Goal: Information Seeking & Learning: Find specific fact

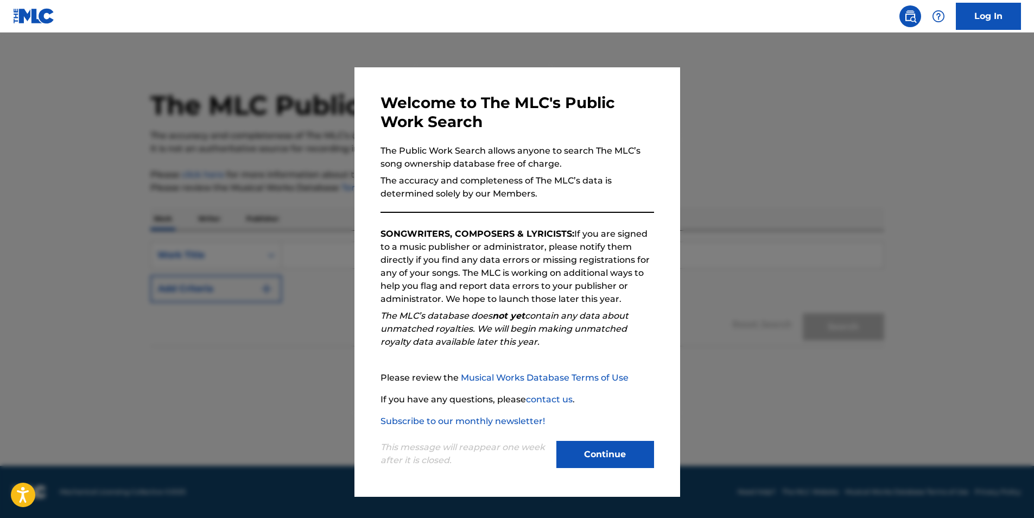
click at [613, 453] on button "Continue" at bounding box center [605, 454] width 98 height 27
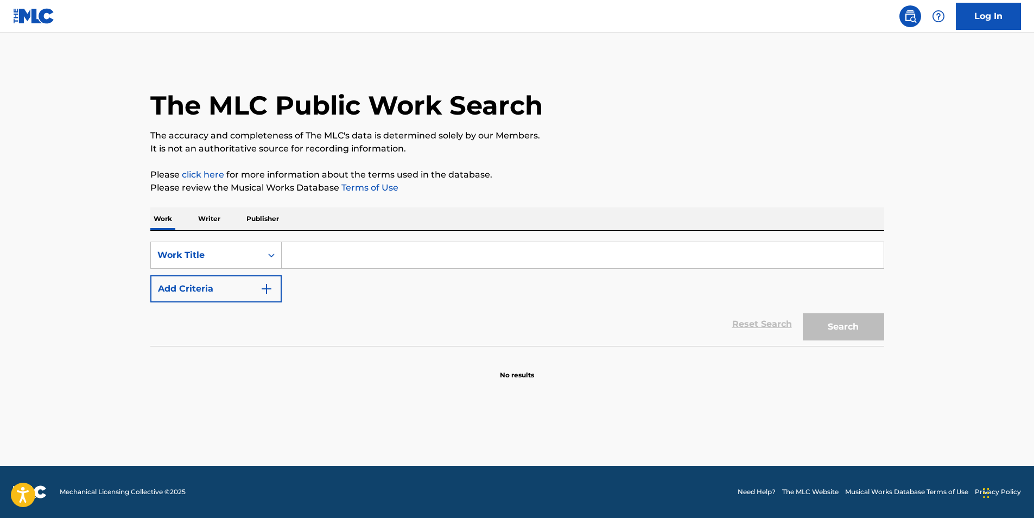
click at [311, 255] on input "Search Form" at bounding box center [583, 255] width 602 height 26
click at [932, 258] on main "The MLC Public Work Search The accuracy and completeness of The MLC's data is d…" at bounding box center [517, 249] width 1034 height 433
click at [367, 256] on input "Search Form" at bounding box center [583, 255] width 602 height 26
click at [213, 212] on p "Writer" at bounding box center [209, 218] width 29 height 23
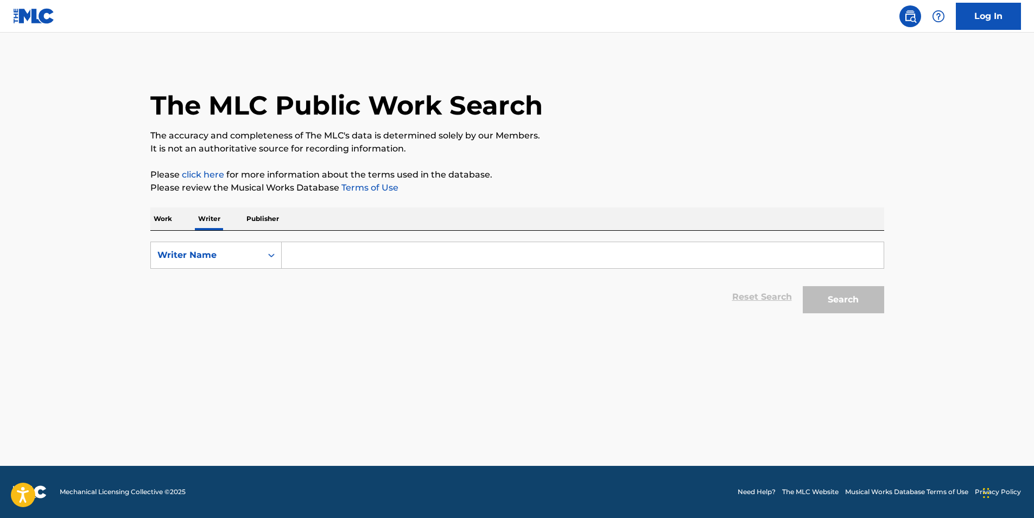
click at [306, 246] on input "Search Form" at bounding box center [583, 255] width 602 height 26
click at [803, 286] on button "Search" at bounding box center [843, 299] width 81 height 27
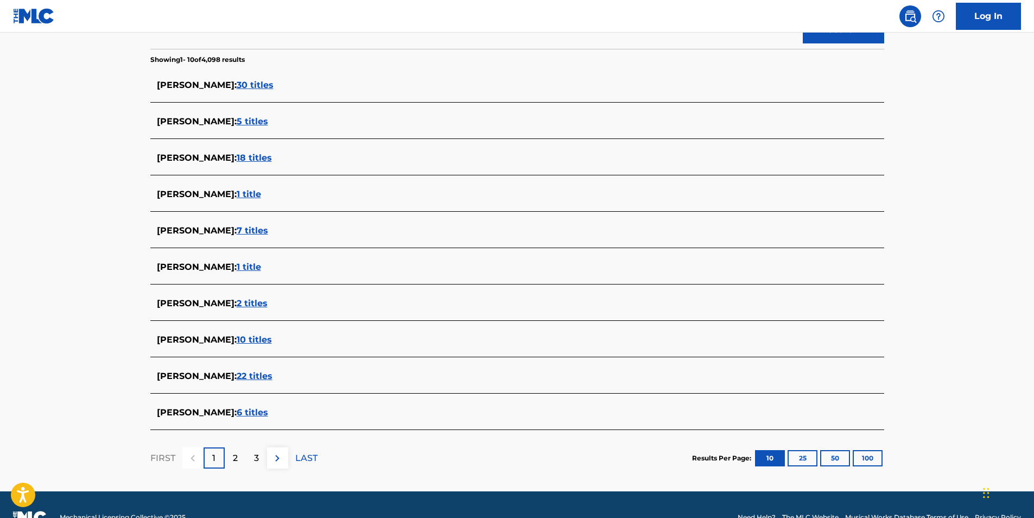
scroll to position [295, 0]
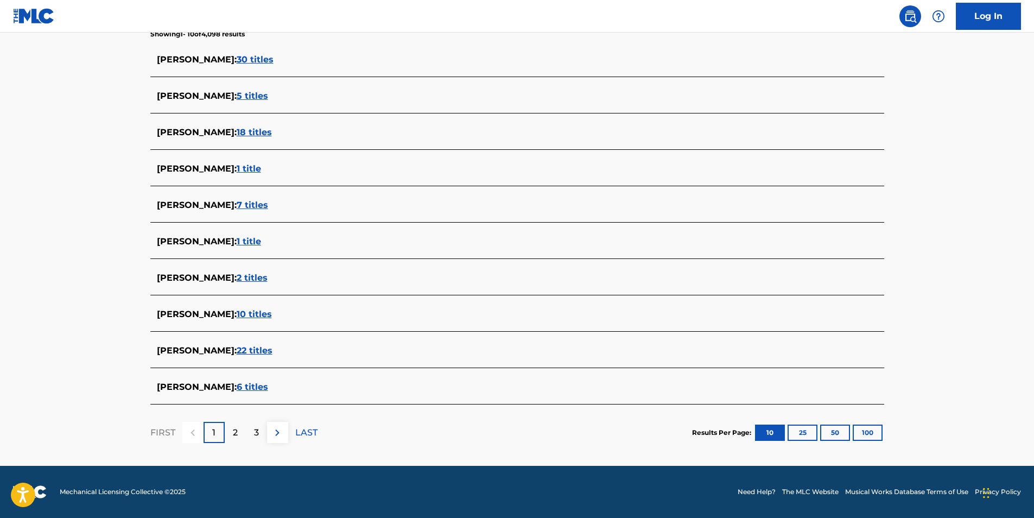
click at [256, 389] on span "6 titles" at bounding box center [252, 387] width 31 height 10
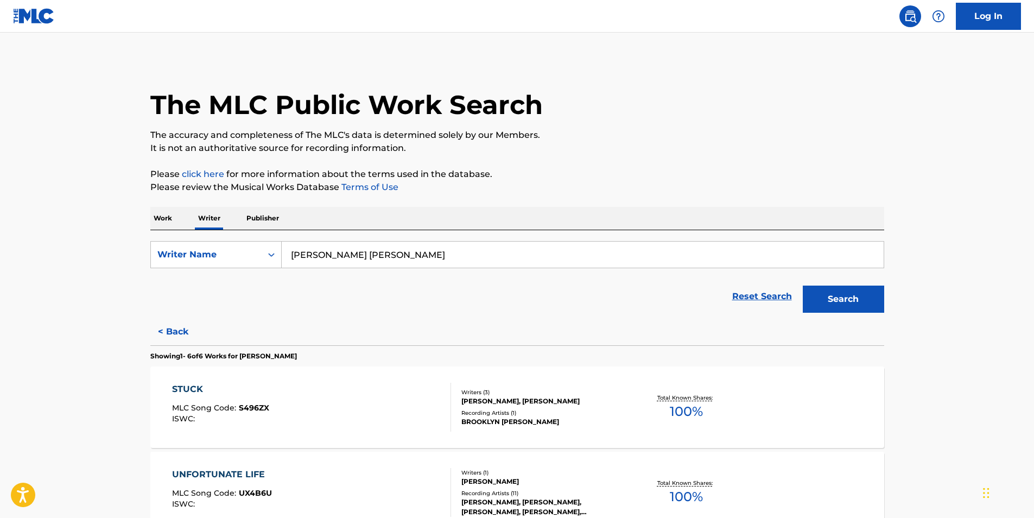
scroll to position [0, 0]
drag, startPoint x: 337, startPoint y: 253, endPoint x: 317, endPoint y: 252, distance: 20.1
click at [317, 252] on input "avery Jane tompkins" at bounding box center [583, 255] width 602 height 26
type input "[PERSON_NAME]"
click at [825, 302] on button "Search" at bounding box center [843, 299] width 81 height 27
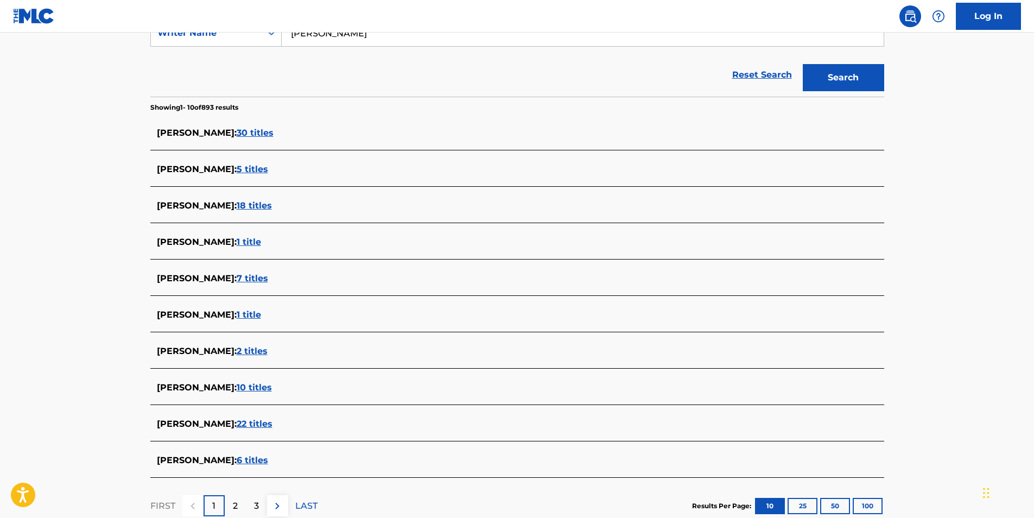
scroll to position [295, 0]
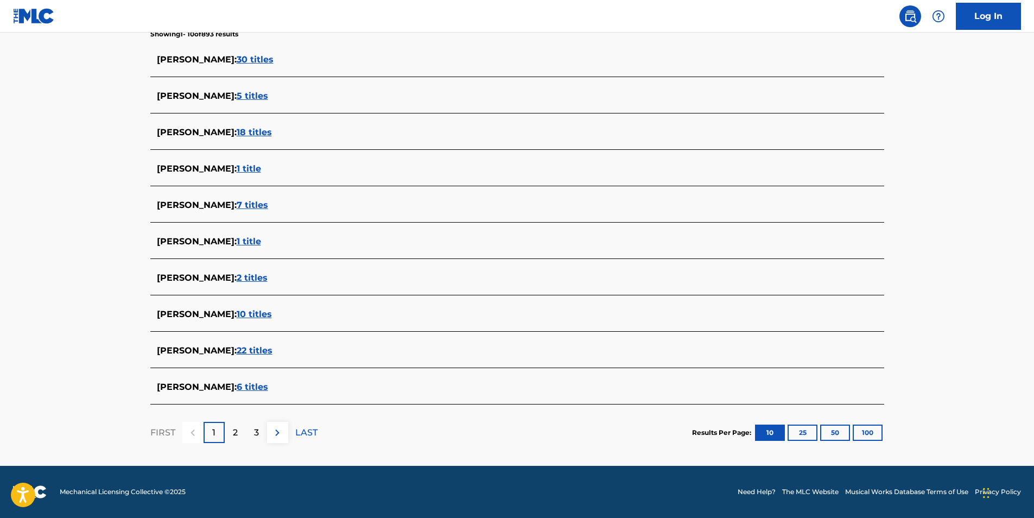
click at [237, 310] on span "10 titles" at bounding box center [254, 314] width 35 height 10
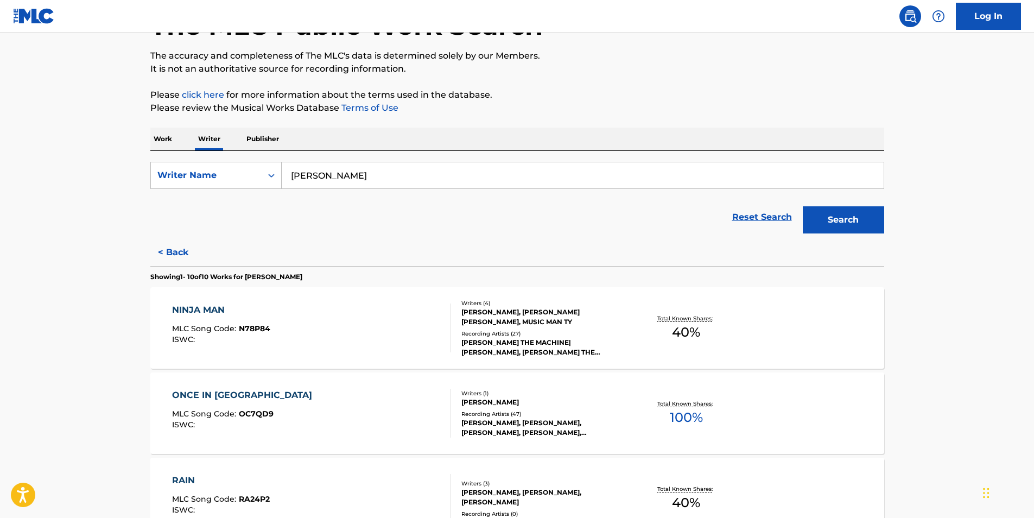
scroll to position [0, 0]
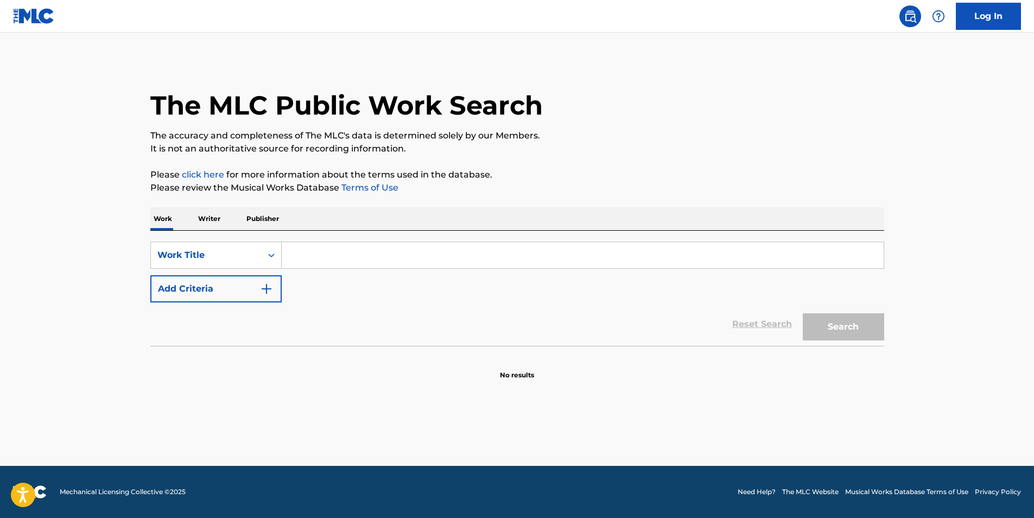
click at [346, 255] on input "Search Form" at bounding box center [583, 255] width 602 height 26
click at [803, 313] on button "Search" at bounding box center [843, 326] width 81 height 27
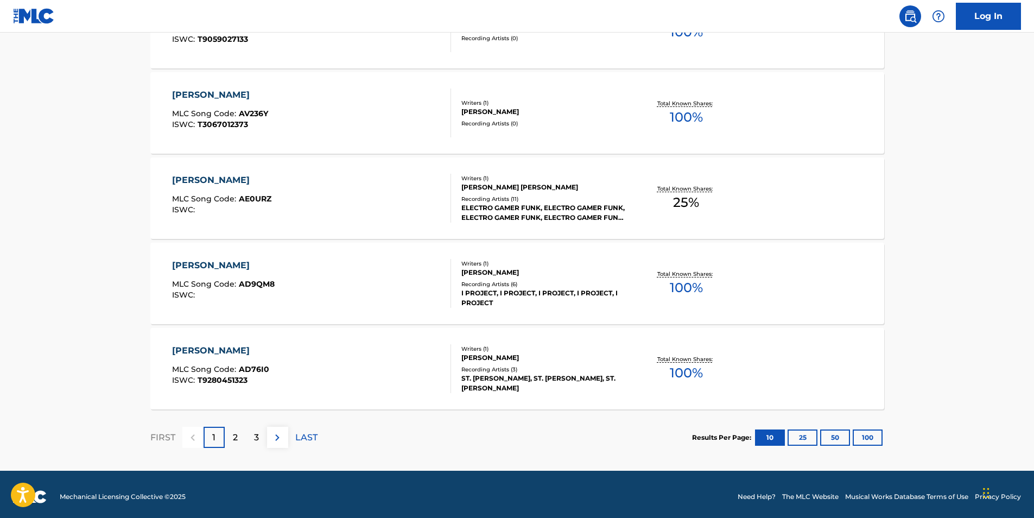
scroll to position [811, 0]
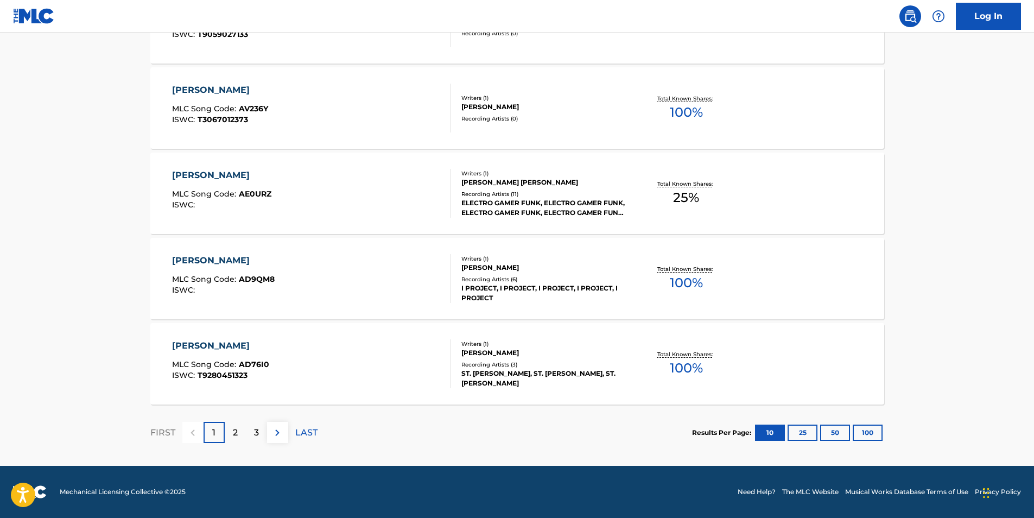
click at [238, 432] on div "2" at bounding box center [235, 432] width 21 height 21
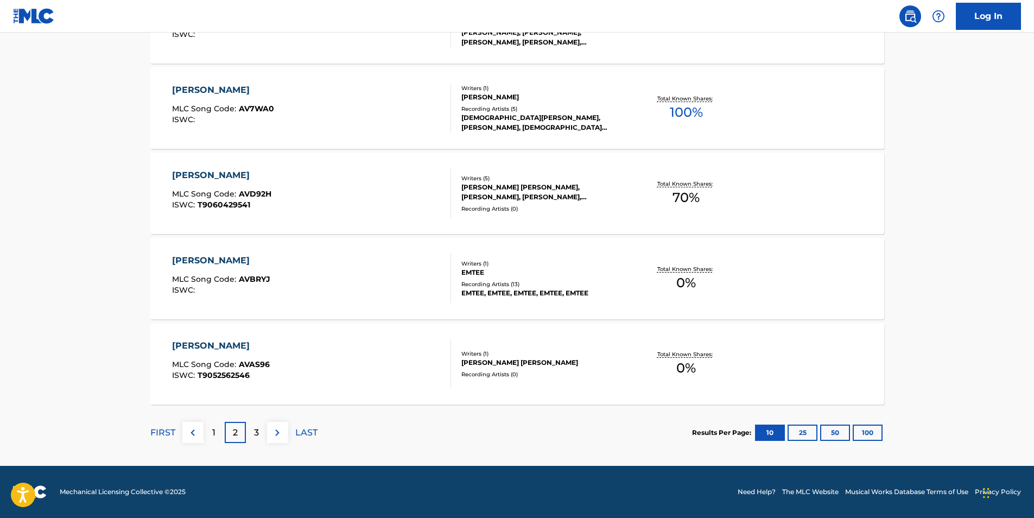
click at [260, 433] on div "3" at bounding box center [256, 432] width 21 height 21
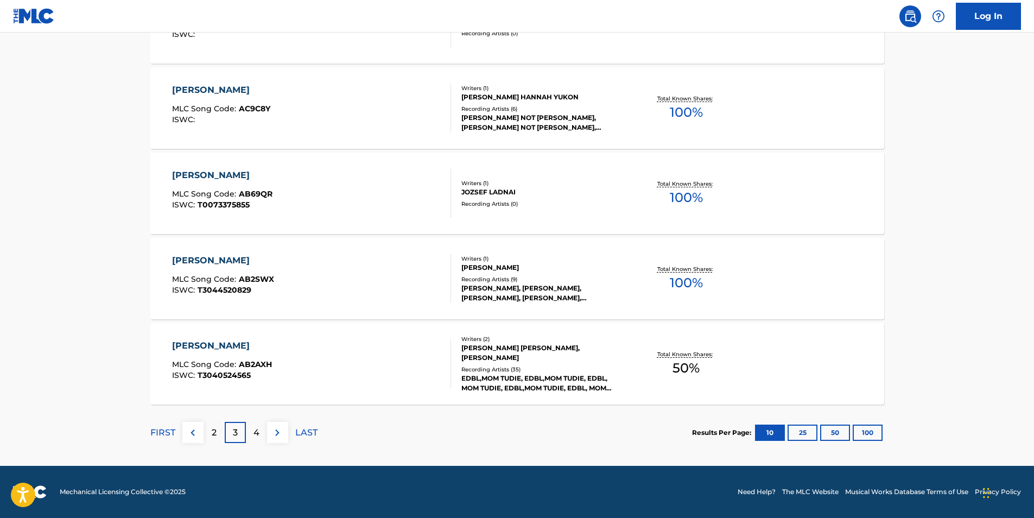
click at [257, 431] on p "4" at bounding box center [256, 432] width 6 height 13
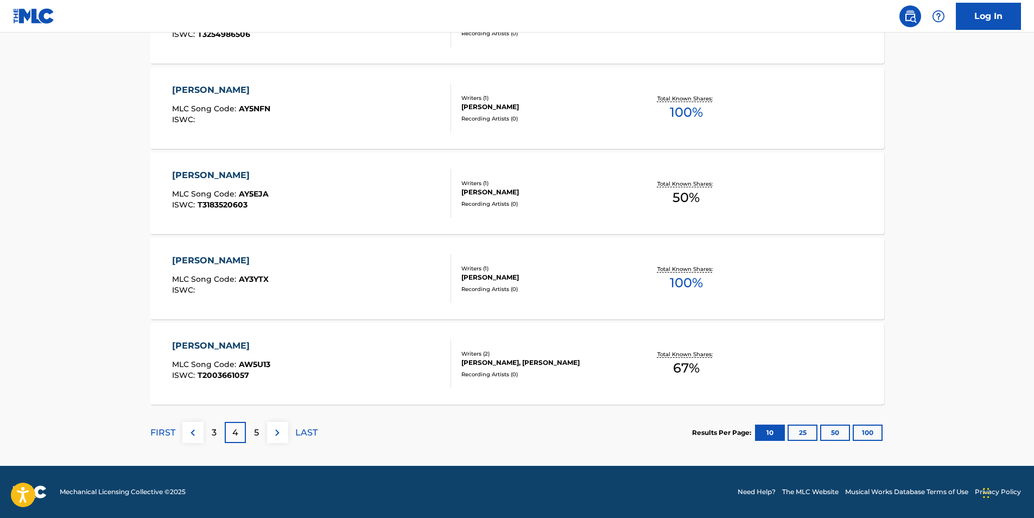
click at [257, 435] on p "5" at bounding box center [256, 432] width 5 height 13
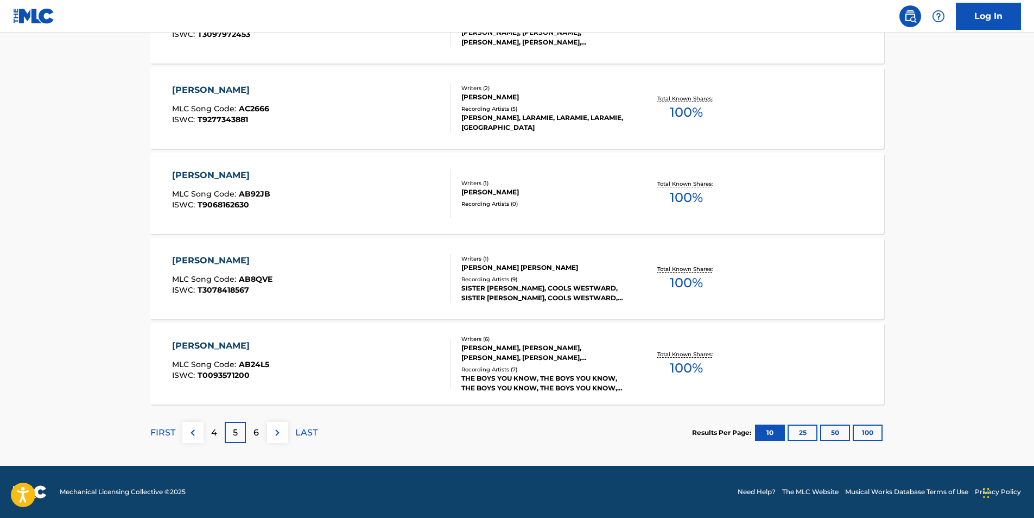
click at [255, 435] on p "6" at bounding box center [255, 432] width 5 height 13
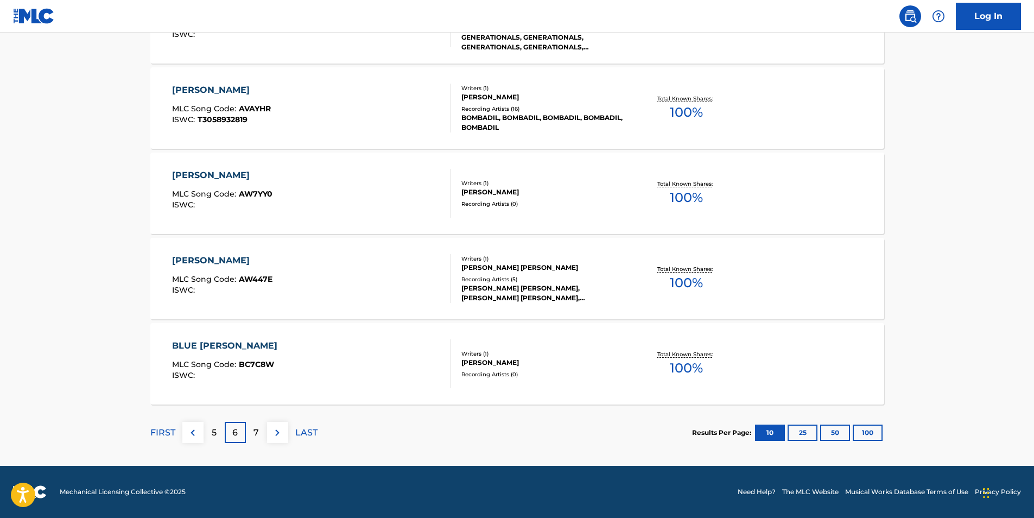
click at [303, 430] on p "LAST" at bounding box center [306, 432] width 22 height 13
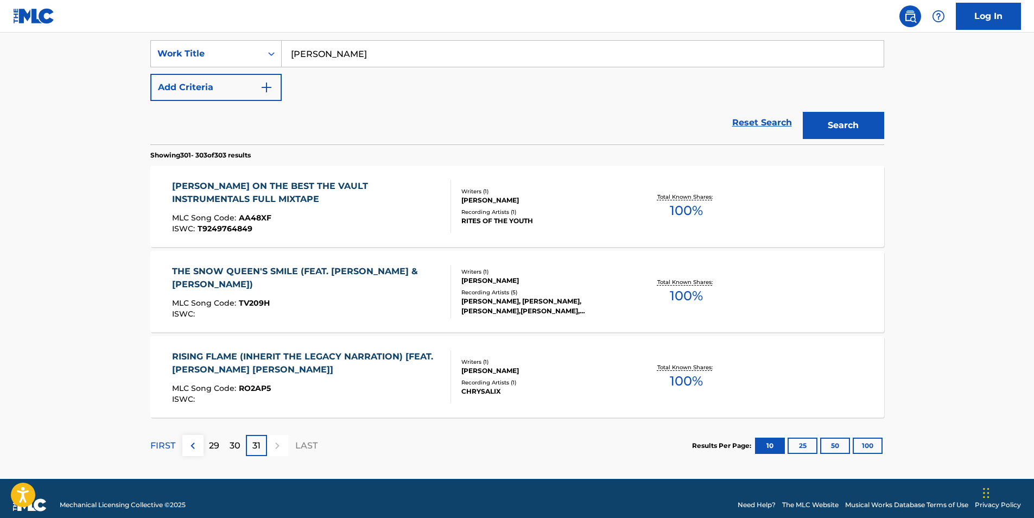
scroll to position [214, 0]
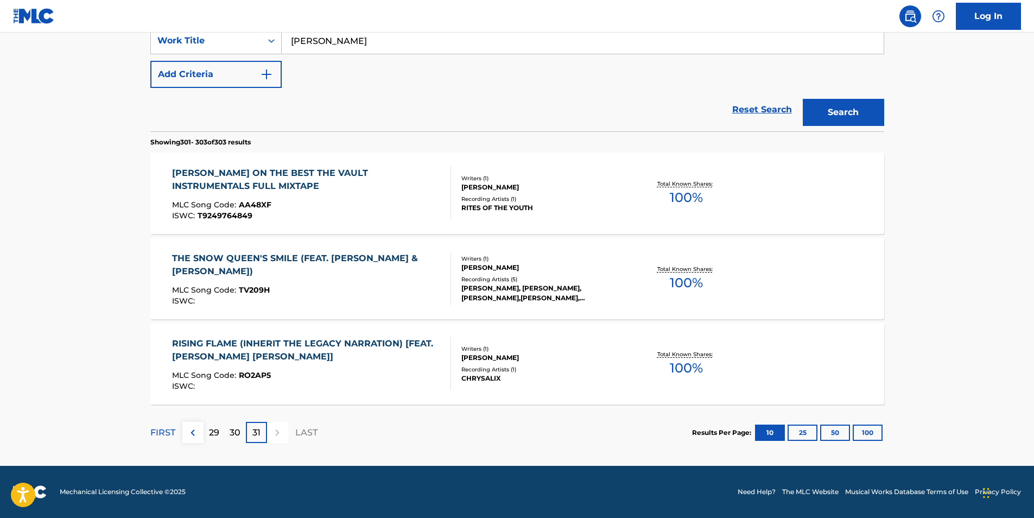
click at [237, 434] on p "30" at bounding box center [235, 432] width 11 height 13
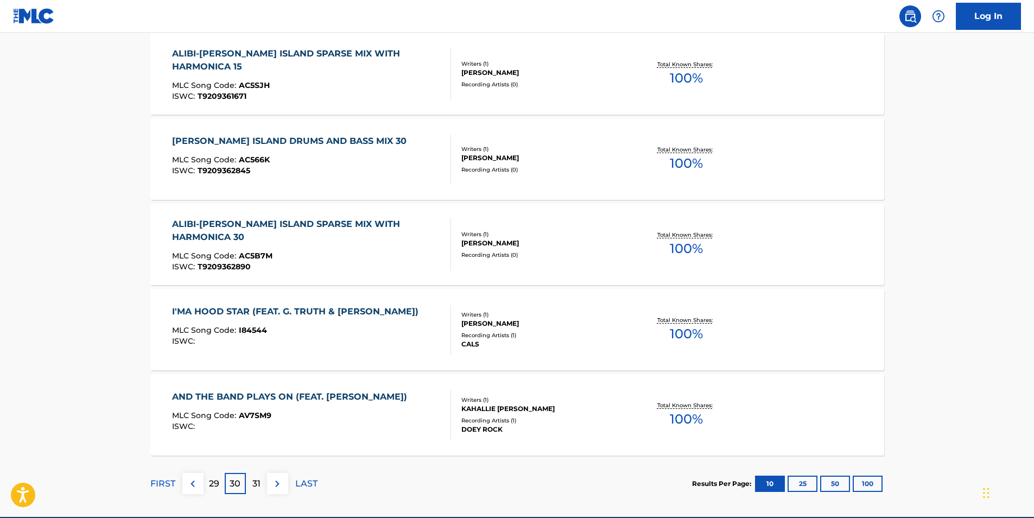
scroll to position [811, 0]
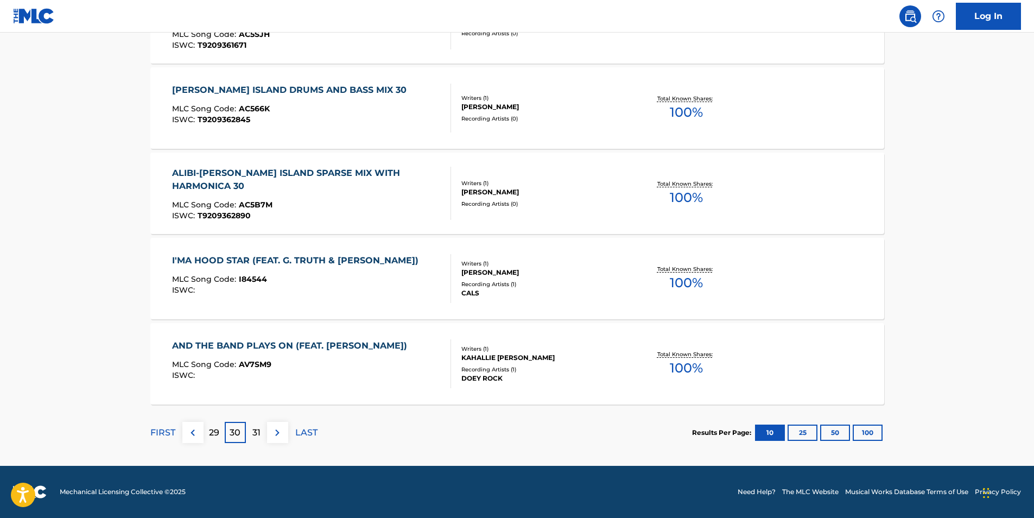
click at [213, 432] on p "29" at bounding box center [214, 432] width 10 height 13
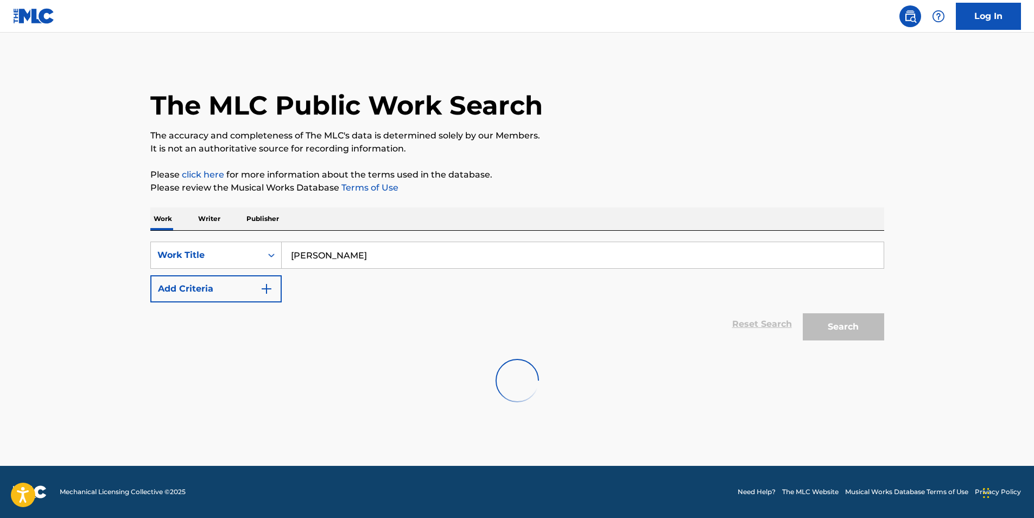
scroll to position [0, 0]
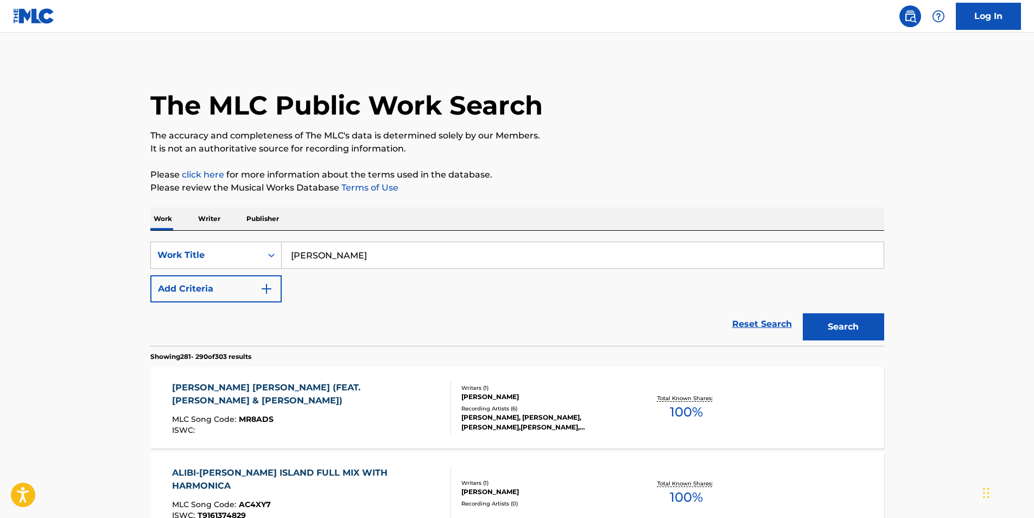
click at [319, 254] on input "[PERSON_NAME]" at bounding box center [583, 255] width 602 height 26
click at [317, 253] on input "[PERSON_NAME]" at bounding box center [583, 255] width 602 height 26
type input "avery jane tompkins"
click at [803, 313] on button "Search" at bounding box center [843, 326] width 81 height 27
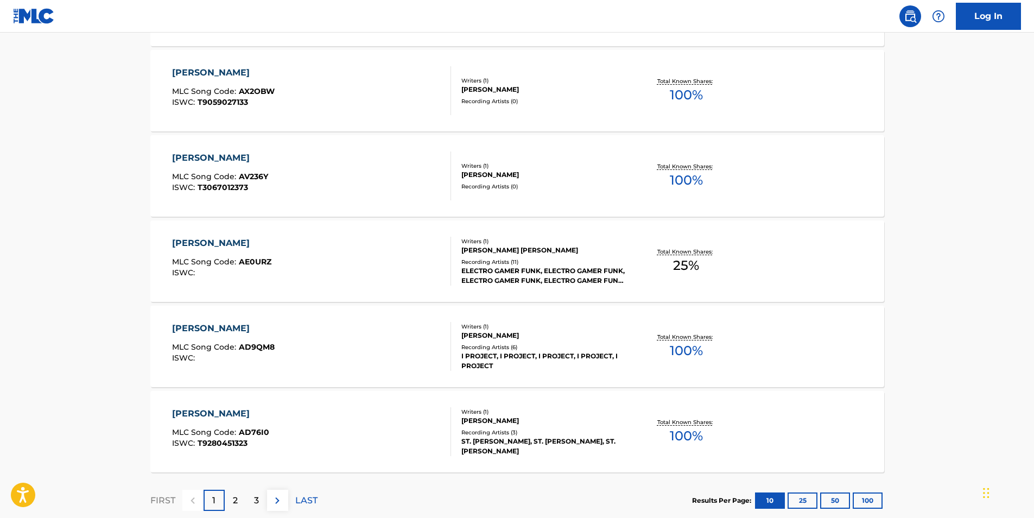
scroll to position [760, 0]
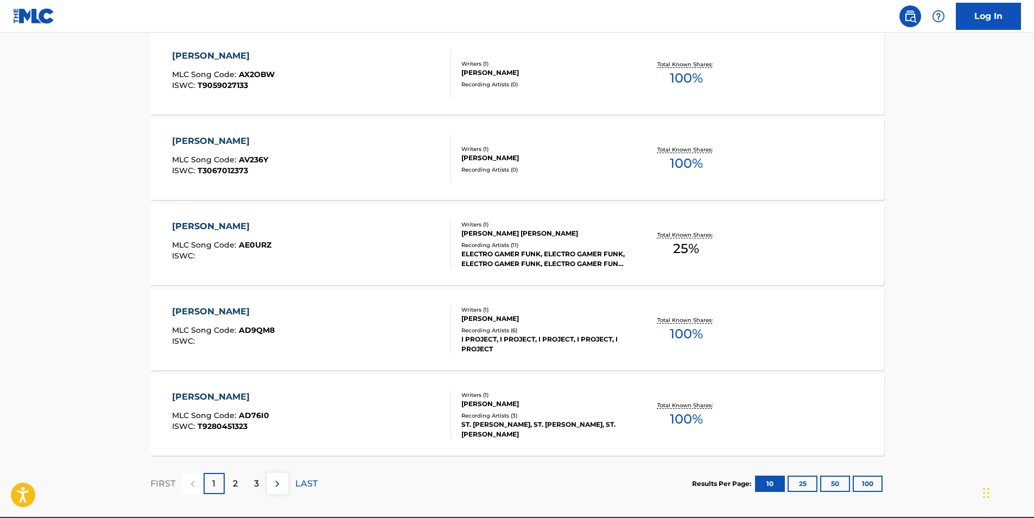
click at [234, 483] on p "2" at bounding box center [235, 483] width 5 height 13
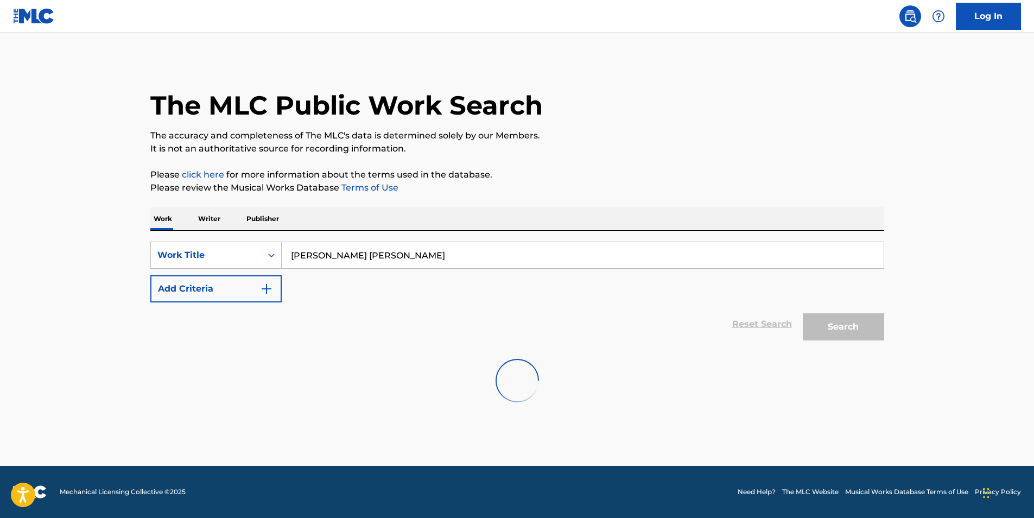
scroll to position [0, 0]
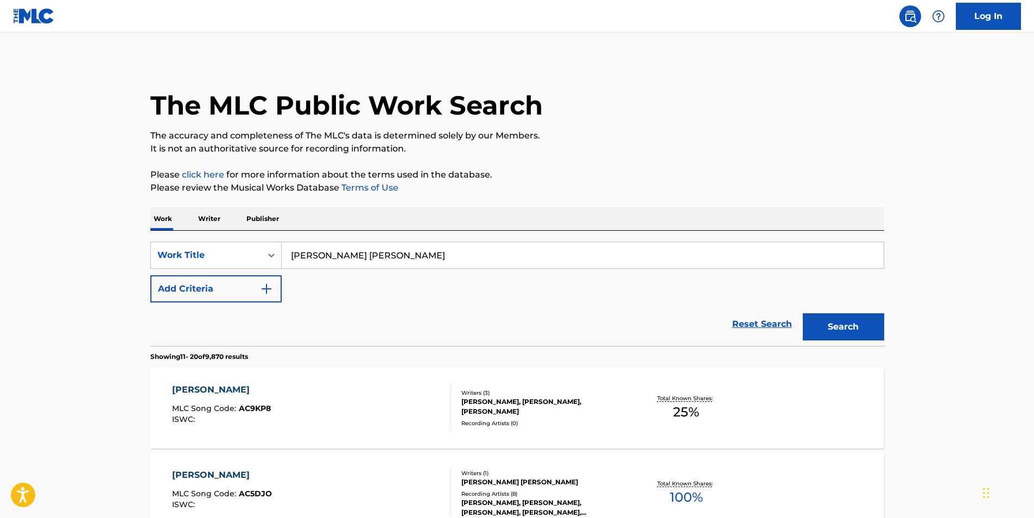
click at [204, 215] on p "Writer" at bounding box center [209, 218] width 29 height 23
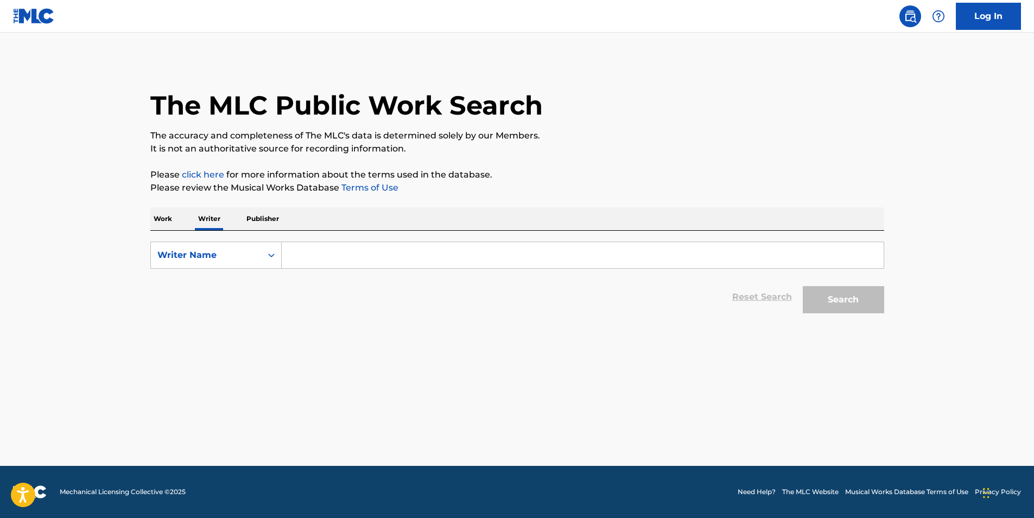
click at [310, 257] on input "Search Form" at bounding box center [583, 255] width 602 height 26
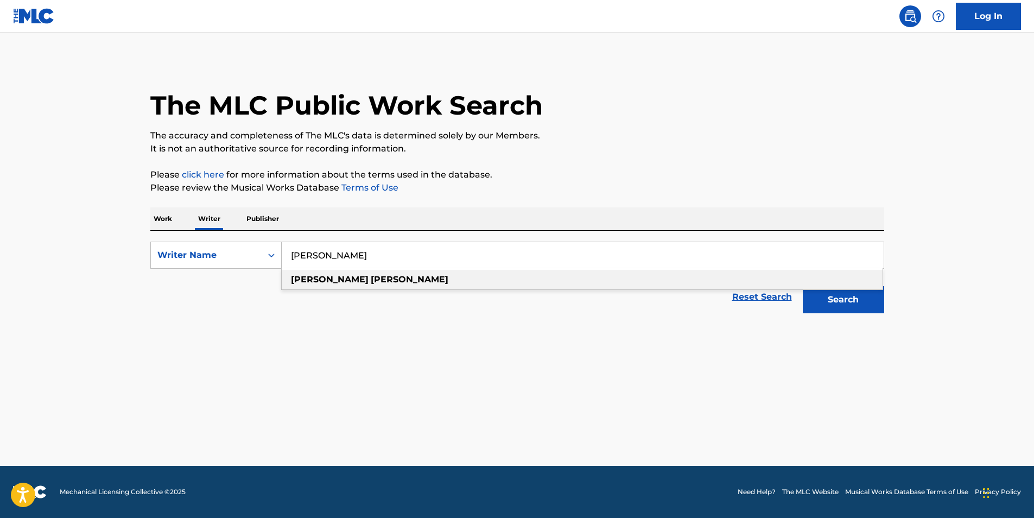
click at [371, 279] on strong "[PERSON_NAME]" at bounding box center [410, 279] width 78 height 10
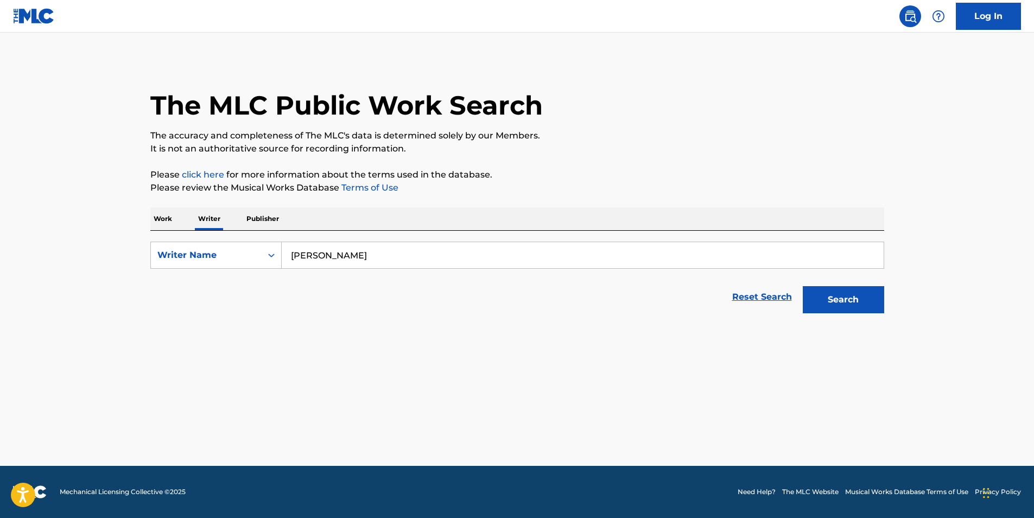
click at [820, 303] on button "Search" at bounding box center [843, 299] width 81 height 27
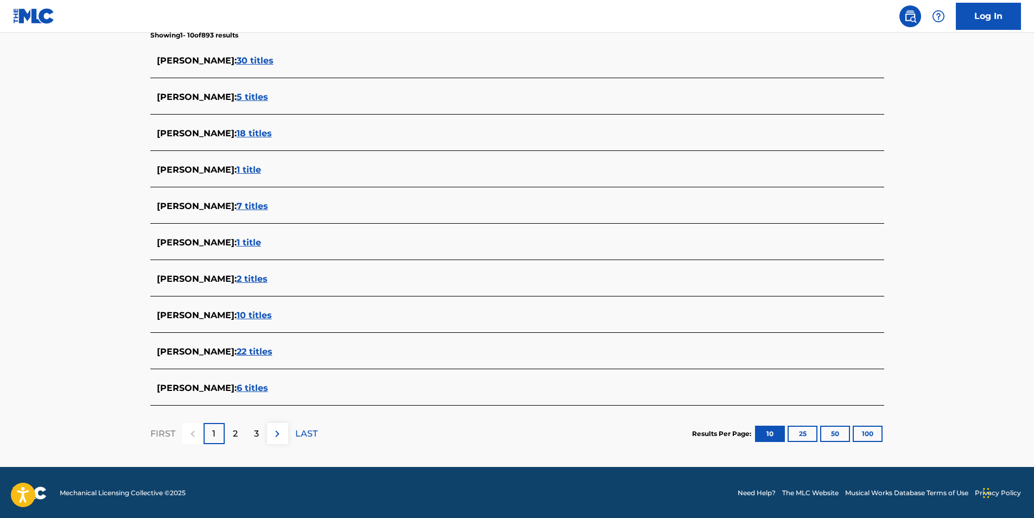
scroll to position [295, 0]
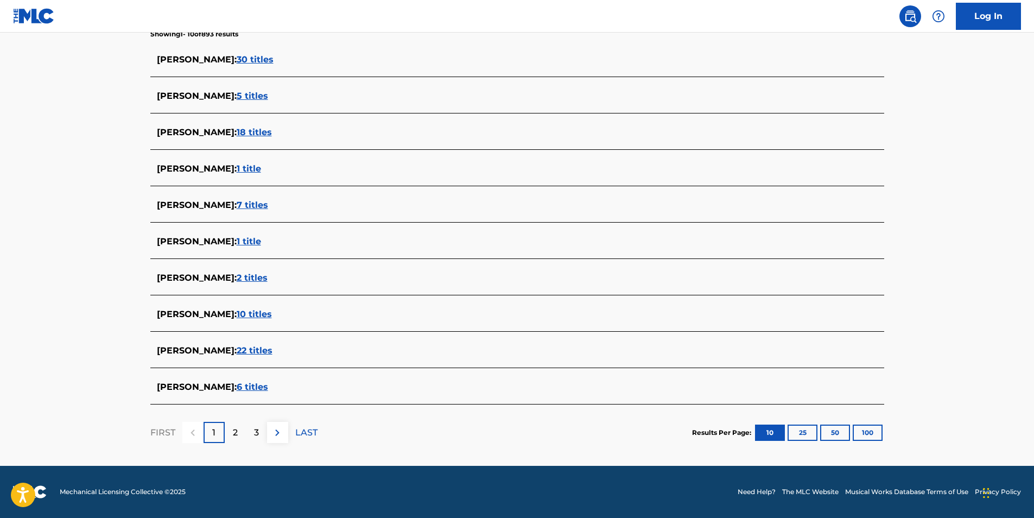
click at [237, 428] on p "2" at bounding box center [235, 432] width 5 height 13
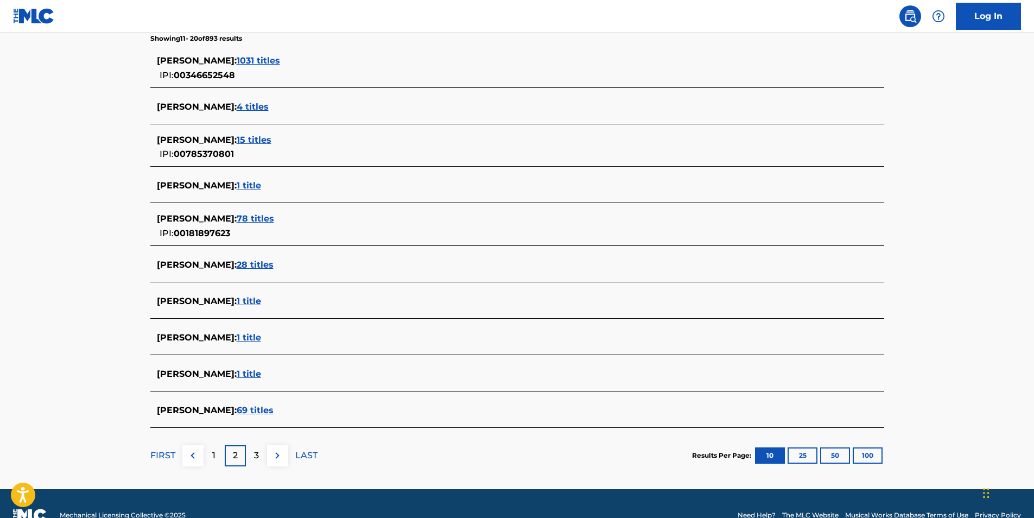
scroll to position [314, 0]
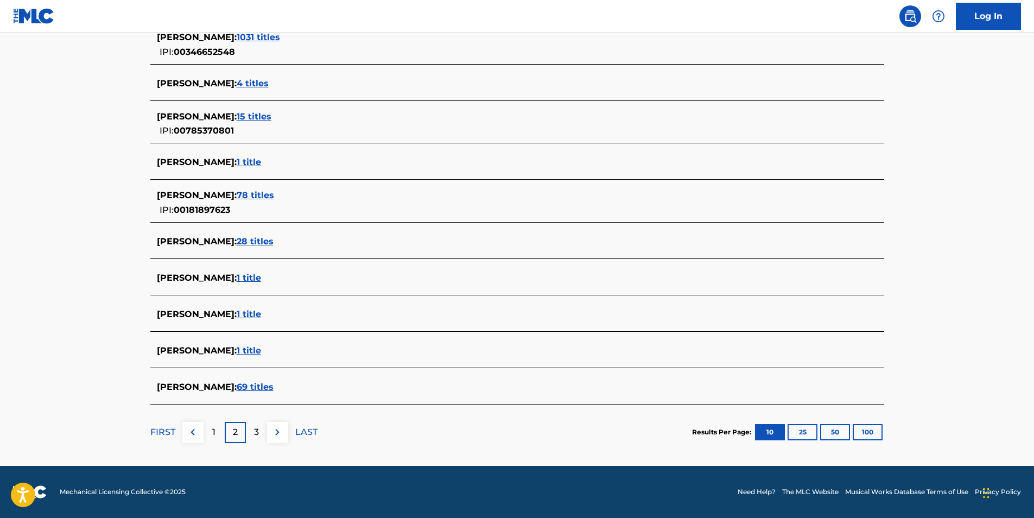
click at [262, 431] on div "3" at bounding box center [256, 432] width 21 height 21
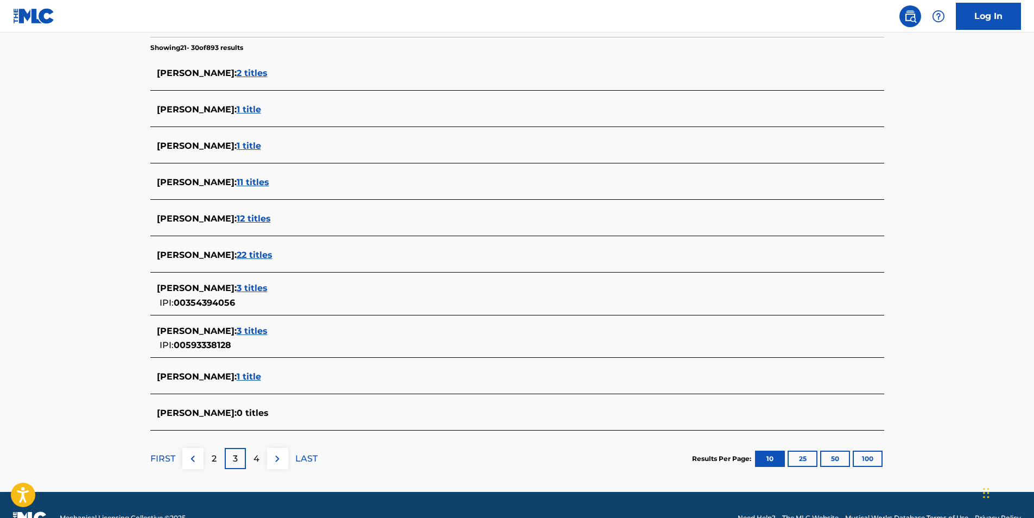
scroll to position [308, 0]
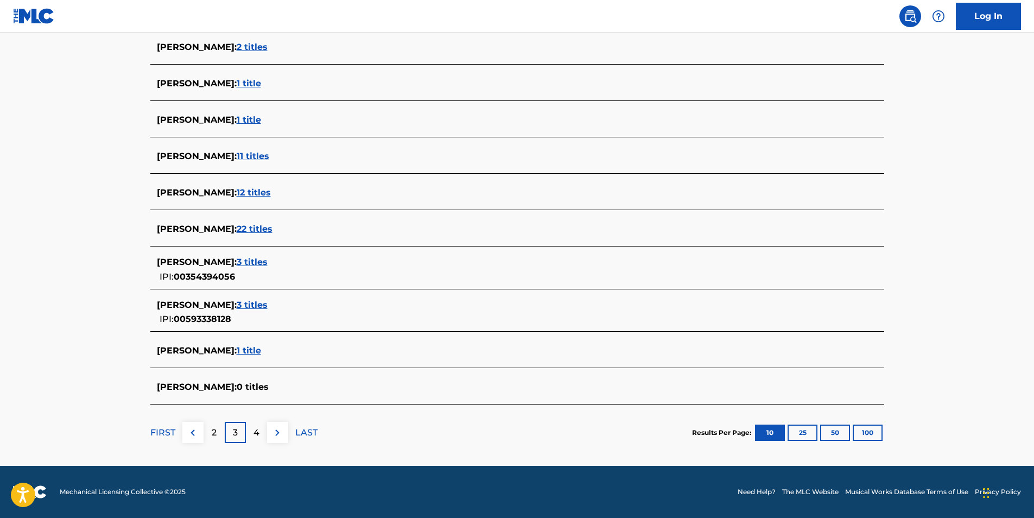
click at [212, 434] on p "2" at bounding box center [214, 432] width 5 height 13
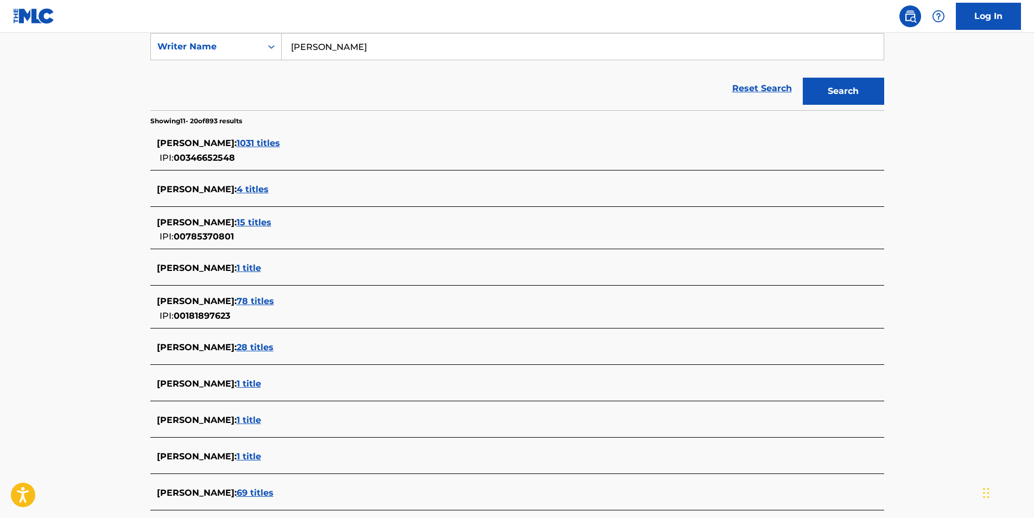
scroll to position [314, 0]
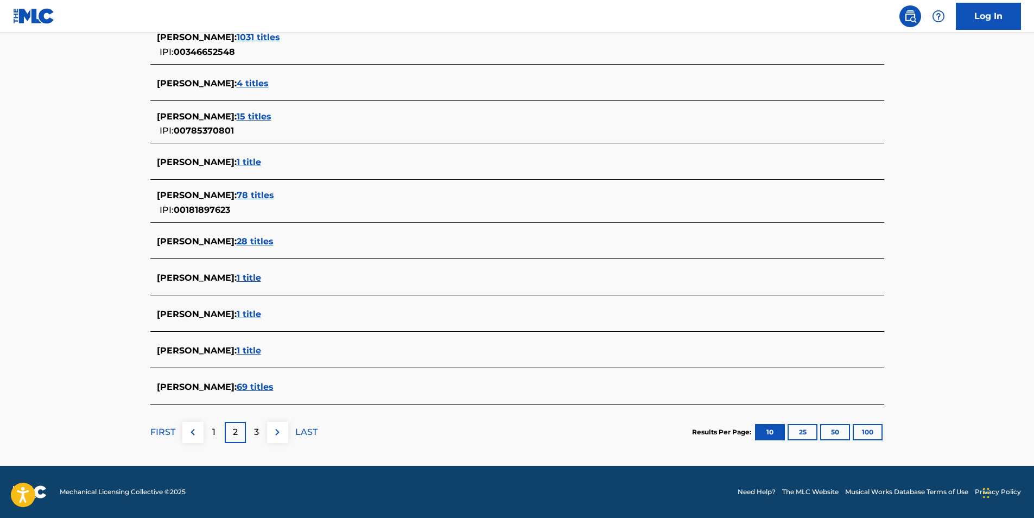
click at [215, 433] on div "1" at bounding box center [214, 432] width 21 height 21
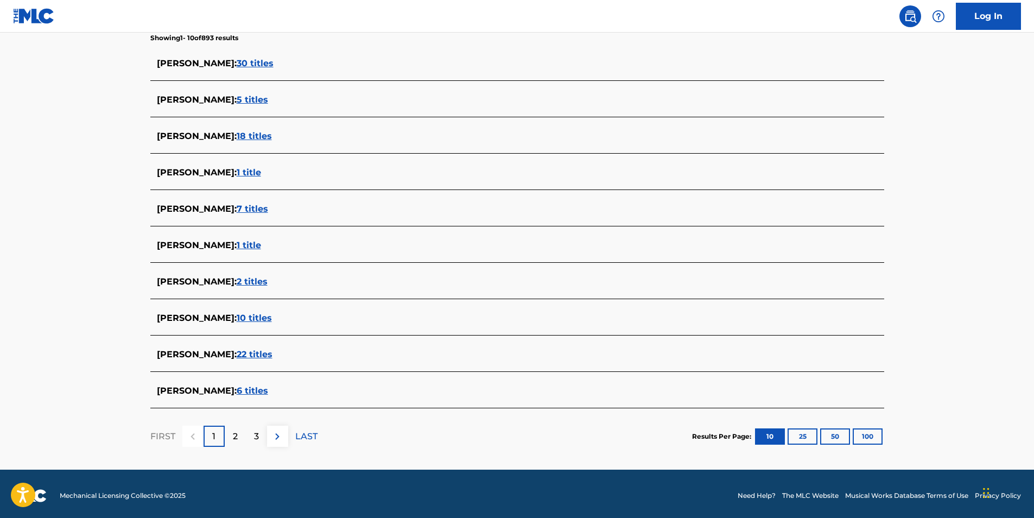
scroll to position [295, 0]
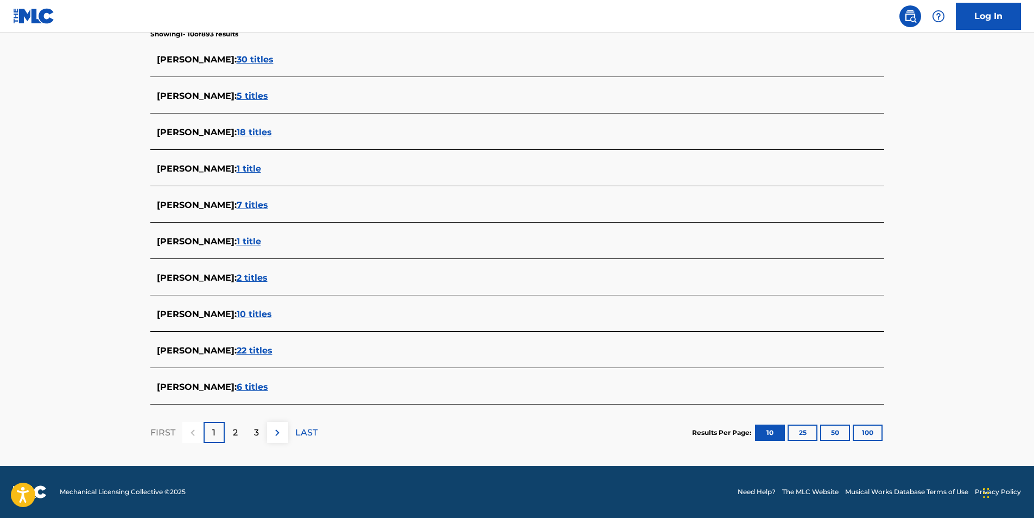
click at [260, 384] on span "6 titles" at bounding box center [252, 387] width 31 height 10
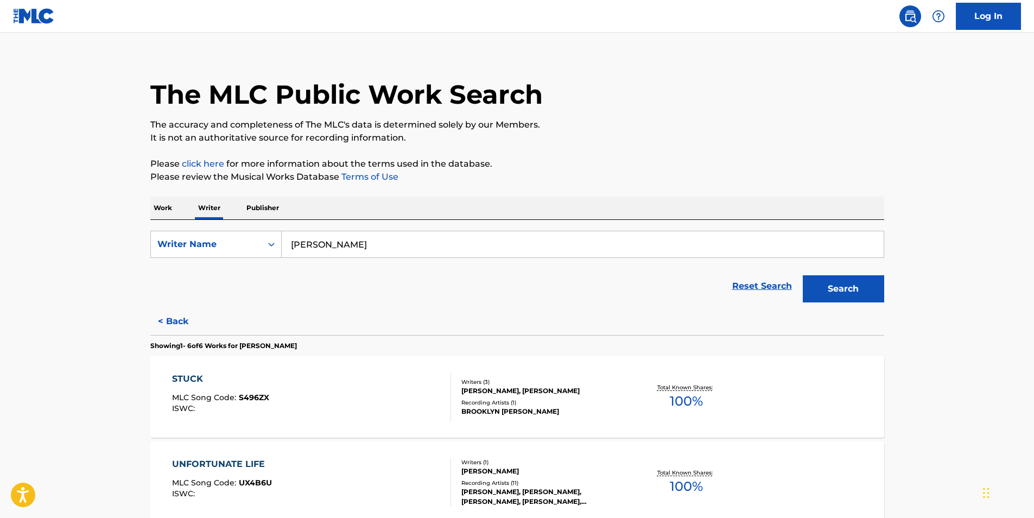
scroll to position [0, 0]
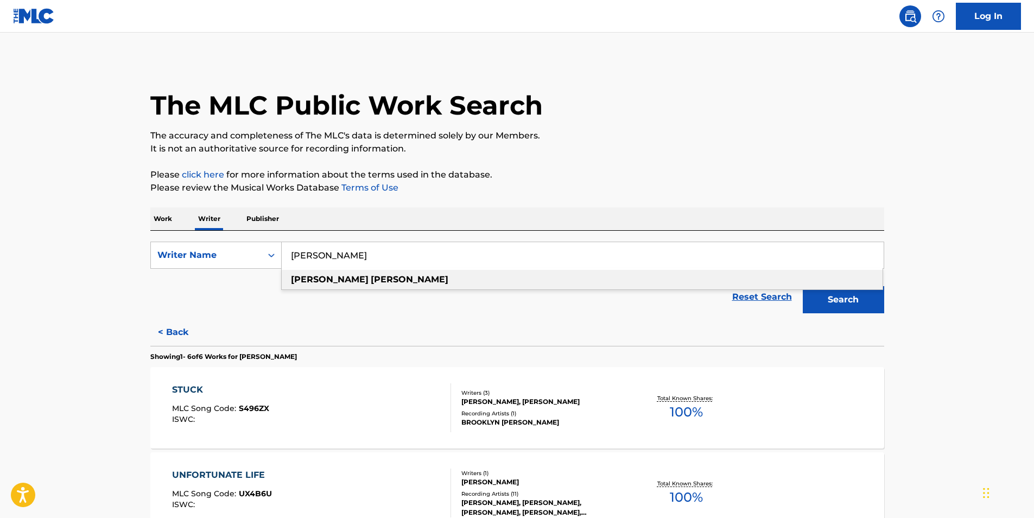
drag, startPoint x: 378, startPoint y: 263, endPoint x: 278, endPoint y: 240, distance: 102.4
click at [278, 240] on div "SearchWithCriteria5ced5a51-e7c1-4e2d-a566-c100a5baf7f1 Writer Name avery tompki…" at bounding box center [517, 275] width 734 height 88
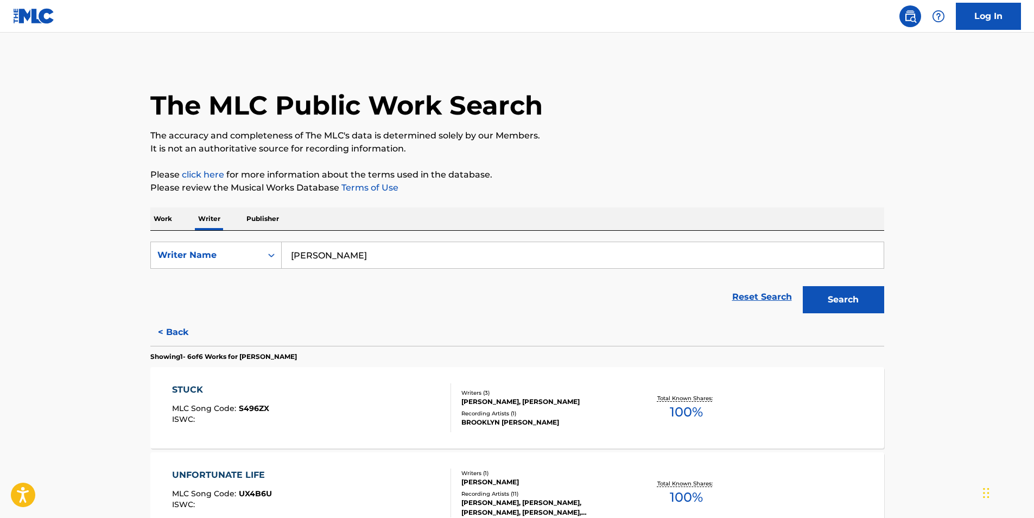
type input "brayden nguyen"
click at [860, 304] on button "Search" at bounding box center [843, 299] width 81 height 27
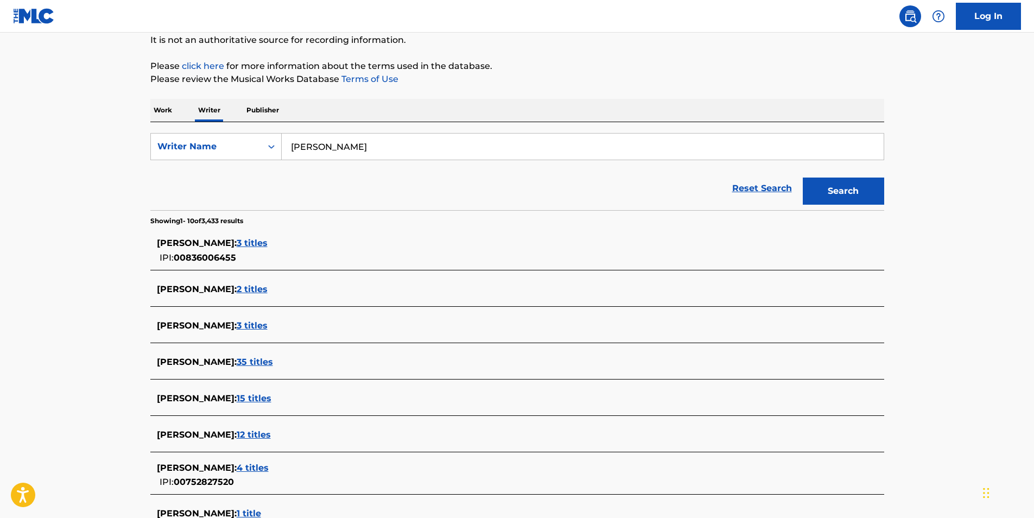
scroll to position [217, 0]
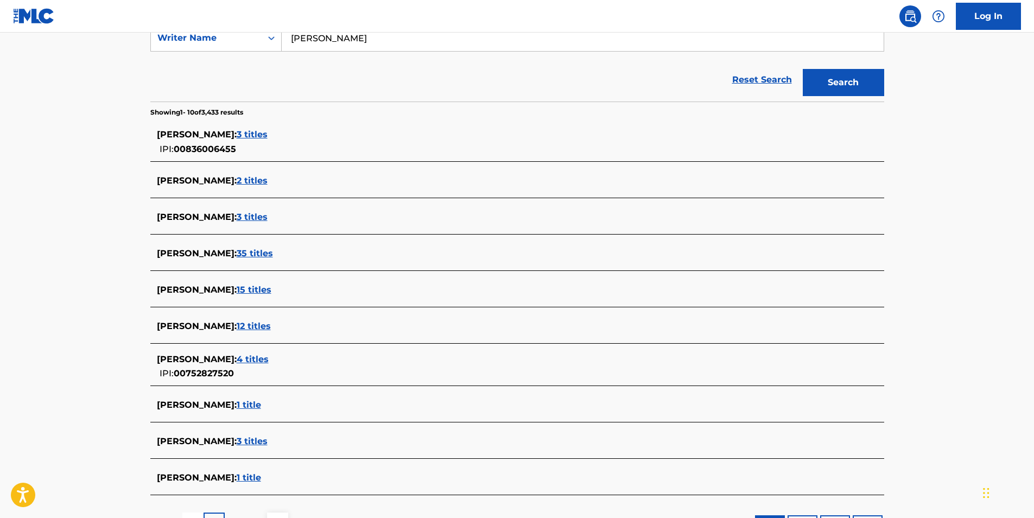
click at [258, 438] on span "3 titles" at bounding box center [252, 441] width 31 height 10
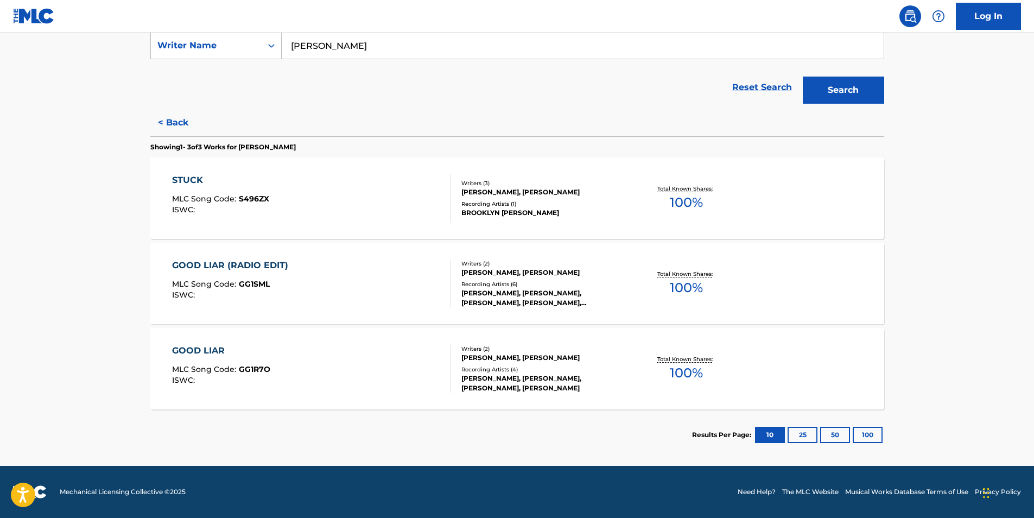
scroll to position [0, 0]
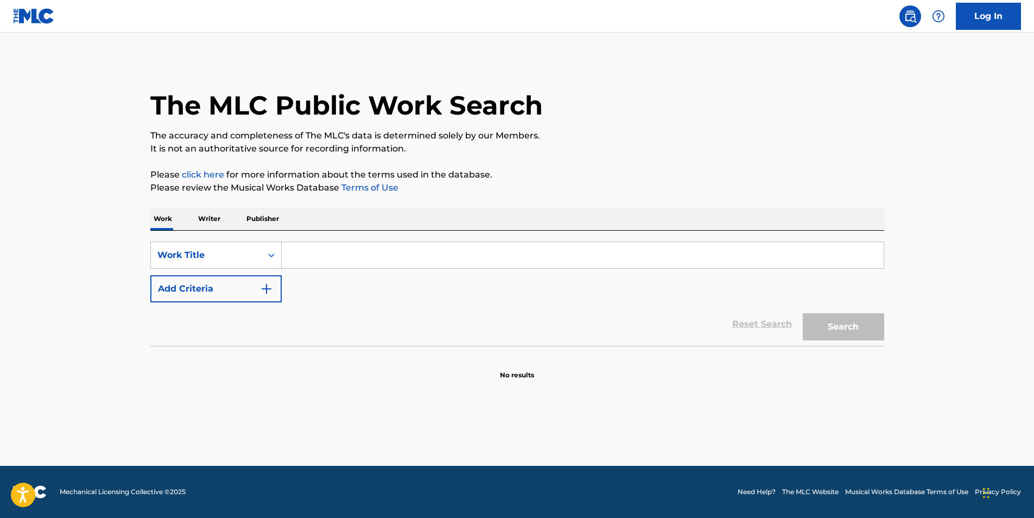
click at [210, 218] on p "Writer" at bounding box center [209, 218] width 29 height 23
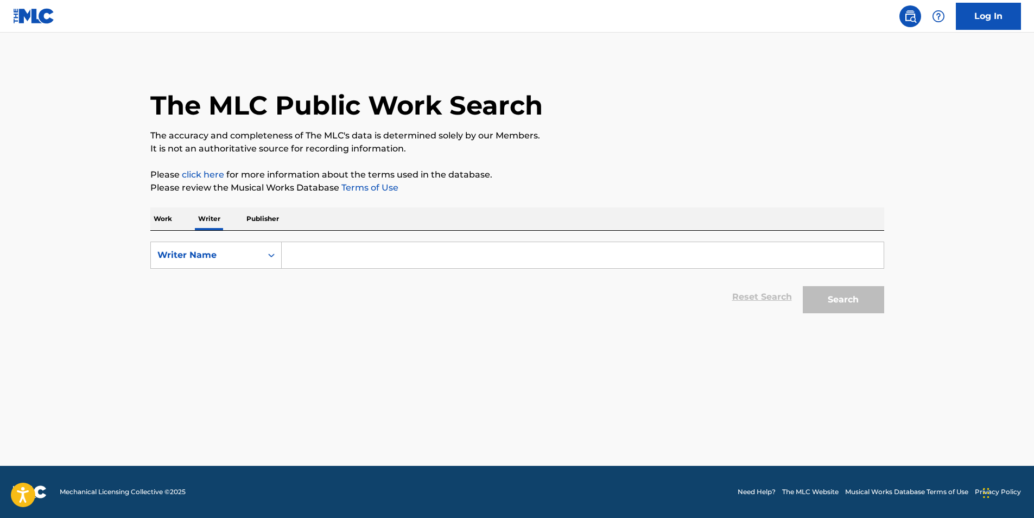
click at [319, 260] on input "Search Form" at bounding box center [583, 255] width 602 height 26
click at [803, 286] on button "Search" at bounding box center [843, 299] width 81 height 27
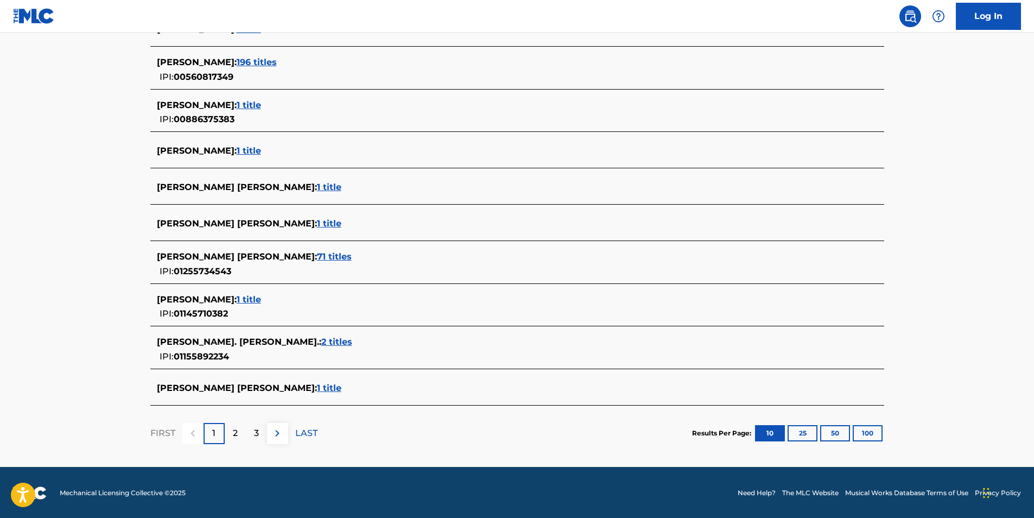
scroll to position [327, 0]
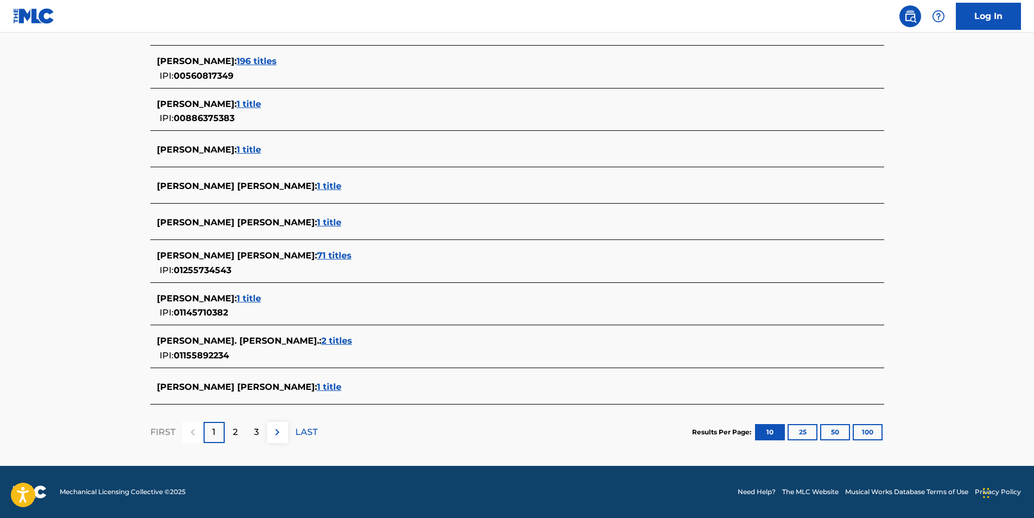
click at [234, 436] on p "2" at bounding box center [235, 431] width 5 height 13
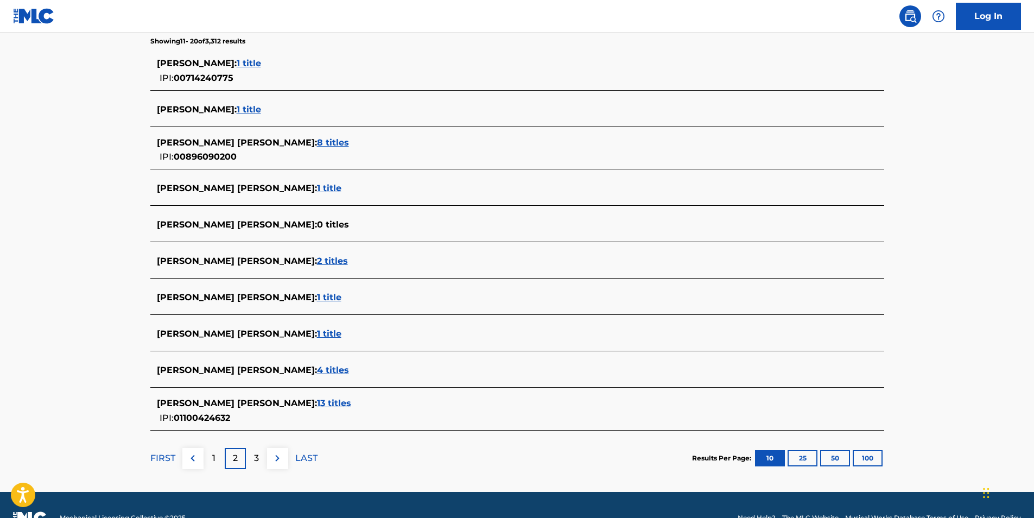
scroll to position [314, 0]
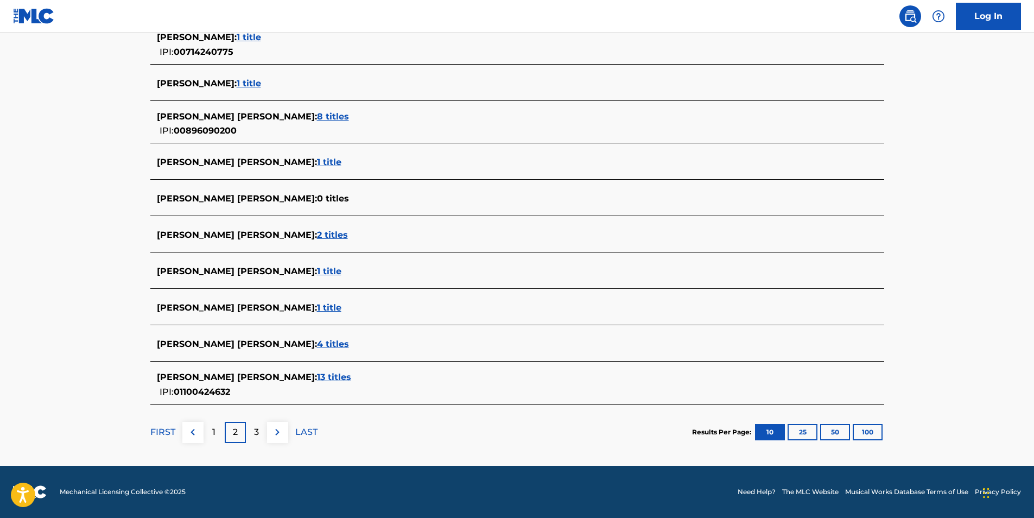
click at [257, 434] on p "3" at bounding box center [256, 431] width 5 height 13
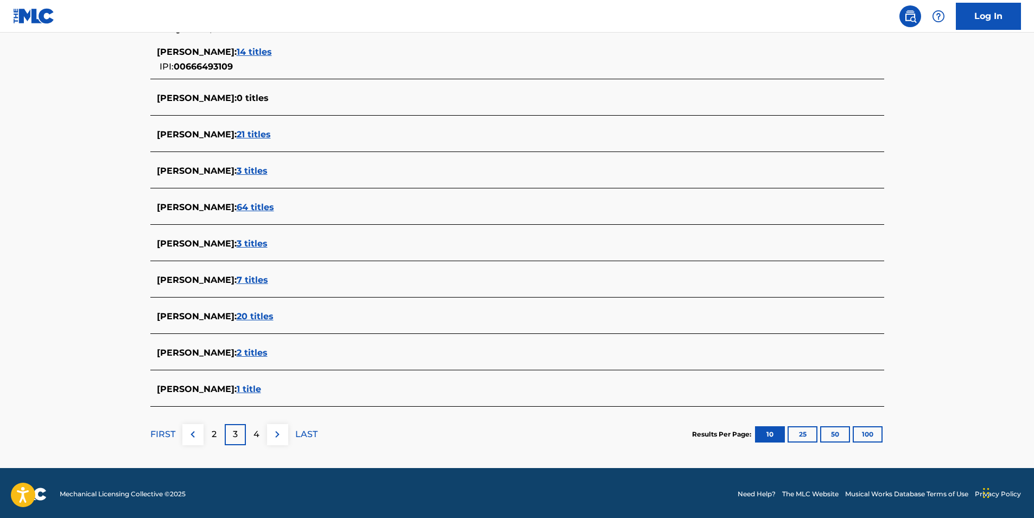
scroll to position [302, 0]
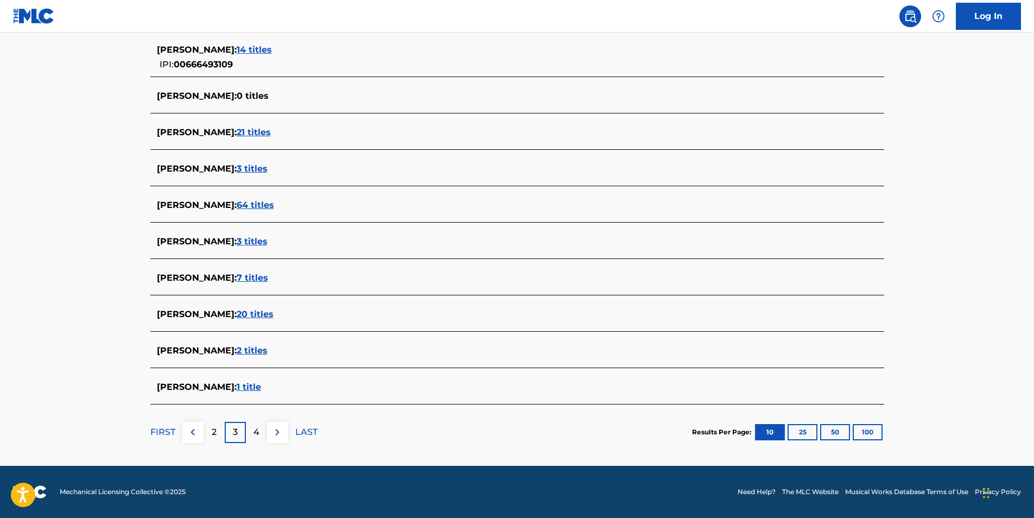
click at [257, 434] on p "4" at bounding box center [256, 431] width 6 height 13
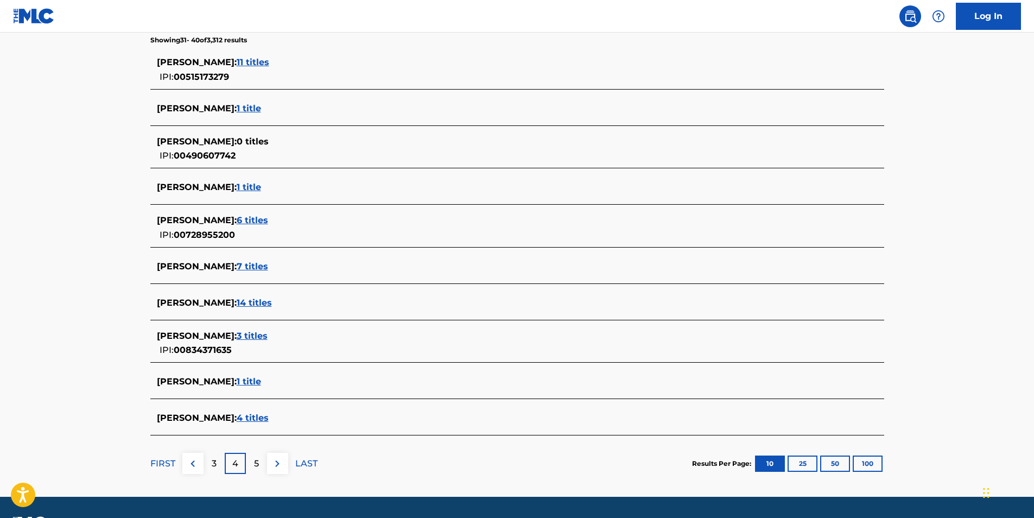
scroll to position [320, 0]
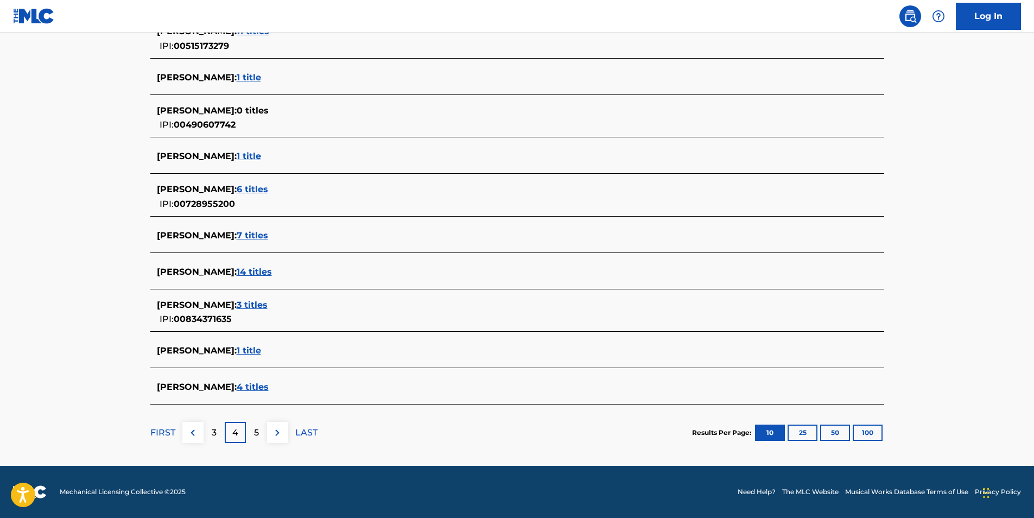
click at [252, 435] on div "5" at bounding box center [256, 432] width 21 height 21
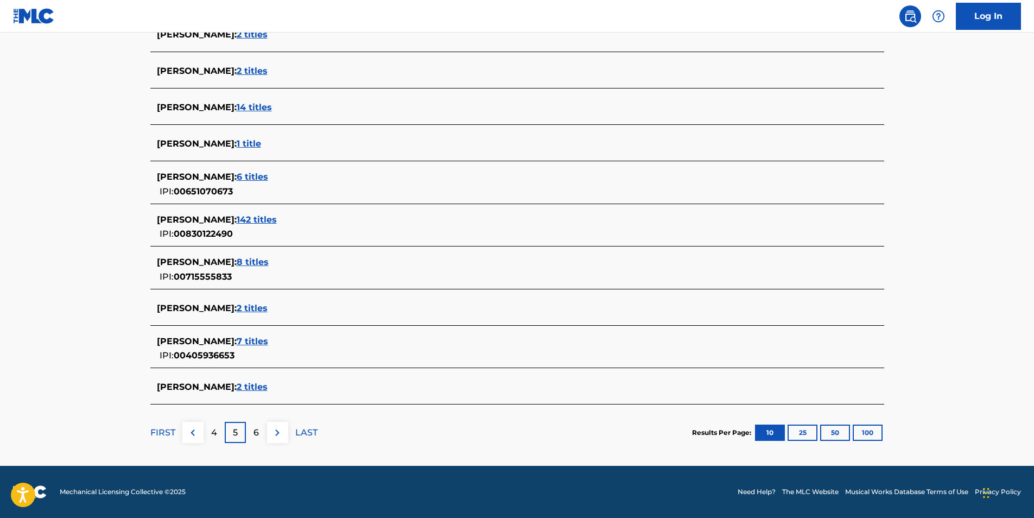
click at [209, 433] on div "4" at bounding box center [214, 432] width 21 height 21
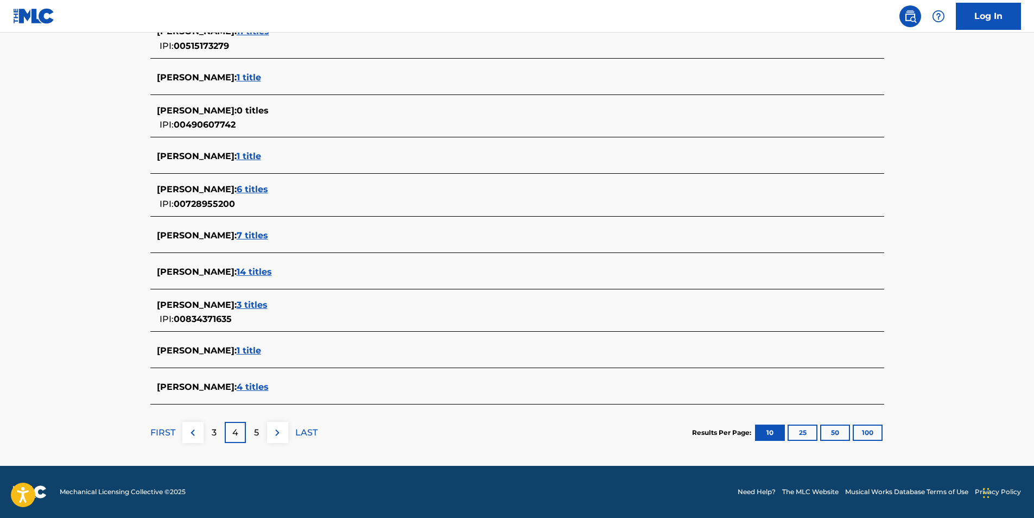
click at [190, 431] on img at bounding box center [192, 432] width 13 height 13
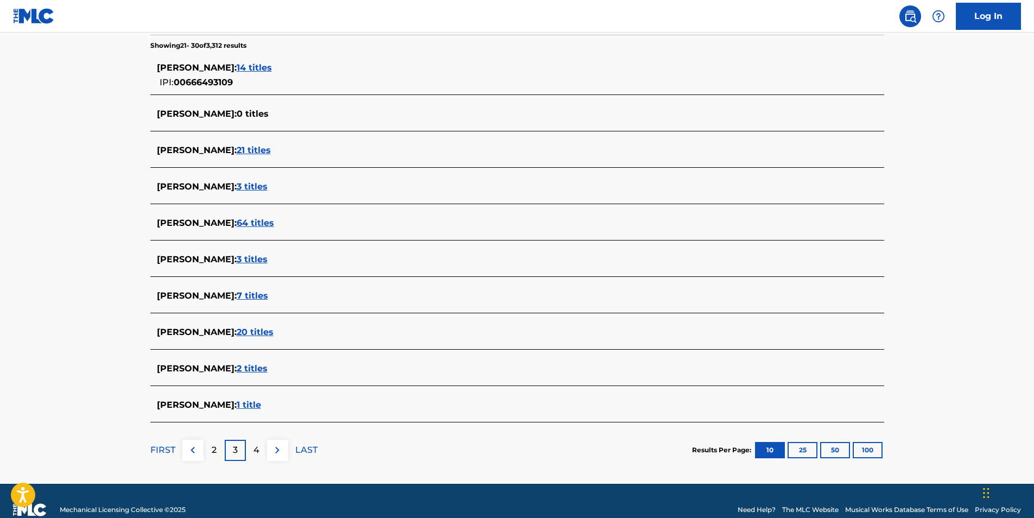
scroll to position [302, 0]
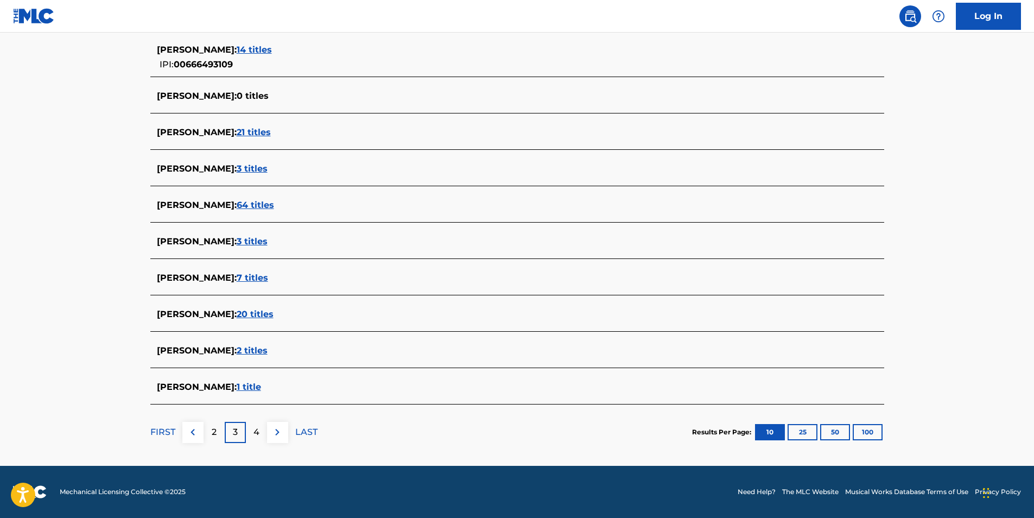
click at [212, 430] on p "2" at bounding box center [214, 431] width 5 height 13
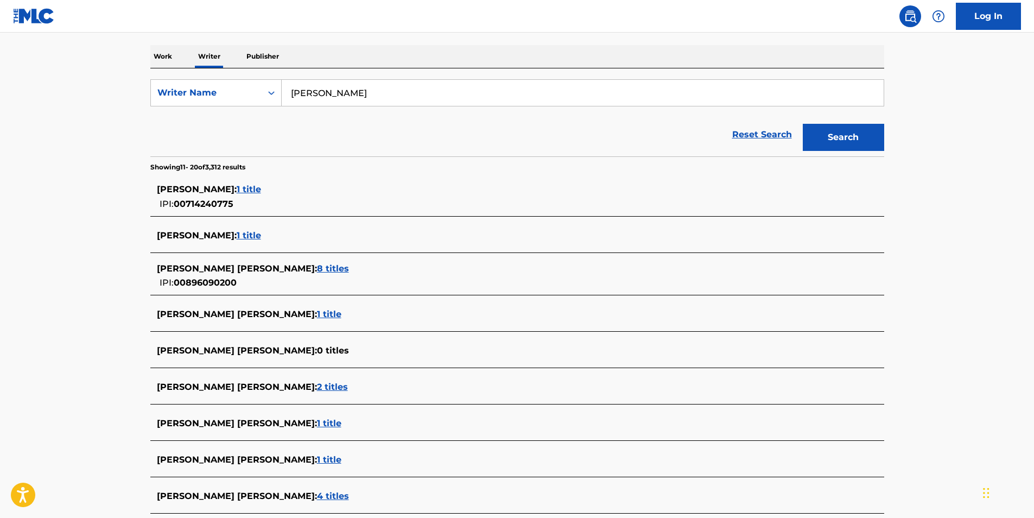
scroll to position [314, 0]
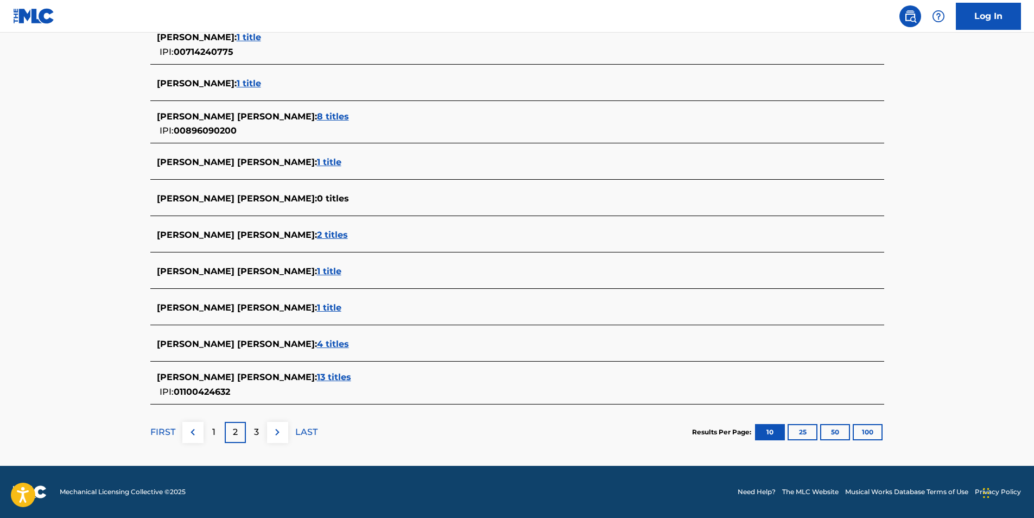
click at [186, 433] on img at bounding box center [192, 431] width 13 height 13
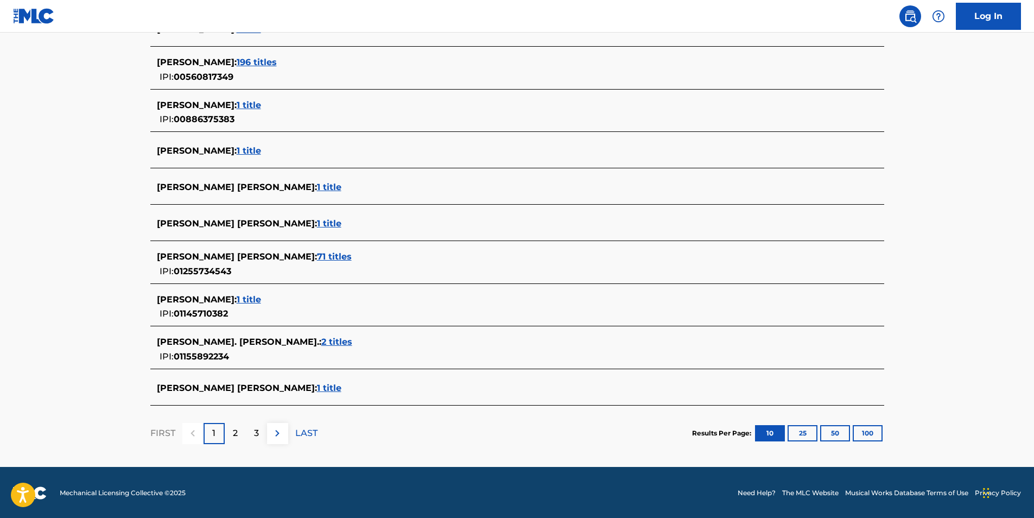
scroll to position [0, 0]
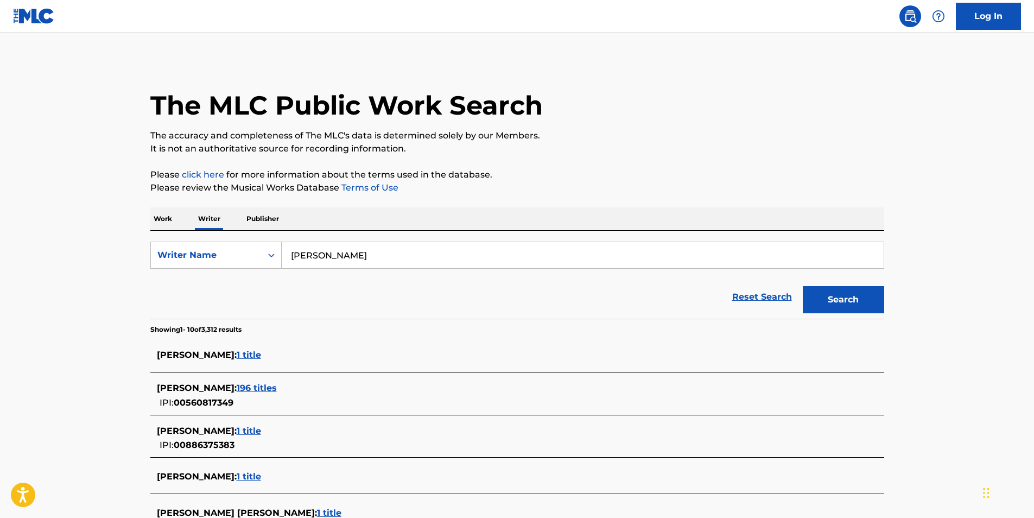
drag, startPoint x: 365, startPoint y: 255, endPoint x: 282, endPoint y: 253, distance: 83.0
click at [282, 253] on input "[PERSON_NAME]" at bounding box center [583, 255] width 602 height 26
drag, startPoint x: 342, startPoint y: 259, endPoint x: 325, endPoint y: 256, distance: 17.1
click at [325, 256] on input "[PERSON_NAME]" at bounding box center [583, 255] width 602 height 26
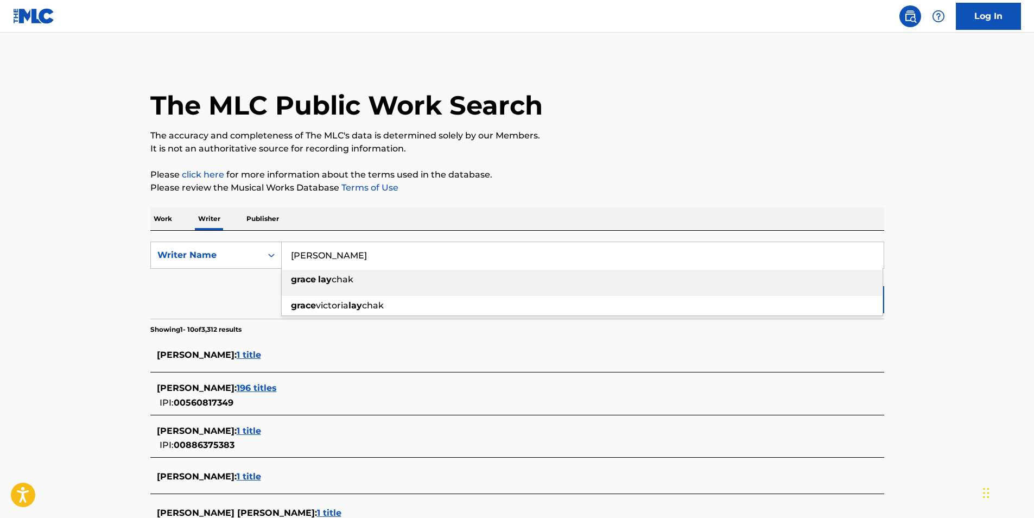
click at [330, 257] on input "[PERSON_NAME]" at bounding box center [583, 255] width 602 height 26
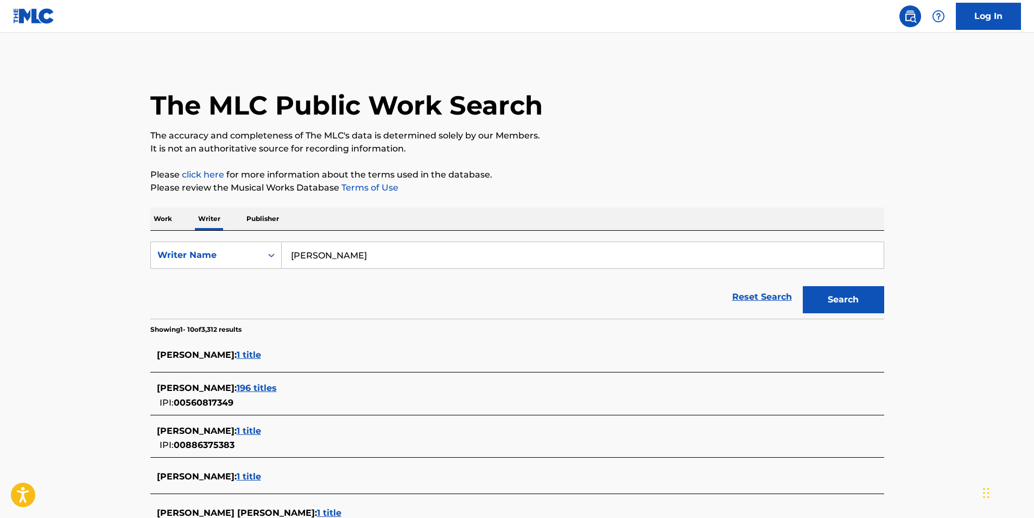
click at [837, 295] on button "Search" at bounding box center [843, 299] width 81 height 27
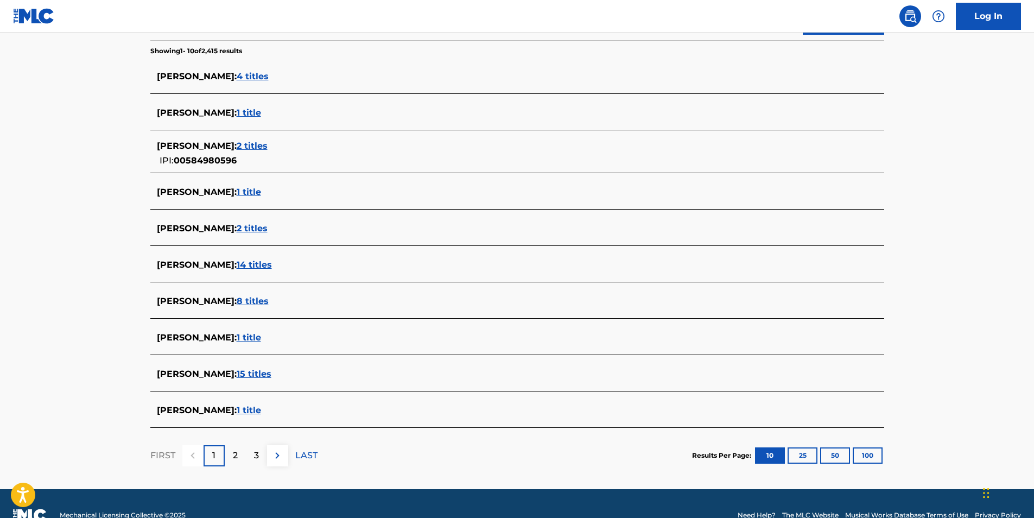
scroll to position [302, 0]
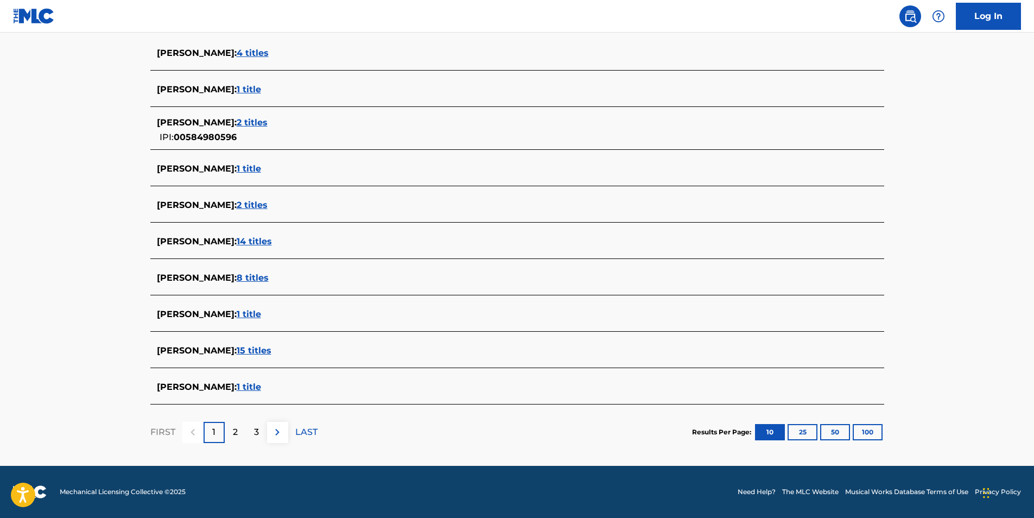
click at [237, 387] on span "1 title" at bounding box center [249, 387] width 24 height 10
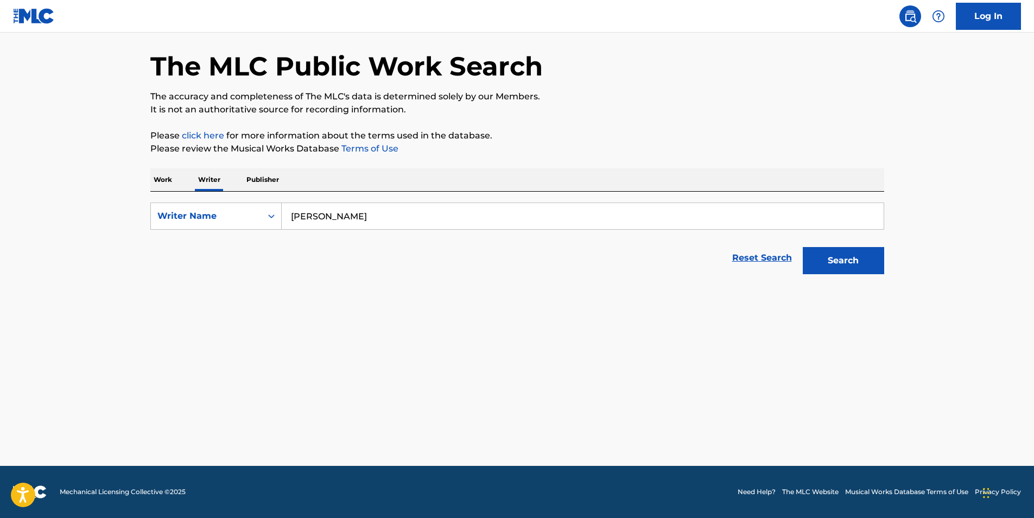
scroll to position [39, 0]
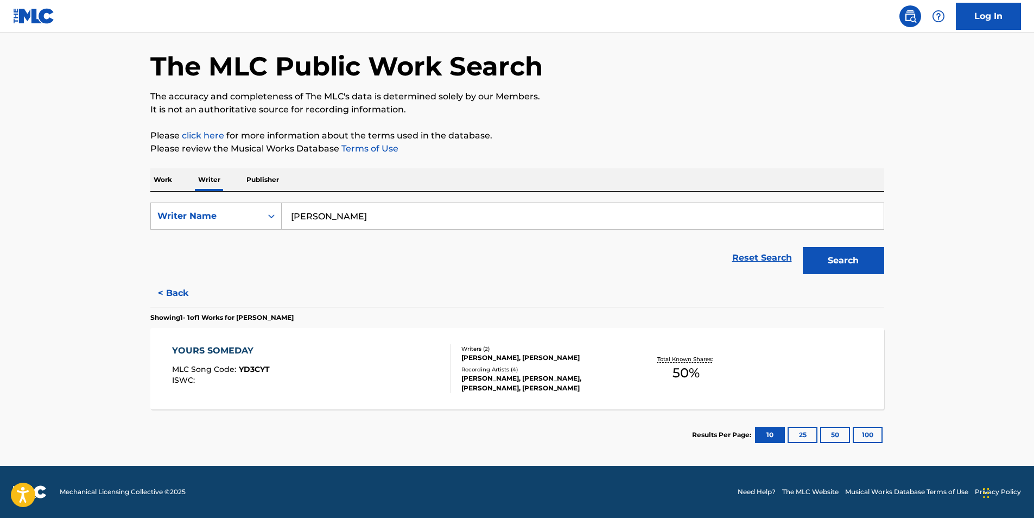
click at [173, 294] on button "< Back" at bounding box center [182, 292] width 65 height 27
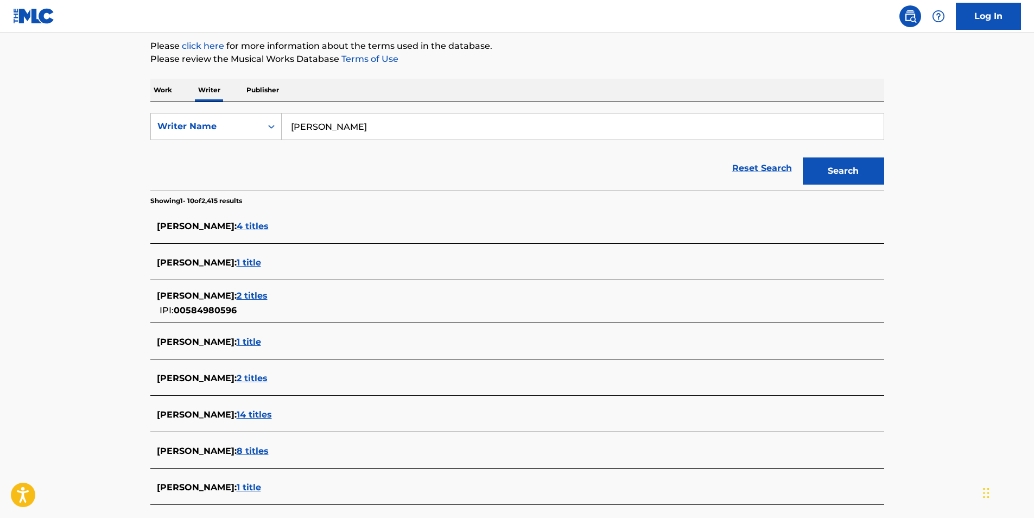
scroll to position [256, 0]
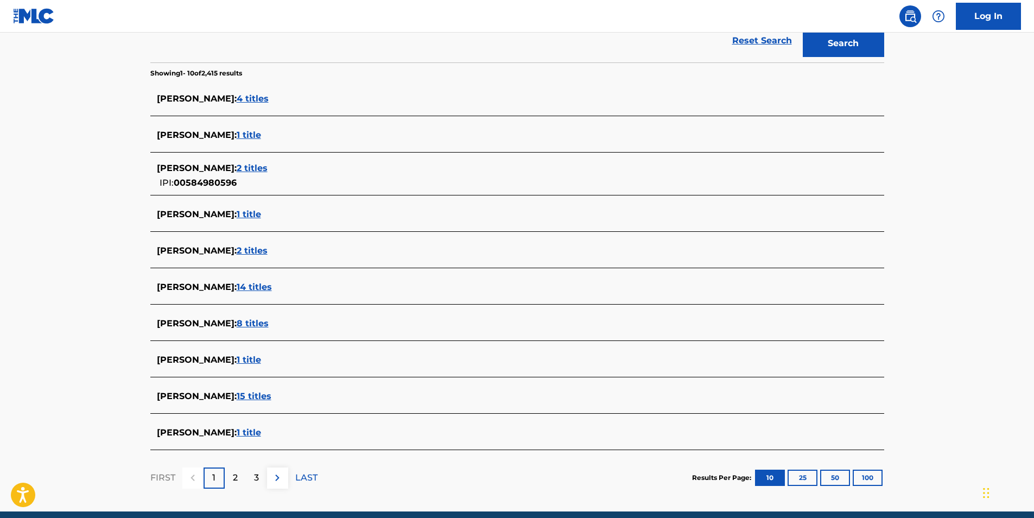
click at [238, 472] on div "2" at bounding box center [235, 477] width 21 height 21
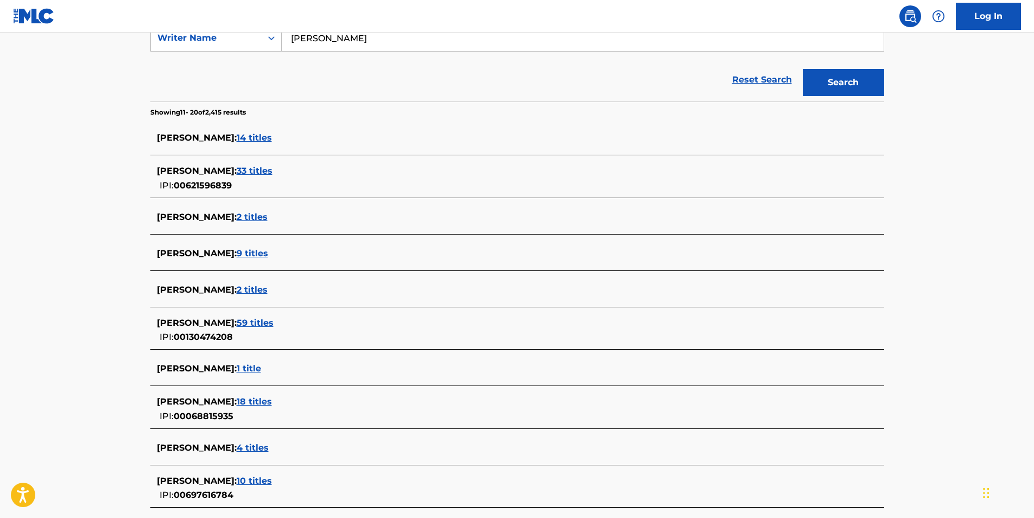
scroll to position [320, 0]
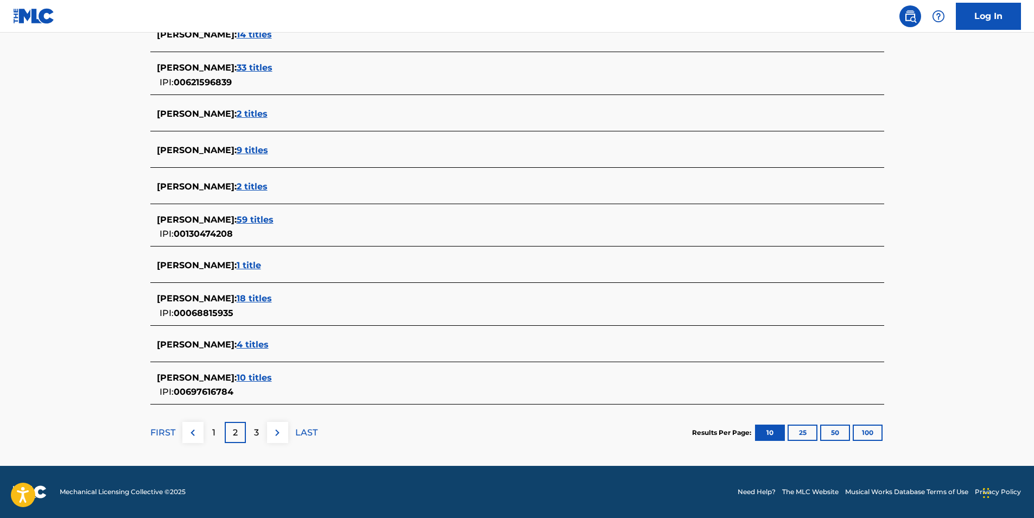
click at [259, 434] on div "3" at bounding box center [256, 432] width 21 height 21
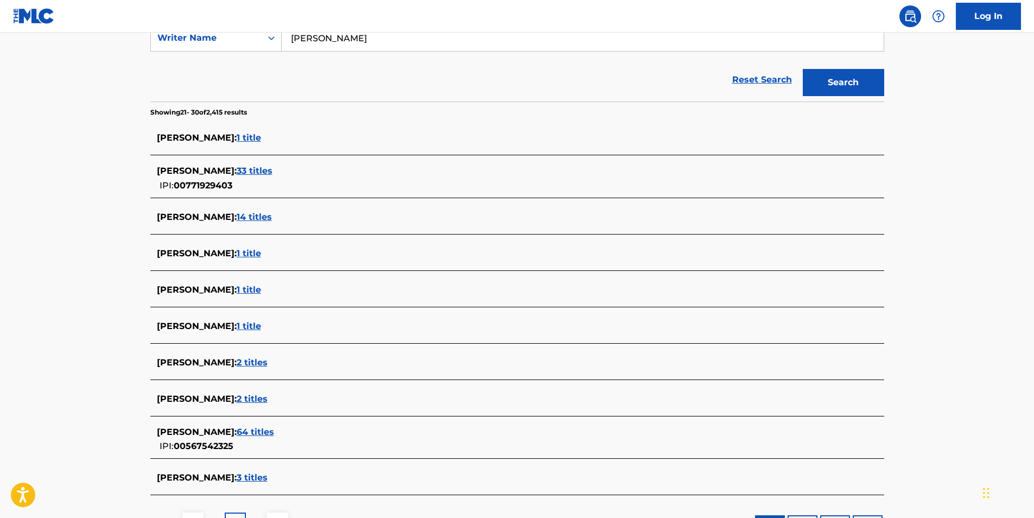
scroll to position [308, 0]
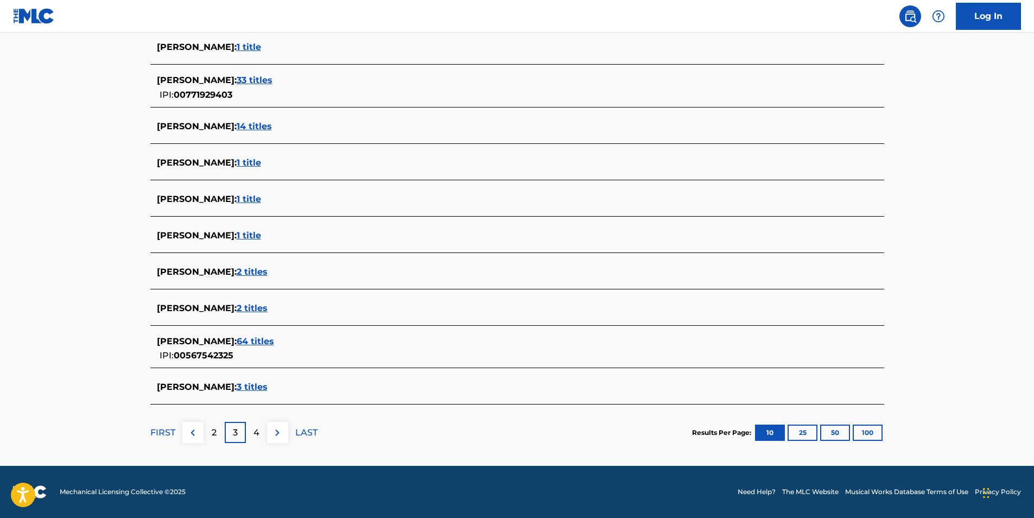
click at [200, 431] on button at bounding box center [192, 432] width 21 height 21
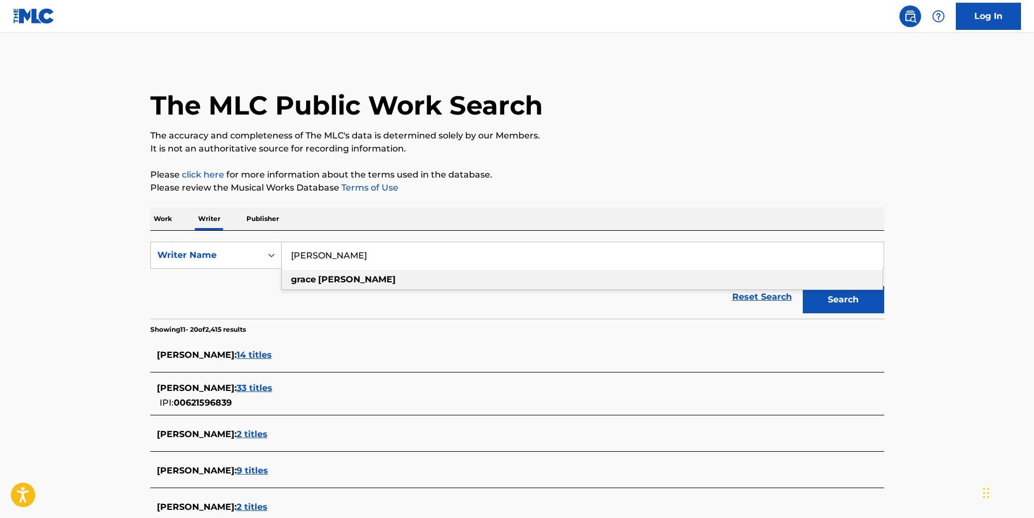
drag, startPoint x: 348, startPoint y: 256, endPoint x: 286, endPoint y: 251, distance: 62.6
click at [286, 251] on input "[PERSON_NAME]" at bounding box center [583, 255] width 602 height 26
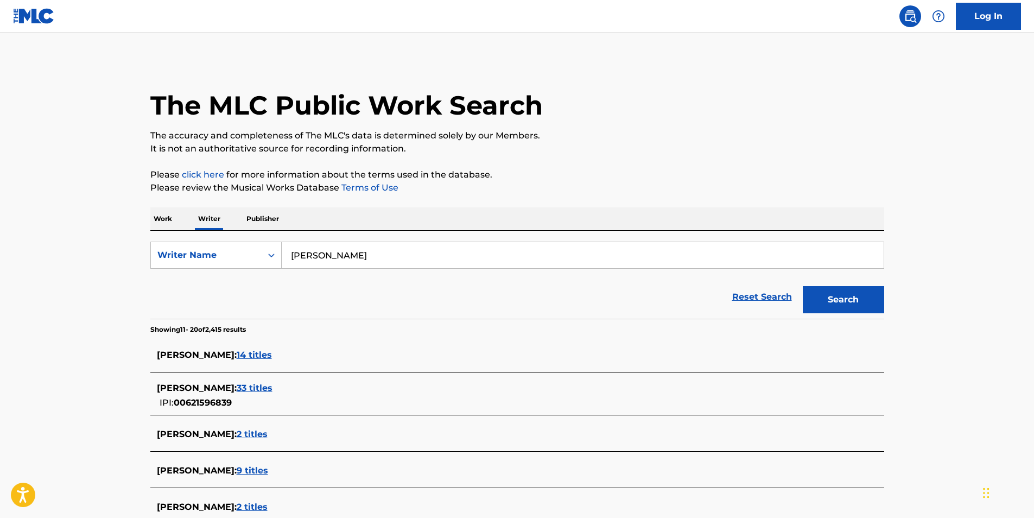
click at [803, 286] on button "Search" at bounding box center [843, 299] width 81 height 27
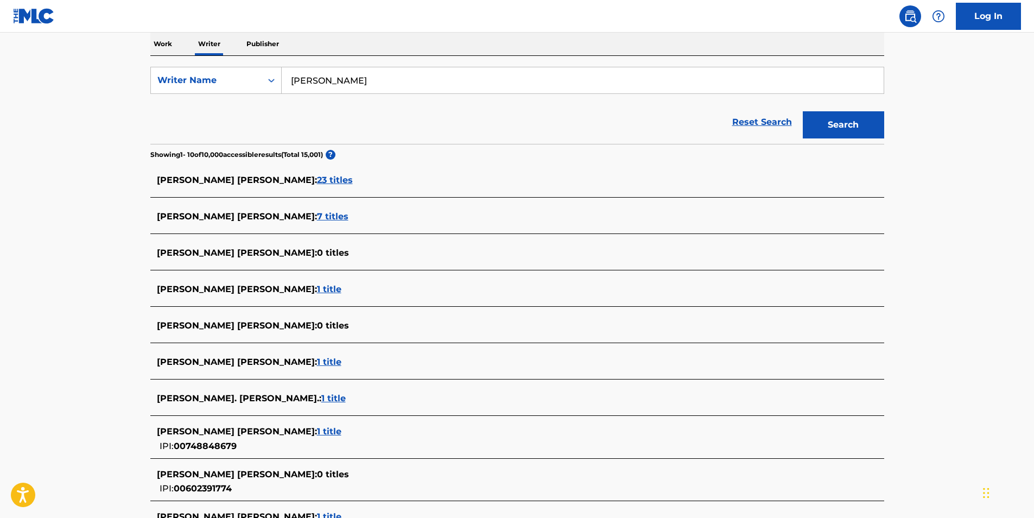
scroll to position [314, 0]
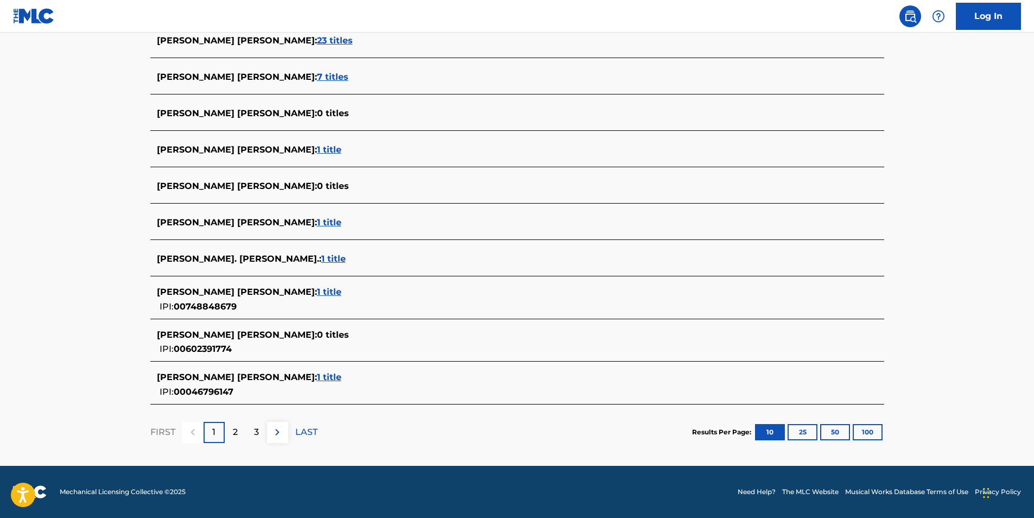
click at [234, 433] on p "2" at bounding box center [235, 431] width 5 height 13
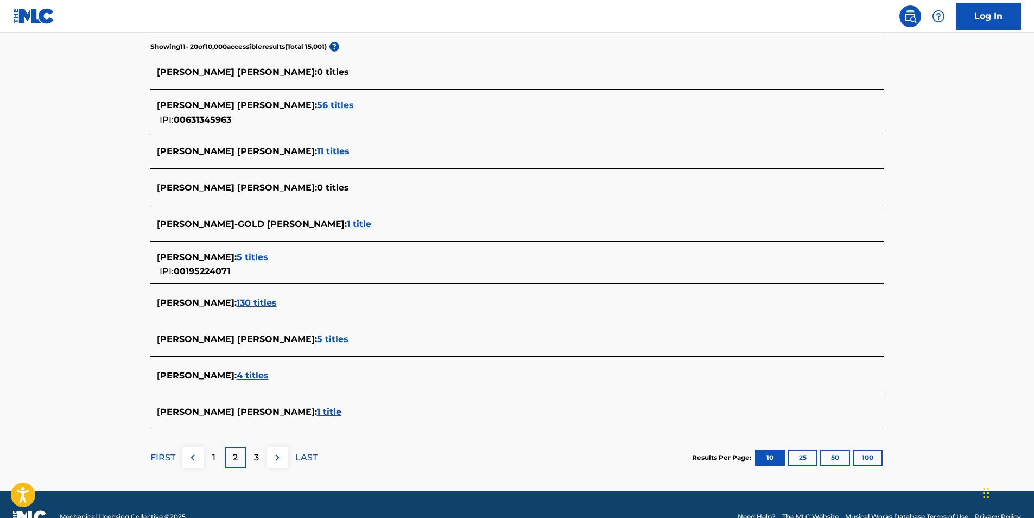
scroll to position [308, 0]
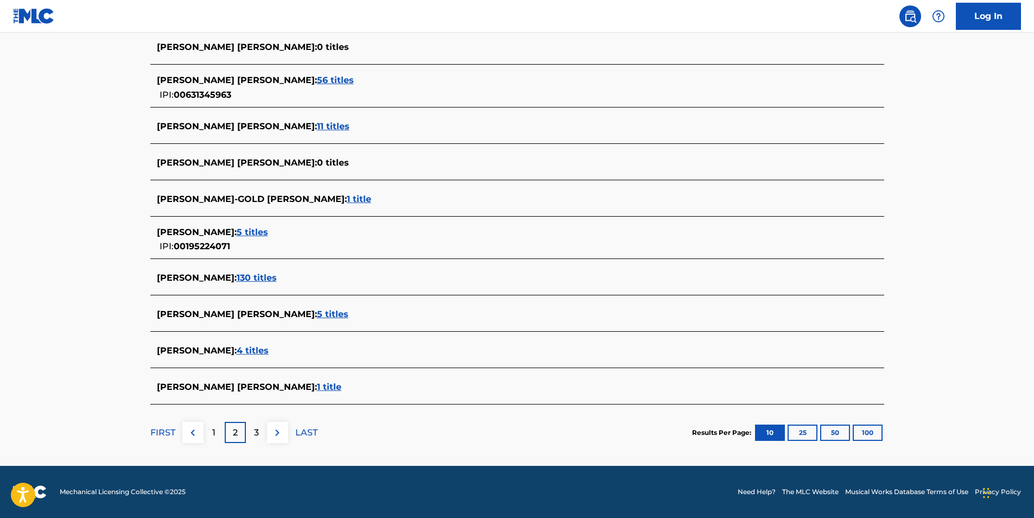
click at [261, 436] on div "3" at bounding box center [256, 432] width 21 height 21
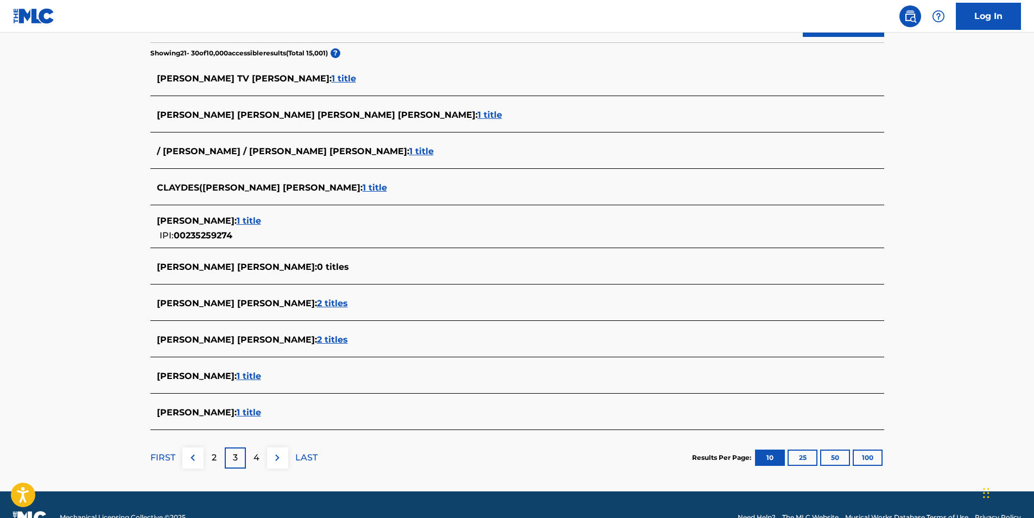
scroll to position [302, 0]
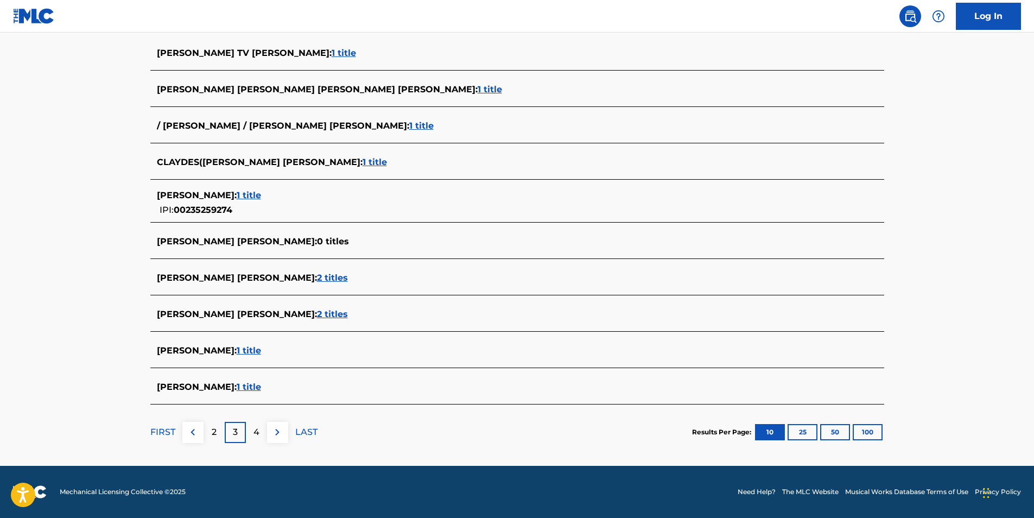
click at [260, 434] on div "4" at bounding box center [256, 432] width 21 height 21
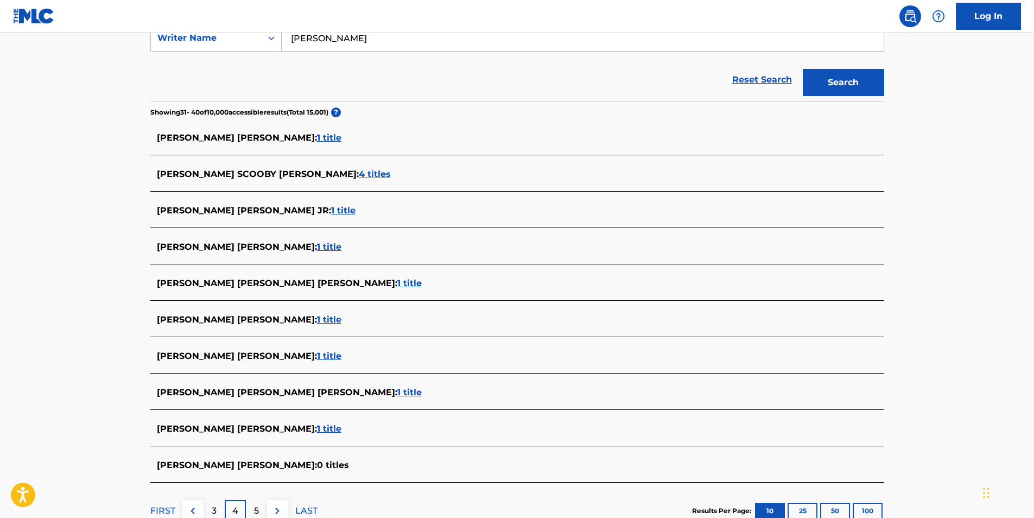
scroll to position [295, 0]
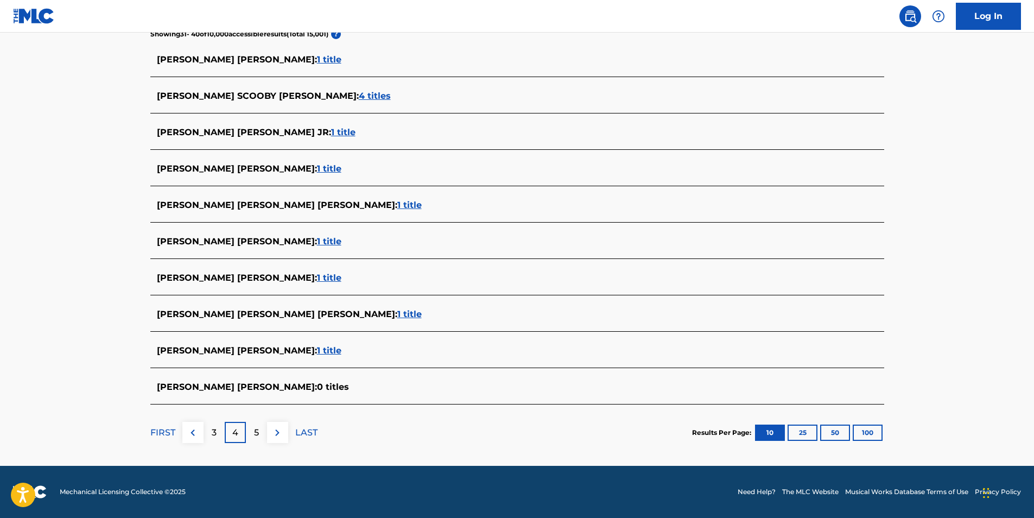
click at [260, 432] on div "5" at bounding box center [256, 432] width 21 height 21
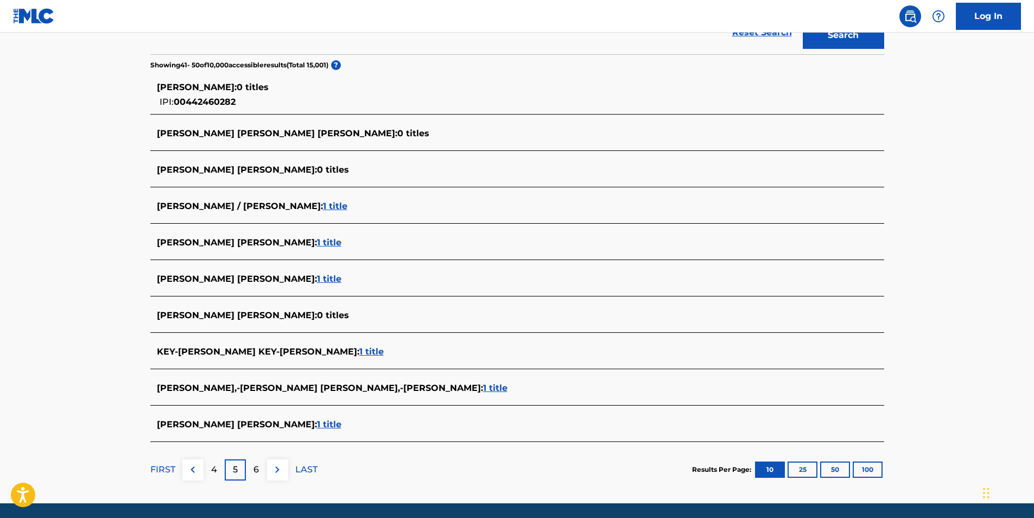
scroll to position [302, 0]
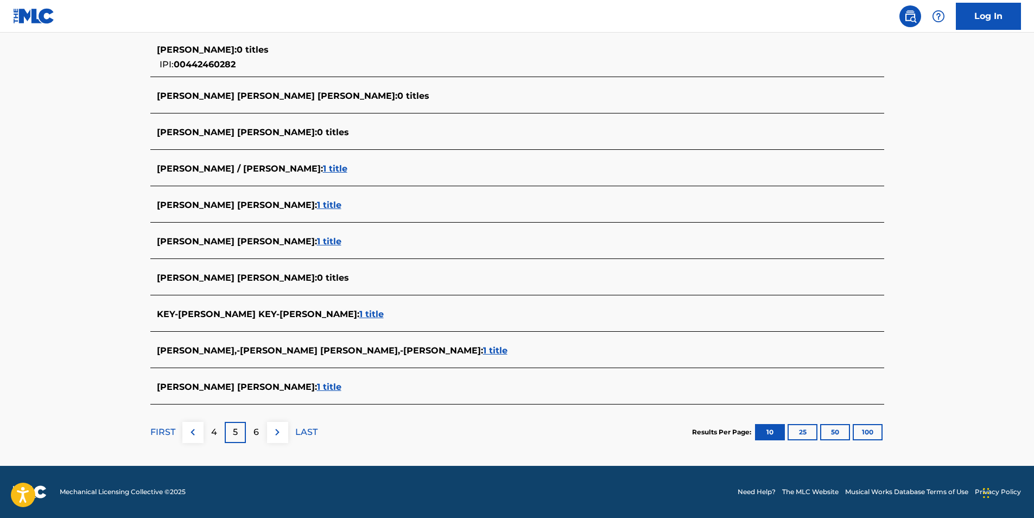
click at [252, 437] on div "6" at bounding box center [256, 432] width 21 height 21
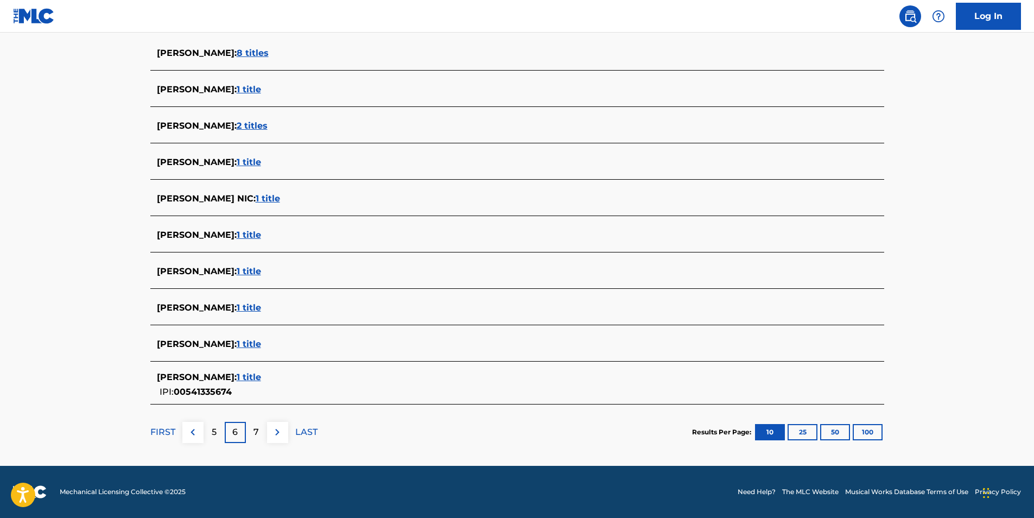
click at [256, 434] on p "7" at bounding box center [255, 431] width 5 height 13
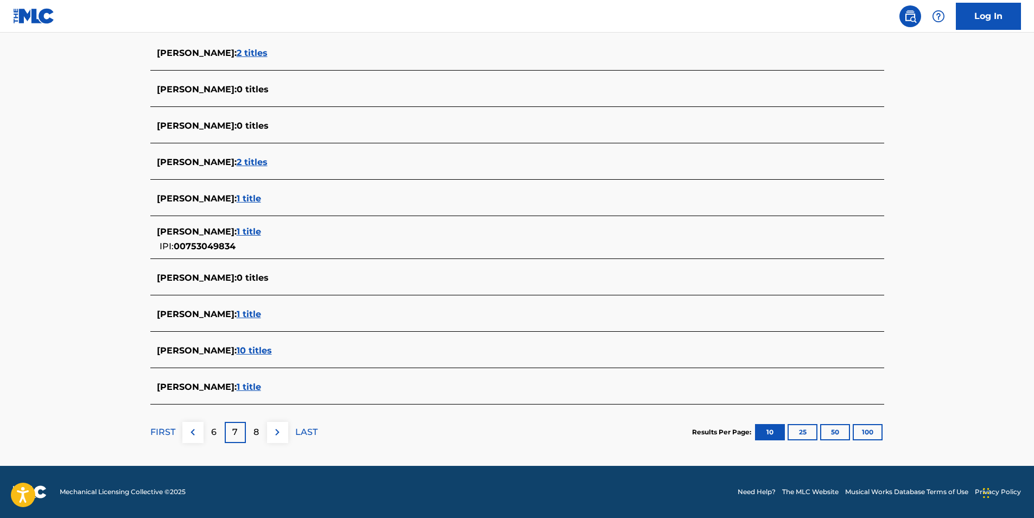
scroll to position [0, 0]
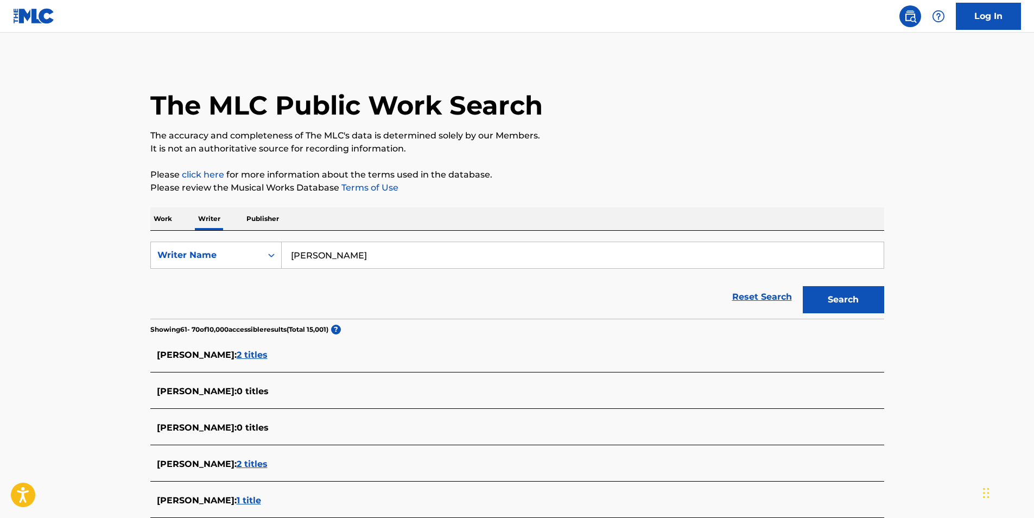
drag, startPoint x: 364, startPoint y: 250, endPoint x: 325, endPoint y: 250, distance: 39.1
click at [325, 250] on input "[PERSON_NAME]" at bounding box center [583, 255] width 602 height 26
click at [803, 286] on button "Search" at bounding box center [843, 299] width 81 height 27
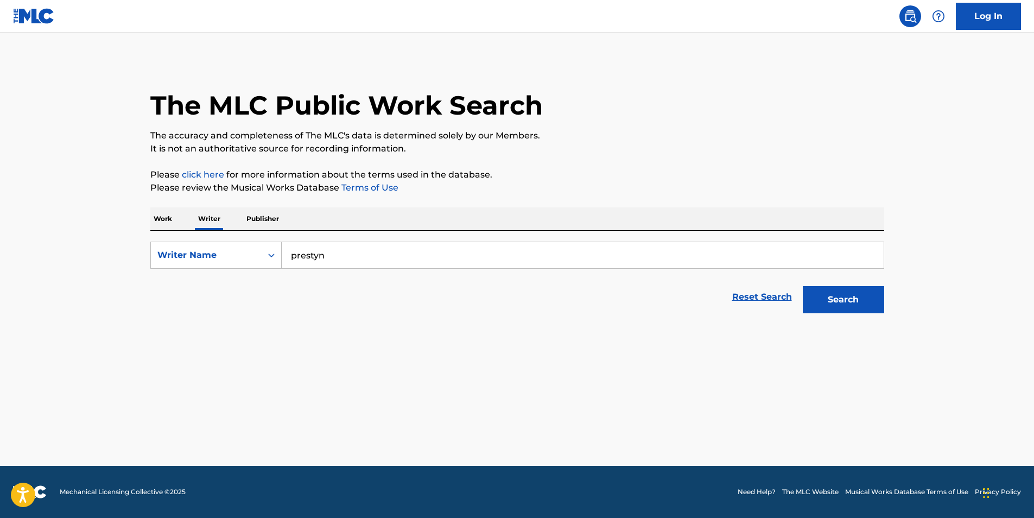
click at [844, 298] on button "Search" at bounding box center [843, 299] width 81 height 27
drag, startPoint x: 352, startPoint y: 255, endPoint x: 285, endPoint y: 251, distance: 66.9
click at [285, 251] on input "prestyn" at bounding box center [583, 255] width 602 height 26
type input "n"
drag, startPoint x: 373, startPoint y: 255, endPoint x: 287, endPoint y: 255, distance: 86.8
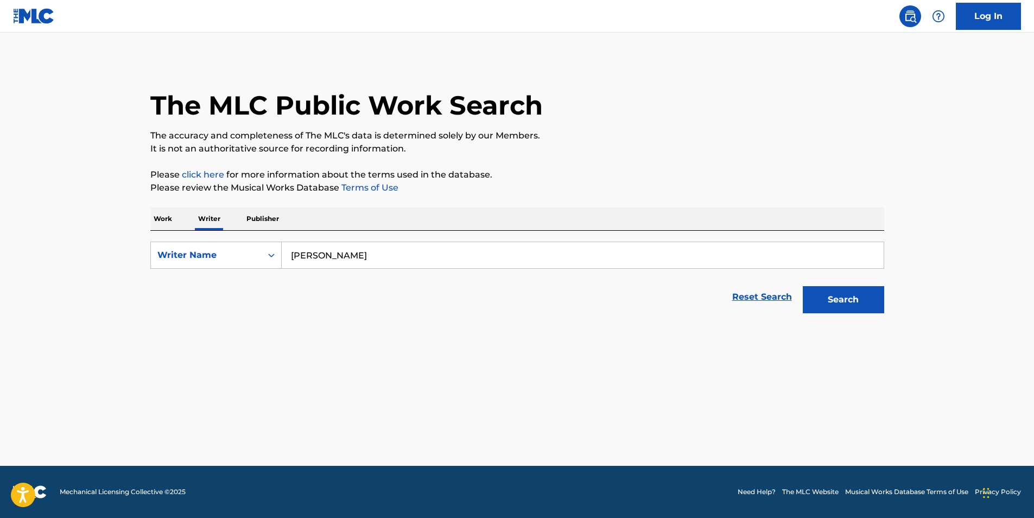
click at [287, 255] on input "[PERSON_NAME]" at bounding box center [583, 255] width 602 height 26
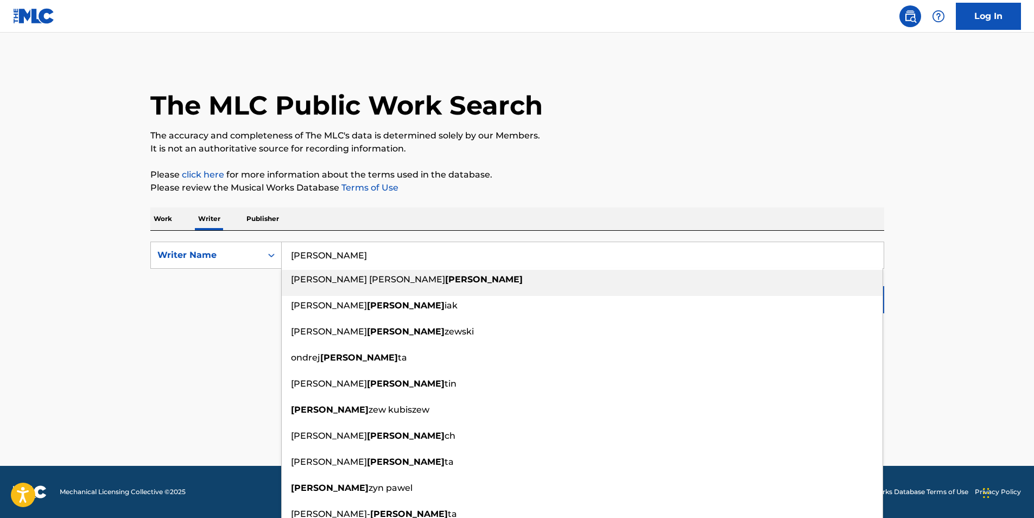
click at [346, 257] on input "[PERSON_NAME]" at bounding box center [583, 255] width 602 height 26
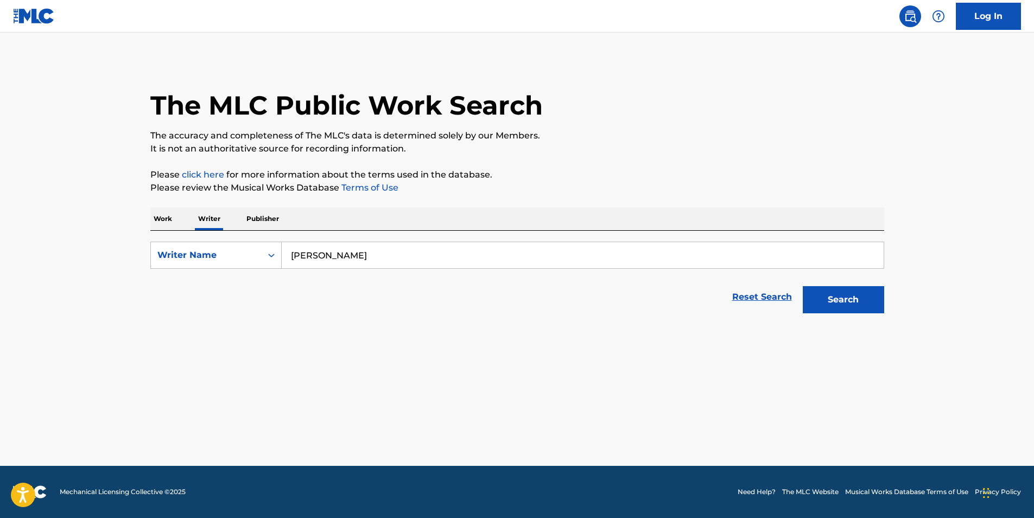
drag, startPoint x: 372, startPoint y: 257, endPoint x: 287, endPoint y: 256, distance: 84.7
click at [287, 256] on input "[PERSON_NAME]" at bounding box center [583, 255] width 602 height 26
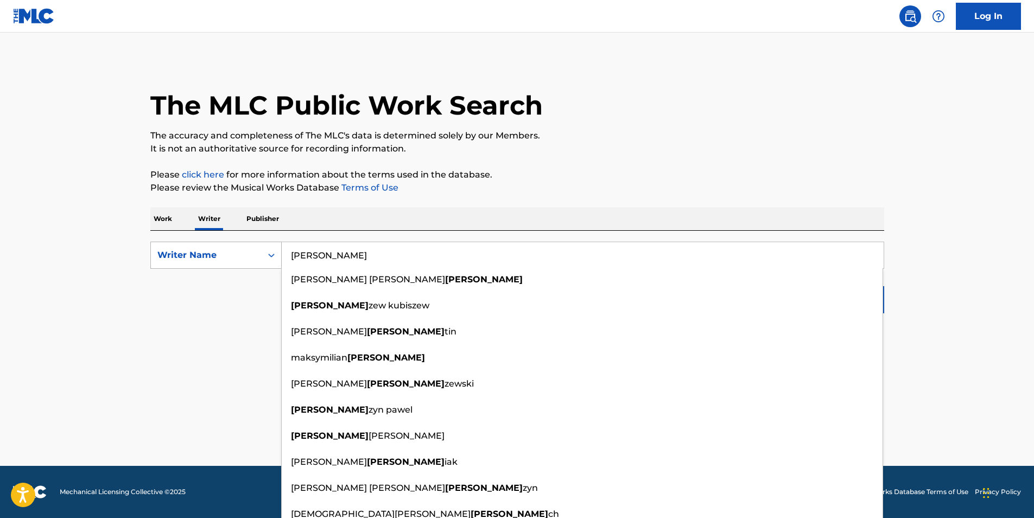
drag, startPoint x: 344, startPoint y: 261, endPoint x: 268, endPoint y: 258, distance: 76.0
click at [268, 258] on div "SearchWithCriteria127147ec-74be-4ef0-b887-5bd1f0db845e Writer Name [PERSON_NAME…" at bounding box center [517, 254] width 734 height 27
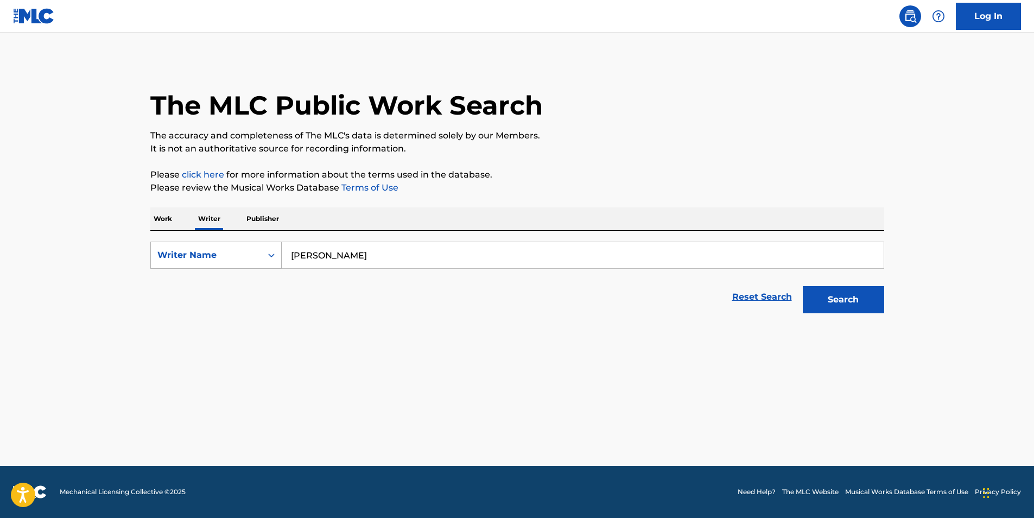
click at [803, 286] on button "Search" at bounding box center [843, 299] width 81 height 27
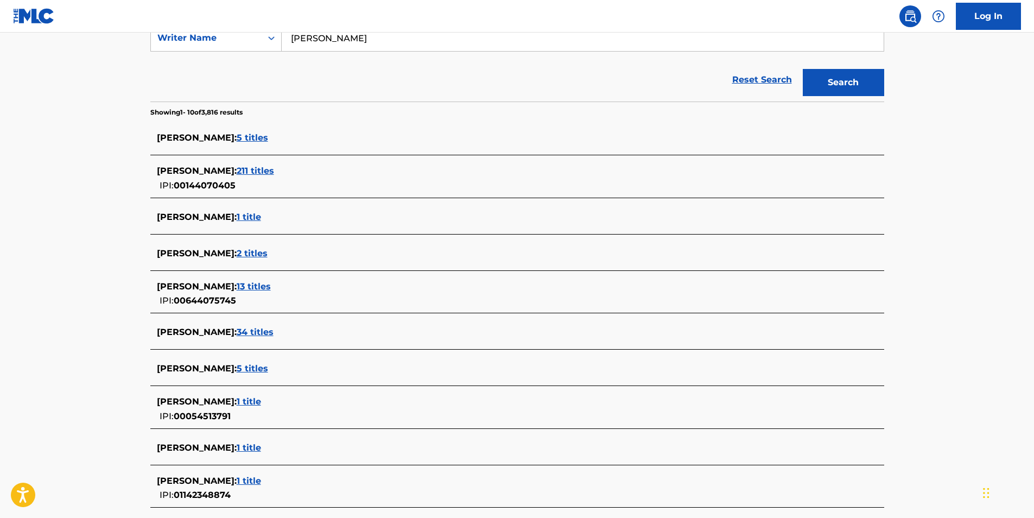
scroll to position [320, 0]
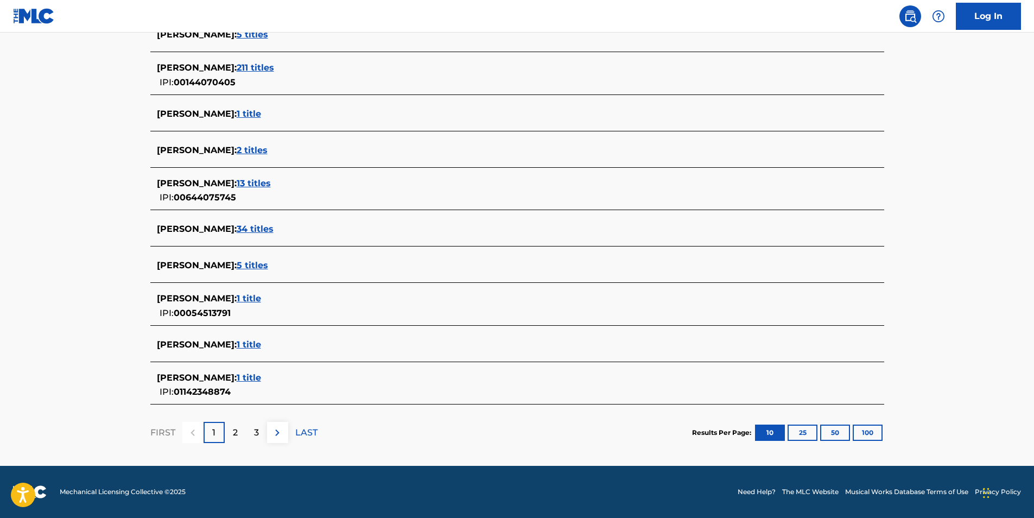
click at [227, 433] on div "2" at bounding box center [235, 432] width 21 height 21
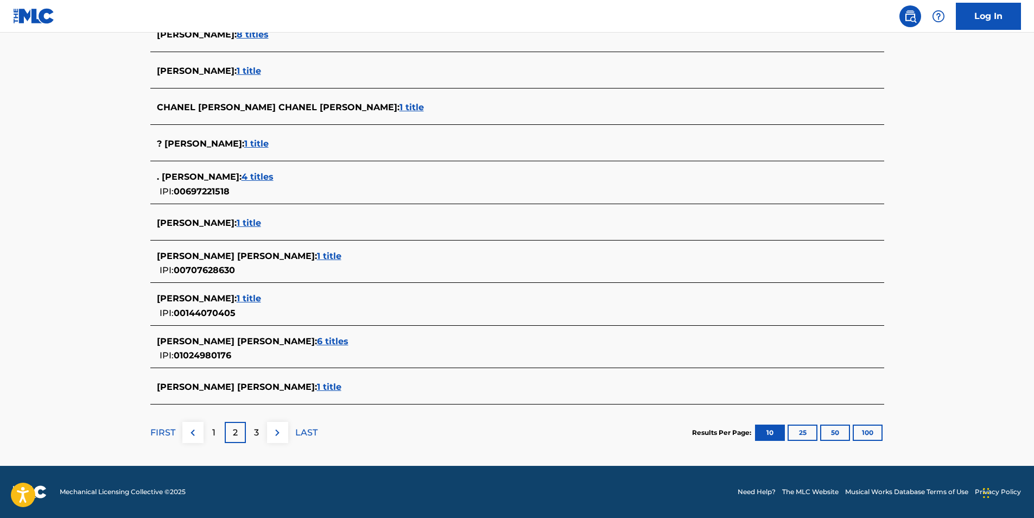
click at [252, 442] on div "3" at bounding box center [256, 432] width 21 height 21
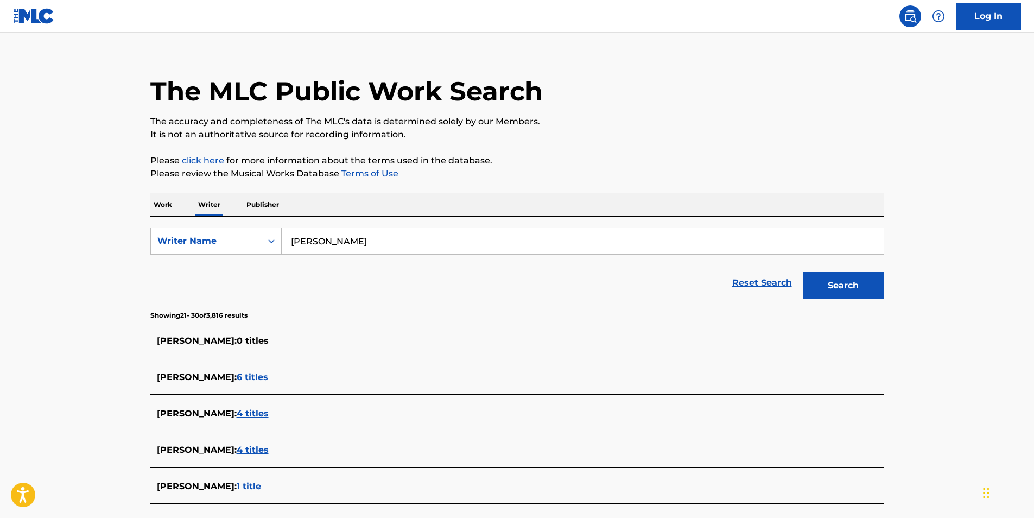
scroll to position [0, 0]
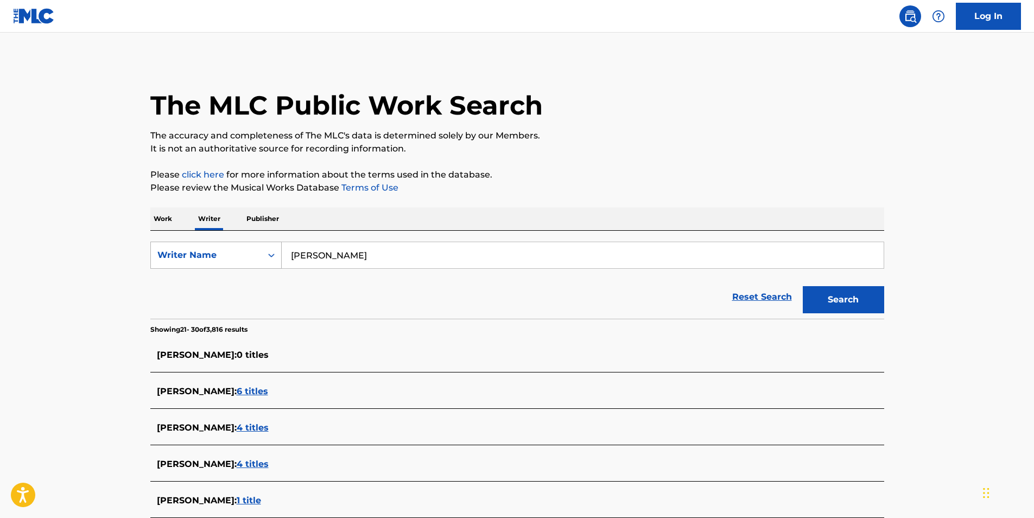
drag, startPoint x: 372, startPoint y: 253, endPoint x: 264, endPoint y: 252, distance: 107.5
click at [264, 252] on div "SearchWithCriteria127147ec-74be-4ef0-b887-5bd1f0db845e Writer Name [PERSON_NAME]" at bounding box center [517, 254] width 734 height 27
type input "[PERSON_NAME]"
click at [819, 303] on button "Search" at bounding box center [843, 299] width 81 height 27
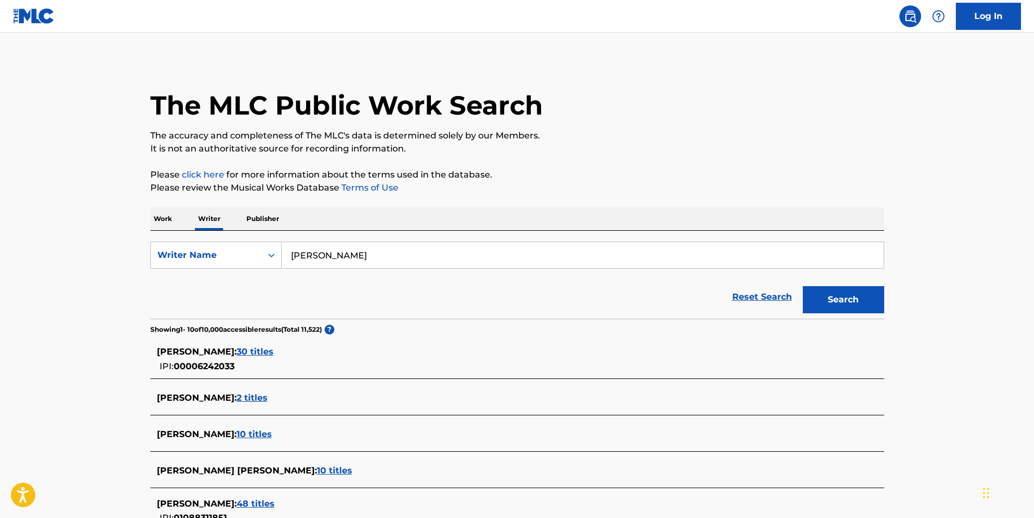
click at [264, 215] on p "Publisher" at bounding box center [262, 218] width 39 height 23
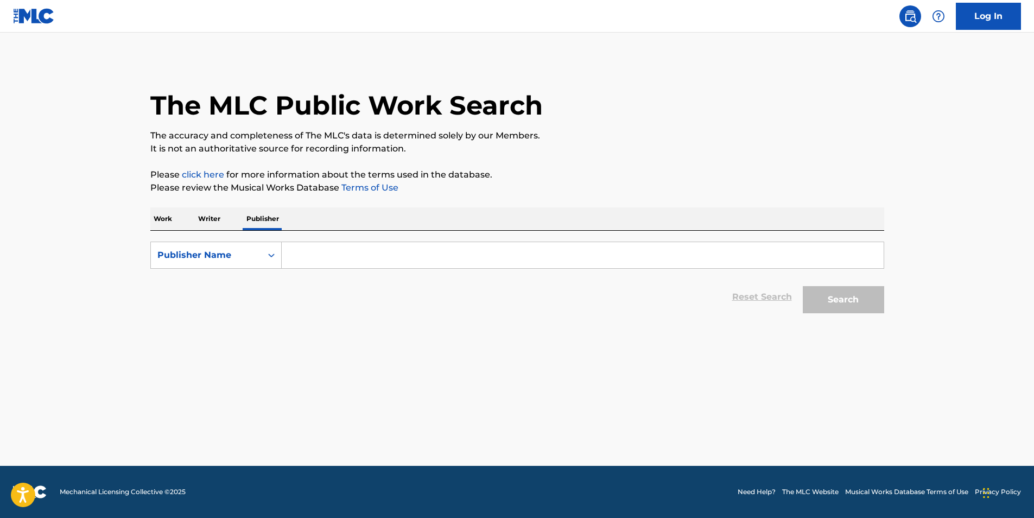
click at [314, 259] on input "Search Form" at bounding box center [583, 255] width 602 height 26
type input "[PERSON_NAME]"
click at [844, 304] on button "Search" at bounding box center [843, 299] width 81 height 27
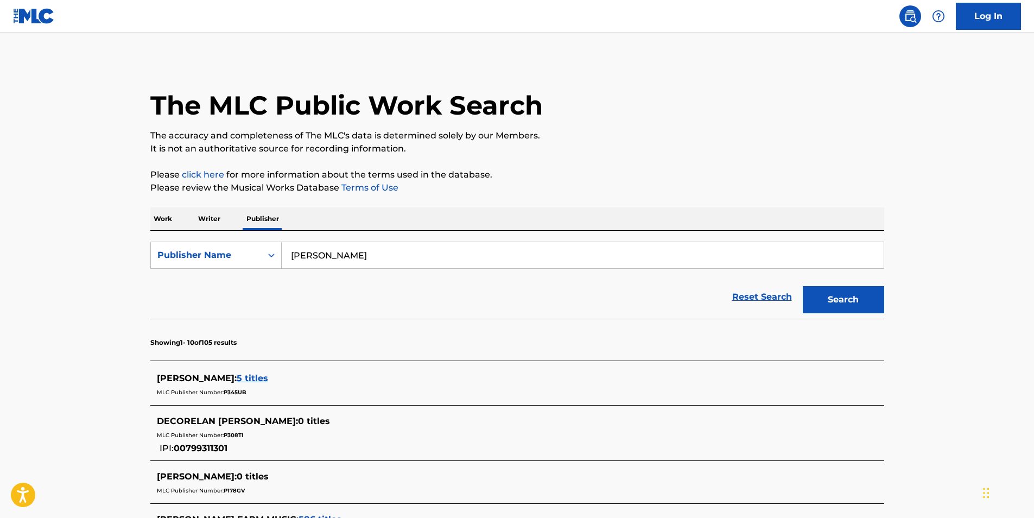
scroll to position [109, 0]
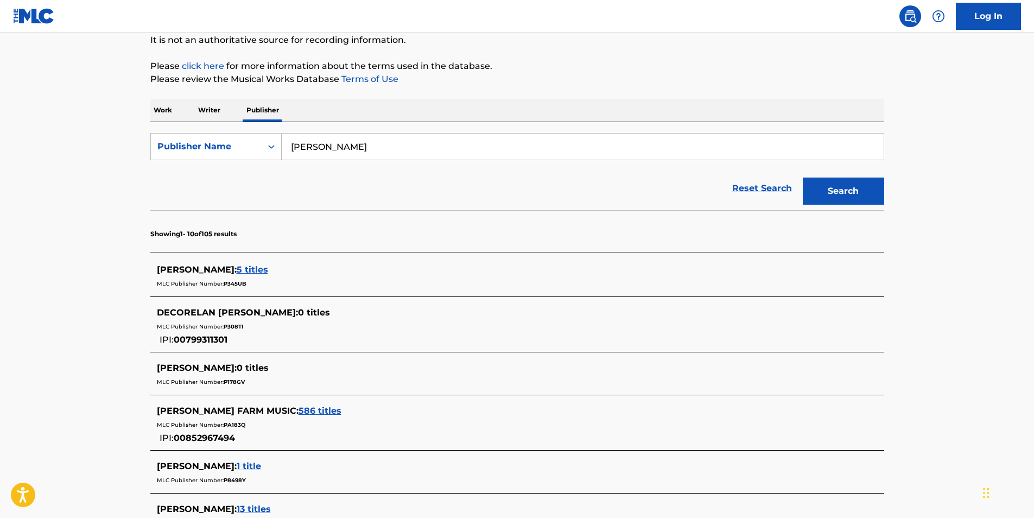
click at [259, 269] on span "5 titles" at bounding box center [252, 269] width 31 height 10
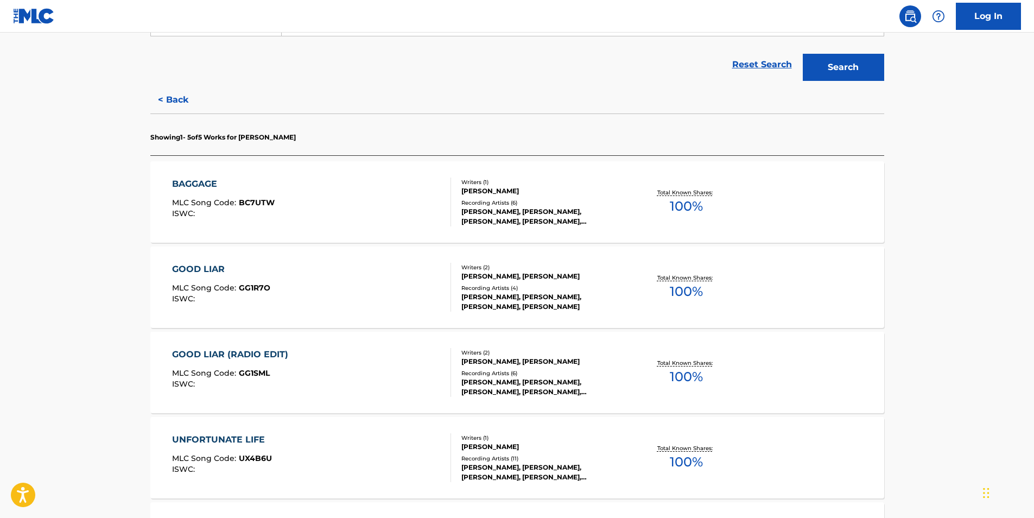
scroll to position [207, 0]
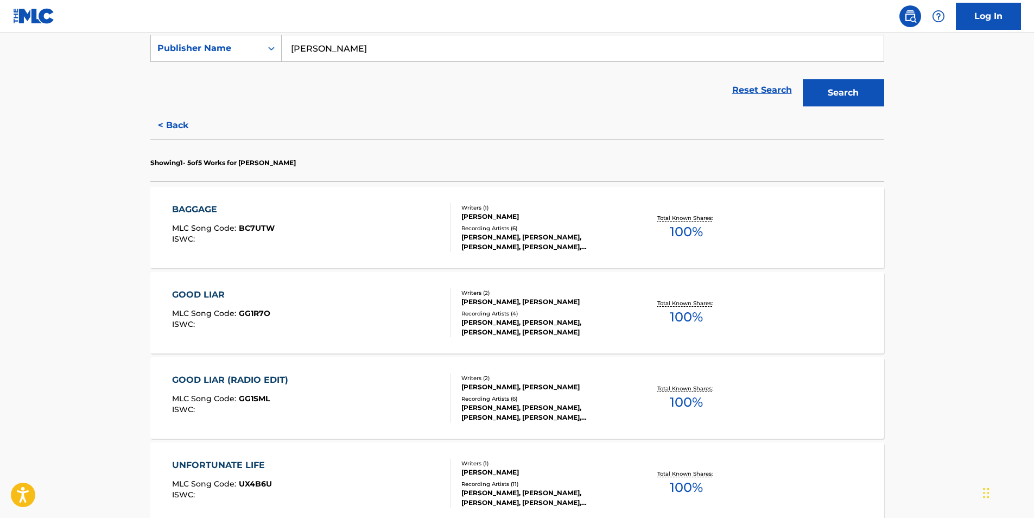
click at [685, 234] on span "100 %" at bounding box center [686, 232] width 33 height 20
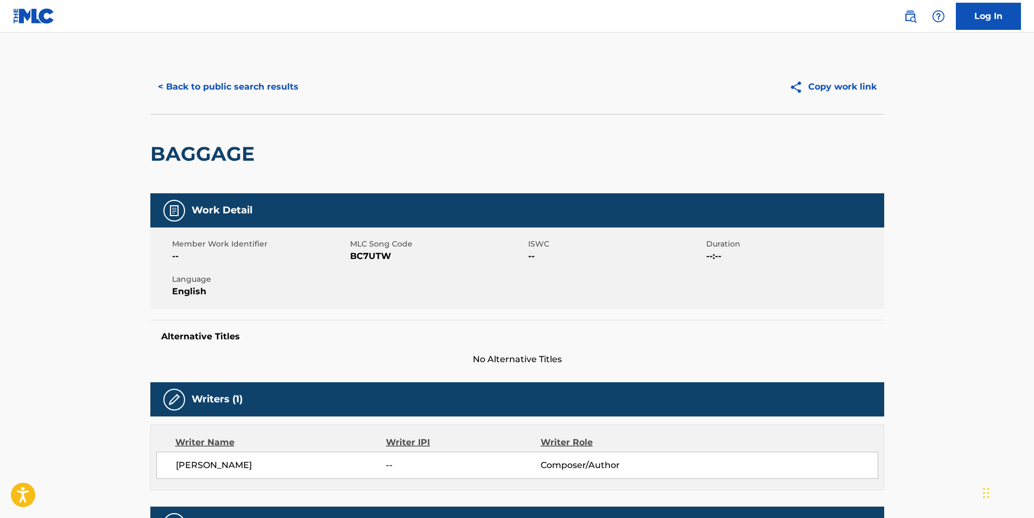
click at [196, 86] on button "< Back to public search results" at bounding box center [228, 86] width 156 height 27
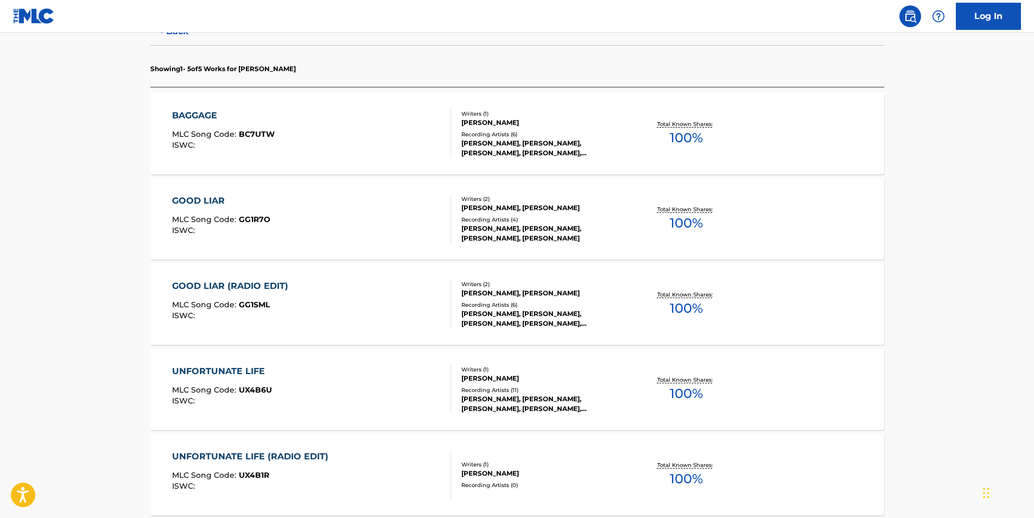
scroll to position [326, 0]
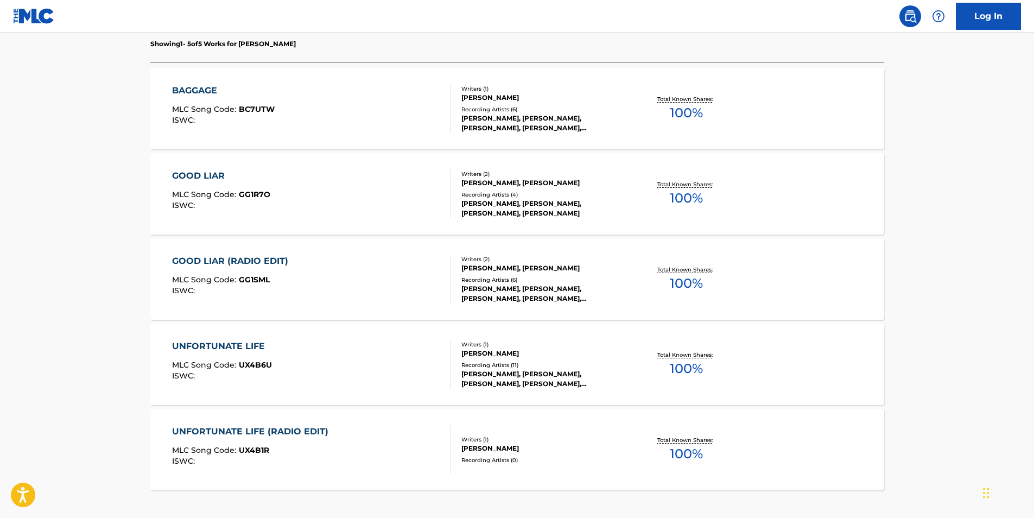
click at [679, 192] on span "100 %" at bounding box center [686, 198] width 33 height 20
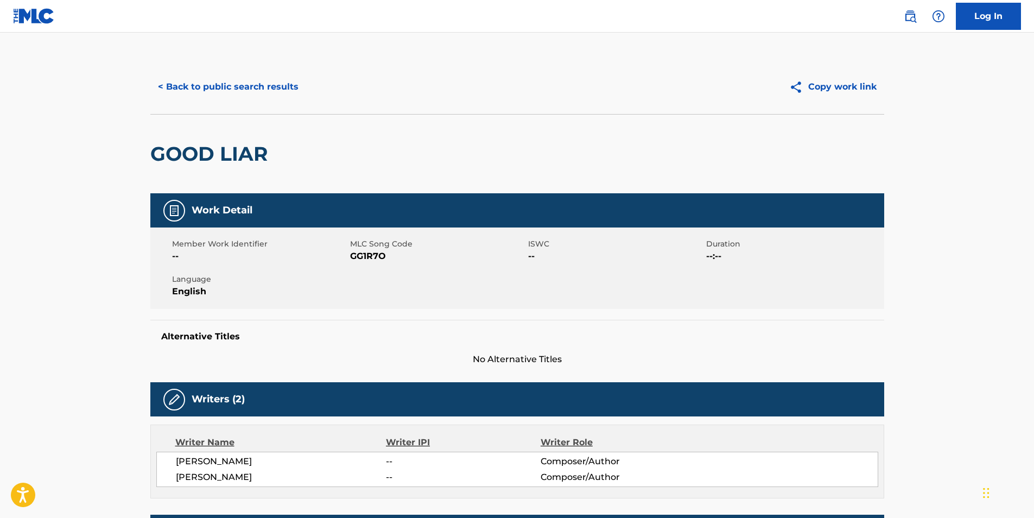
click at [187, 85] on button "< Back to public search results" at bounding box center [228, 86] width 156 height 27
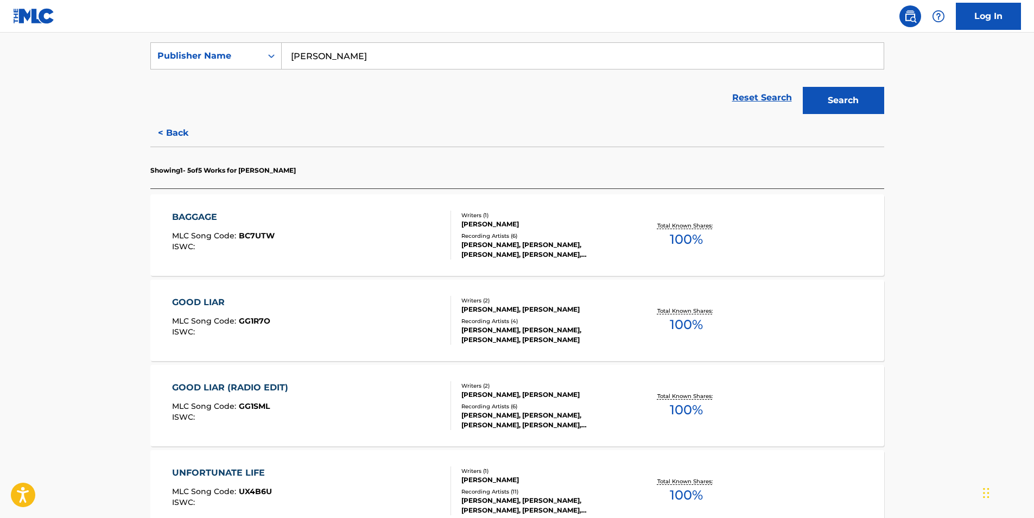
scroll to position [326, 0]
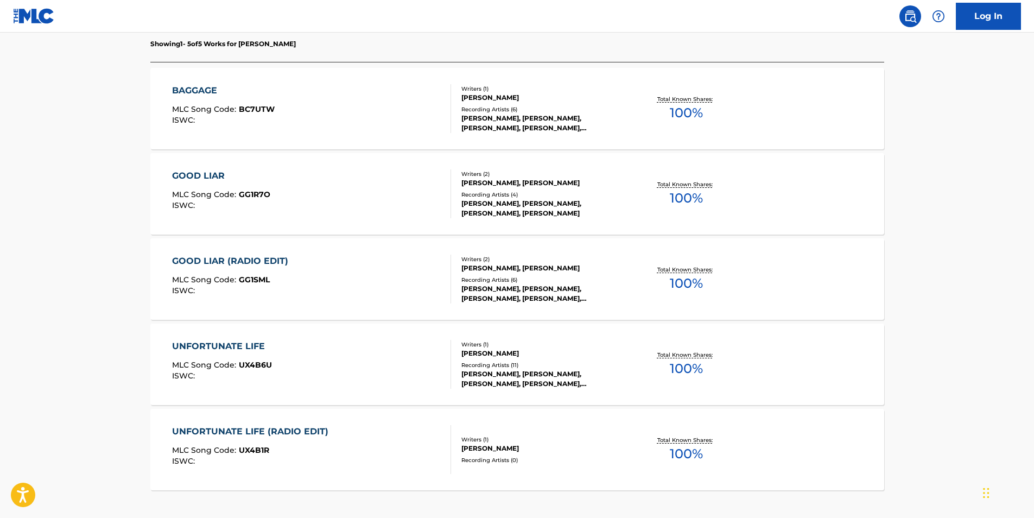
click at [679, 196] on span "100 %" at bounding box center [686, 198] width 33 height 20
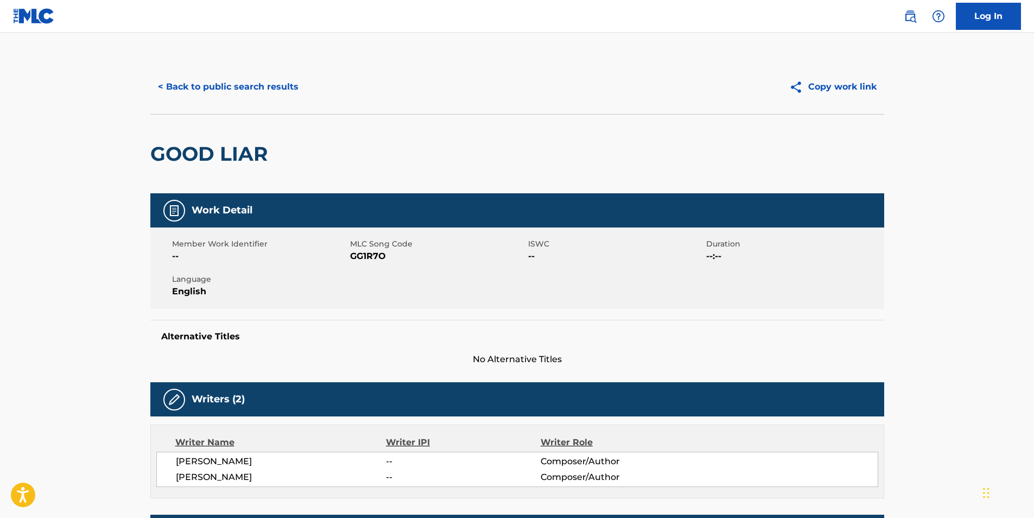
click at [247, 85] on button "< Back to public search results" at bounding box center [228, 86] width 156 height 27
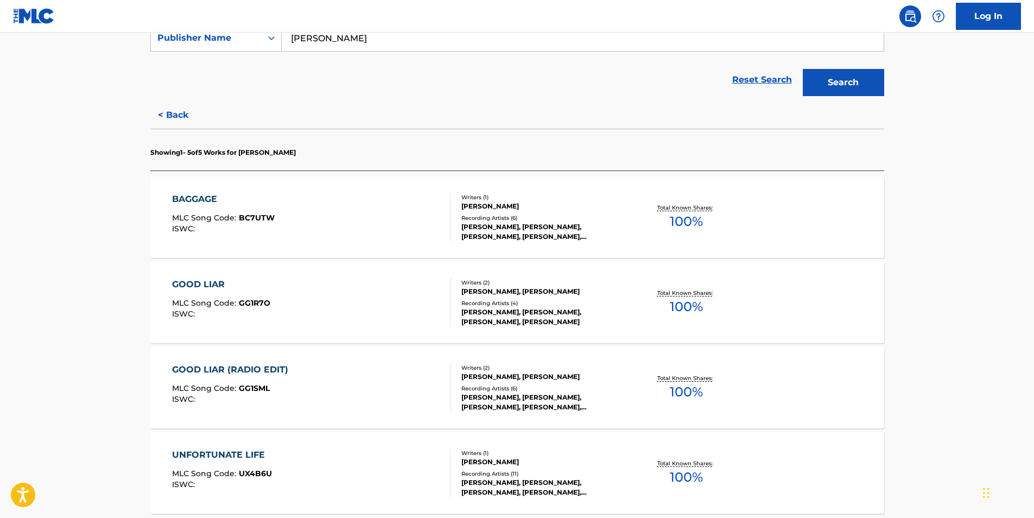
scroll to position [326, 0]
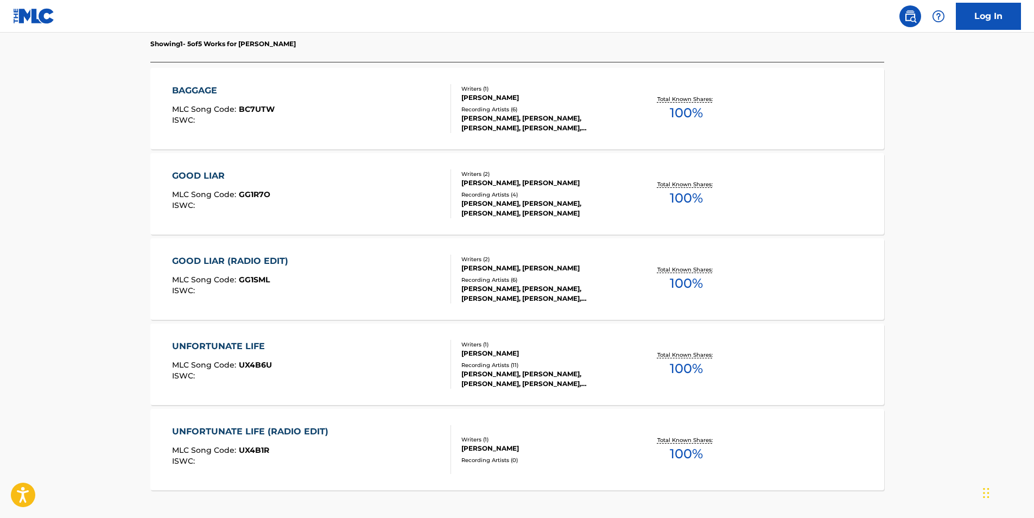
click at [675, 368] on span "100 %" at bounding box center [686, 369] width 33 height 20
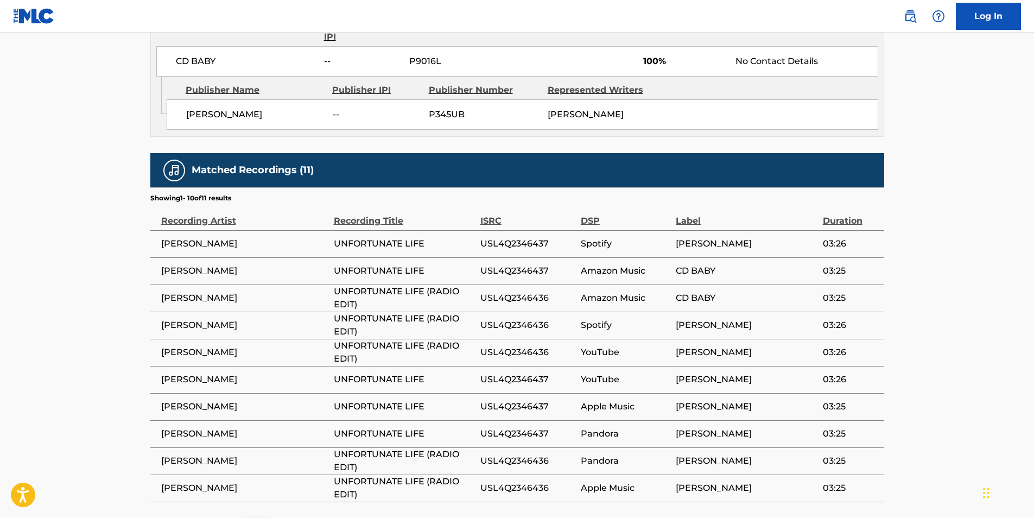
scroll to position [635, 0]
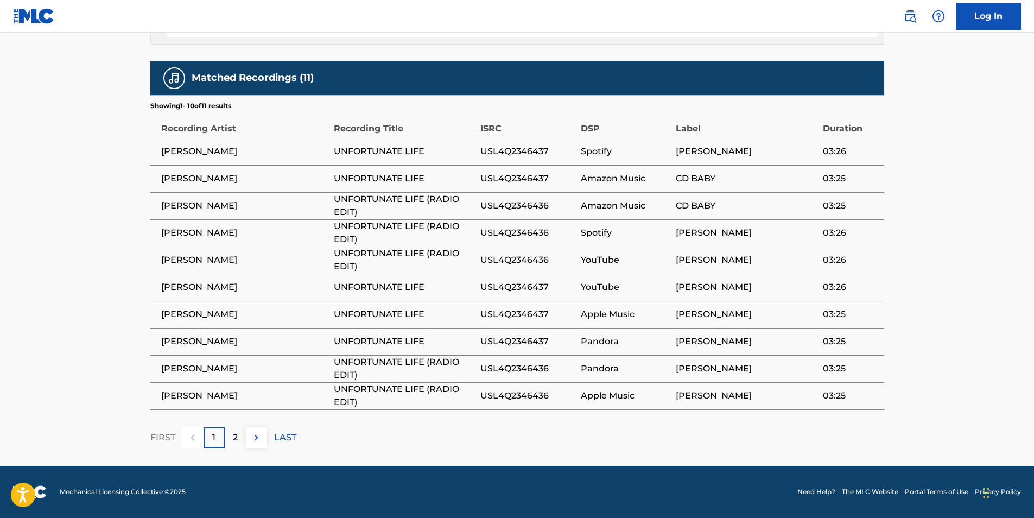
click at [286, 436] on p "LAST" at bounding box center [285, 437] width 22 height 13
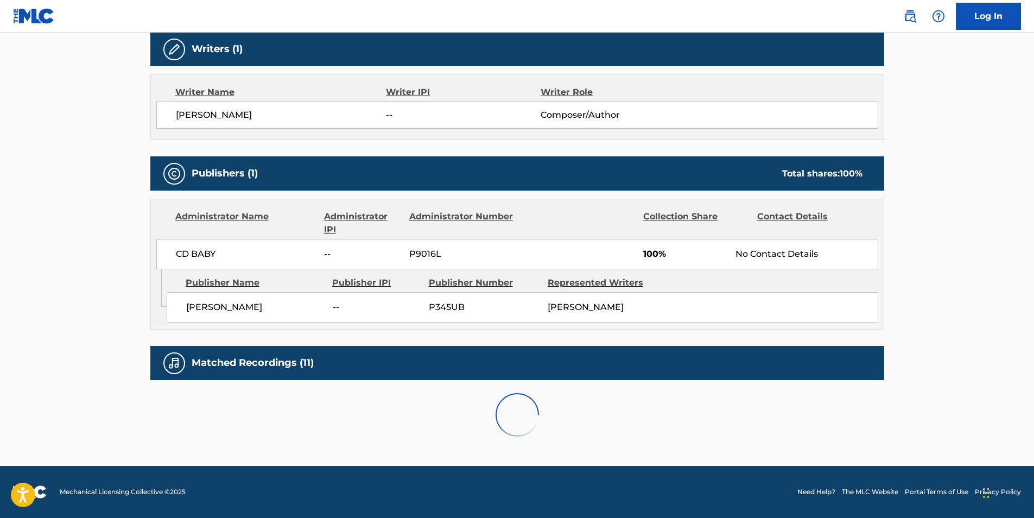
scroll to position [391, 0]
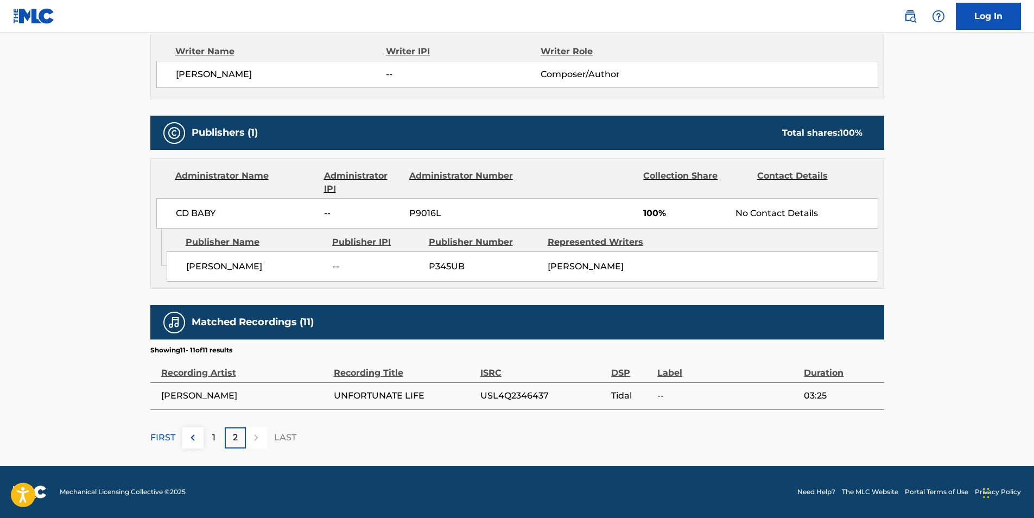
click at [189, 438] on img at bounding box center [192, 437] width 13 height 13
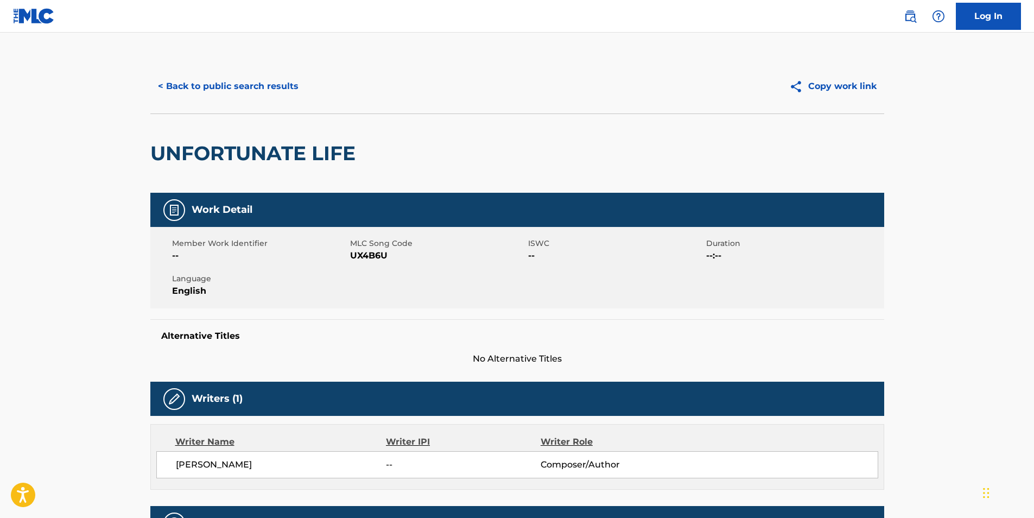
scroll to position [0, 0]
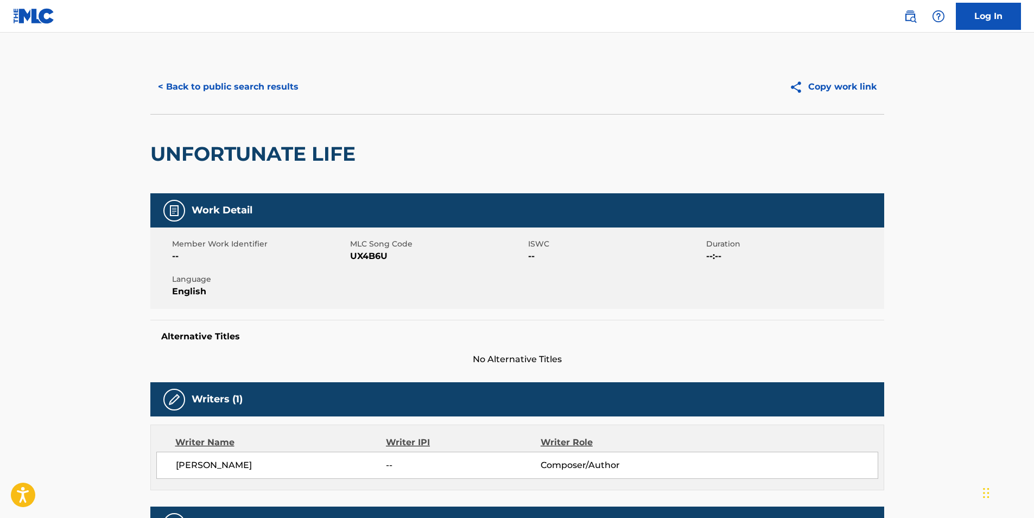
click at [177, 80] on button "< Back to public search results" at bounding box center [228, 86] width 156 height 27
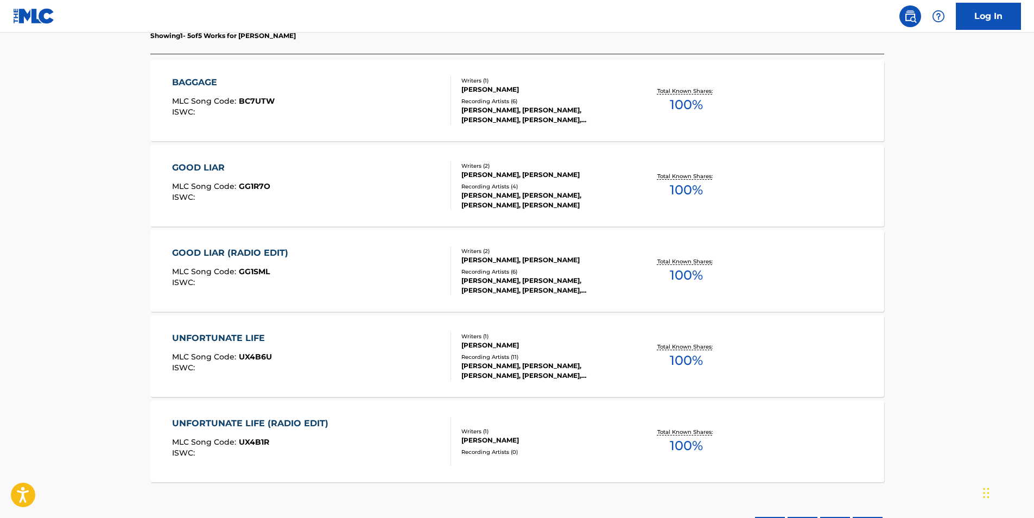
scroll to position [315, 0]
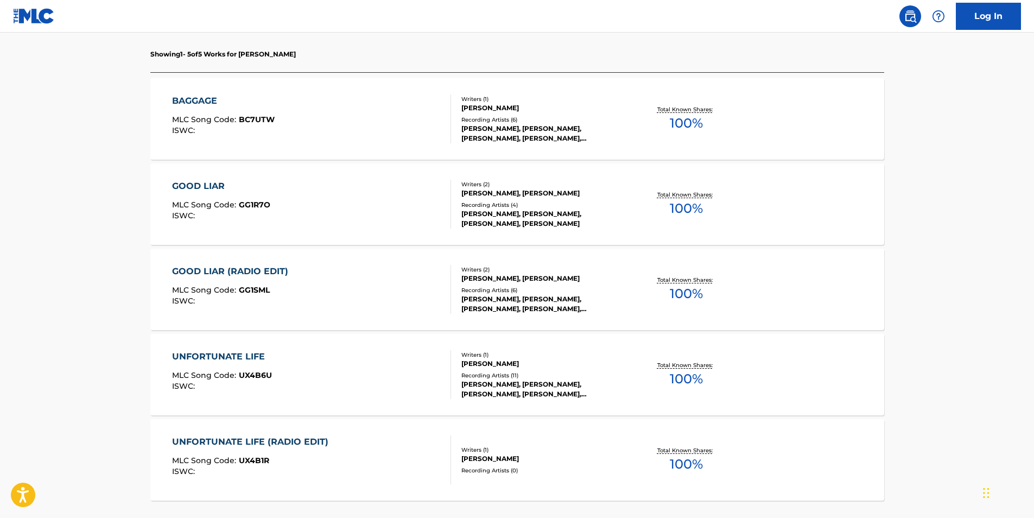
click at [672, 124] on span "100 %" at bounding box center [686, 123] width 33 height 20
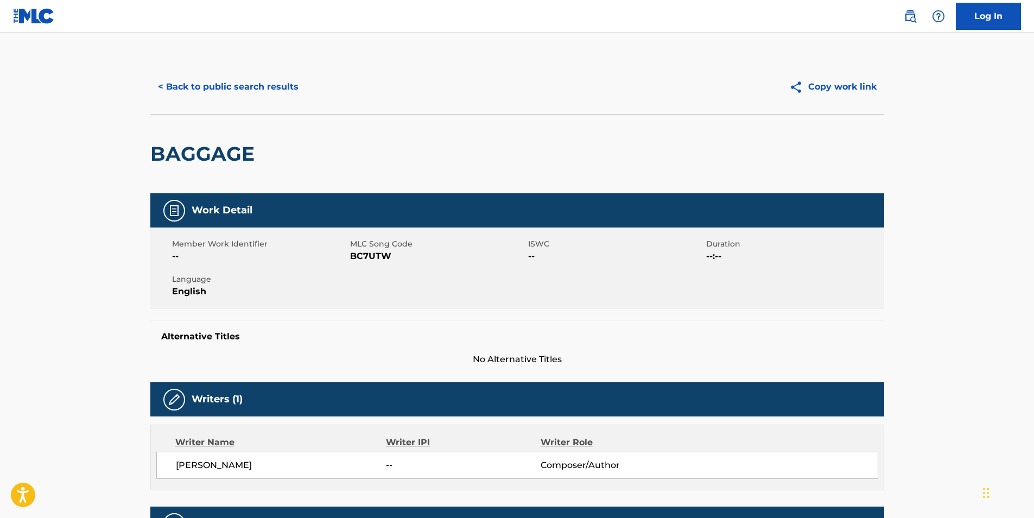
click at [177, 84] on button "< Back to public search results" at bounding box center [228, 86] width 156 height 27
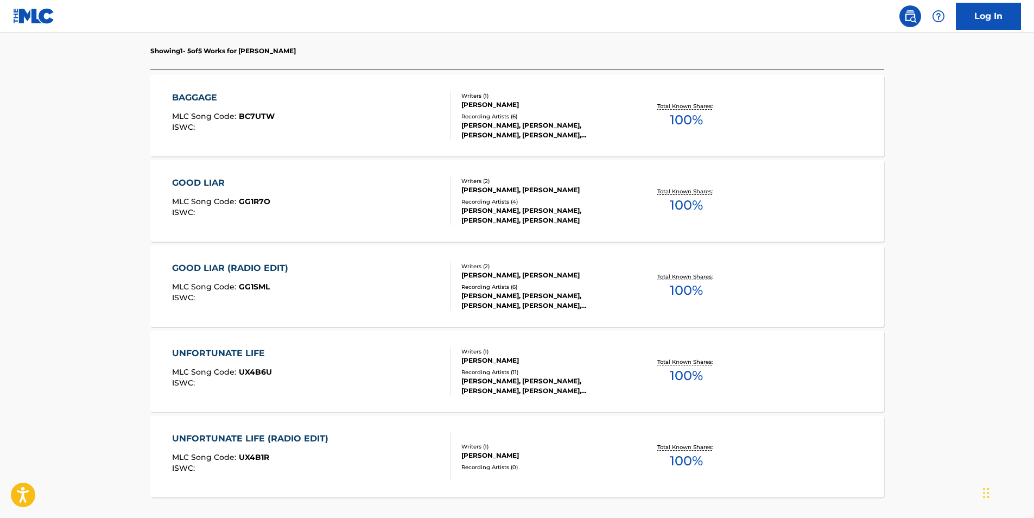
scroll to position [326, 0]
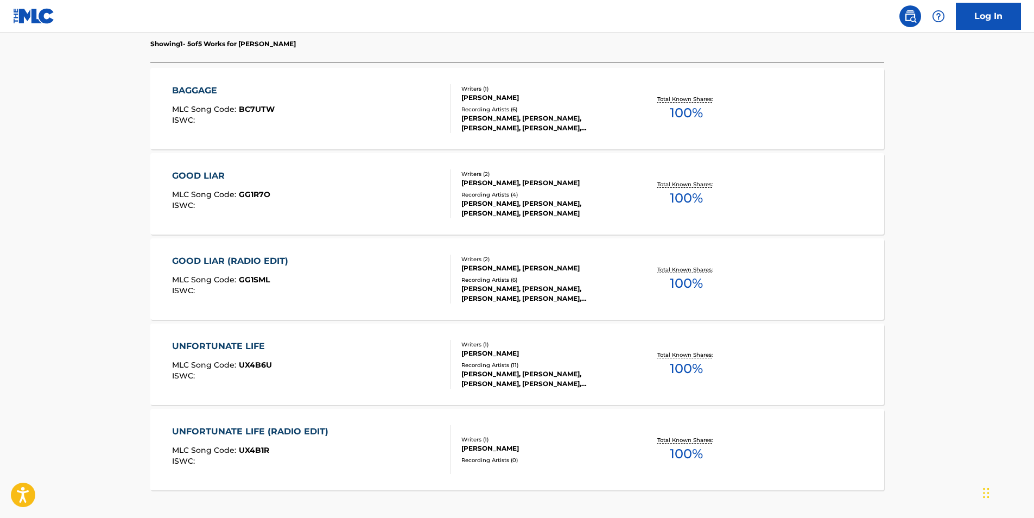
click at [672, 191] on span "100 %" at bounding box center [686, 198] width 33 height 20
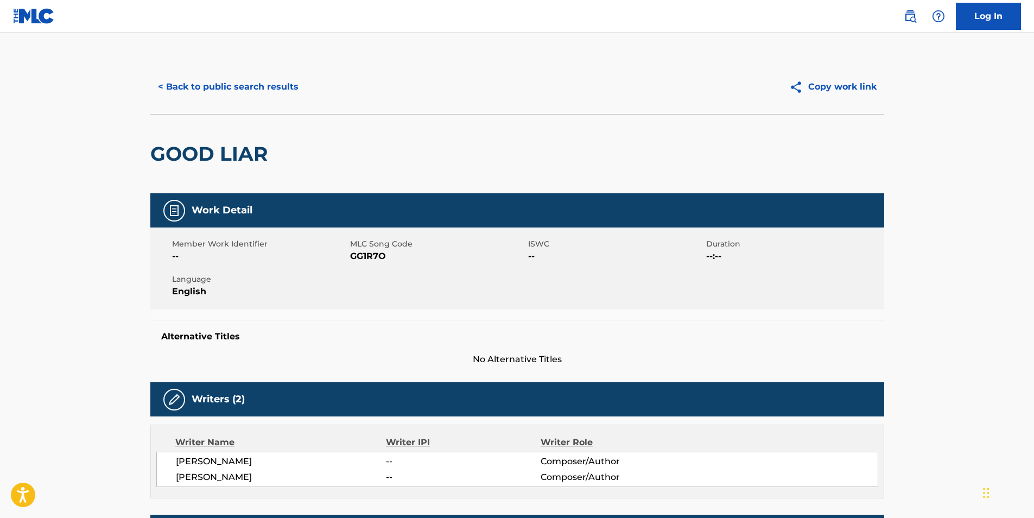
click at [217, 87] on button "< Back to public search results" at bounding box center [228, 86] width 156 height 27
